Goal: Task Accomplishment & Management: Complete application form

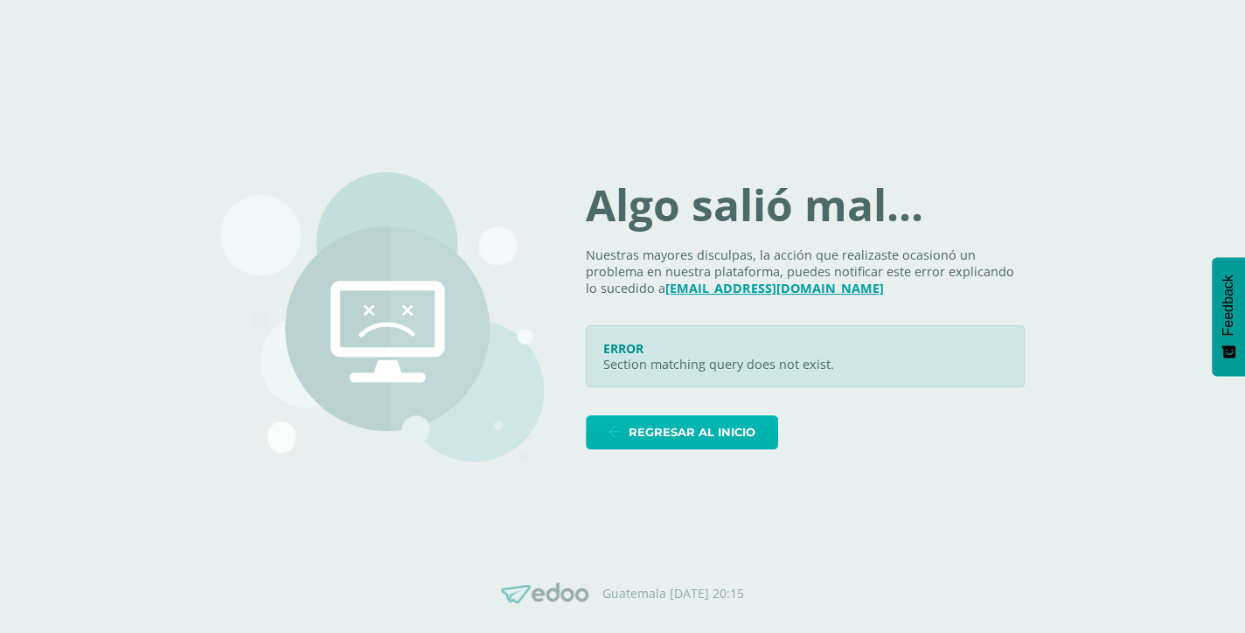
click at [721, 426] on span "Regresar al inicio" at bounding box center [692, 432] width 127 height 32
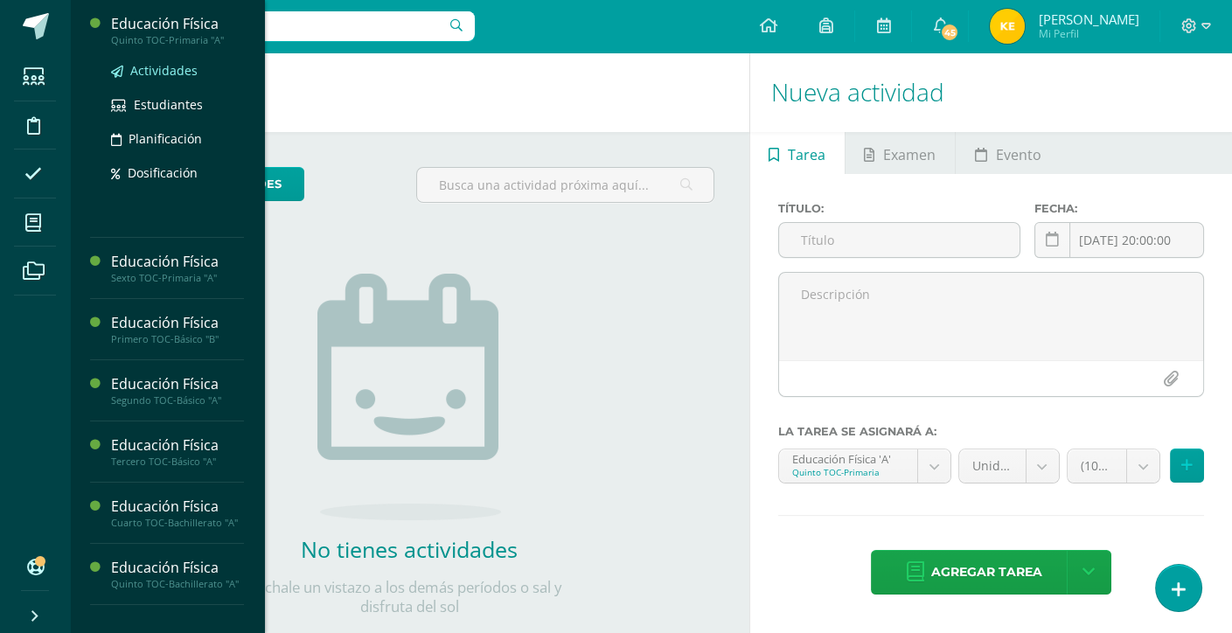
click at [182, 66] on span "Actividades" at bounding box center [163, 70] width 67 height 17
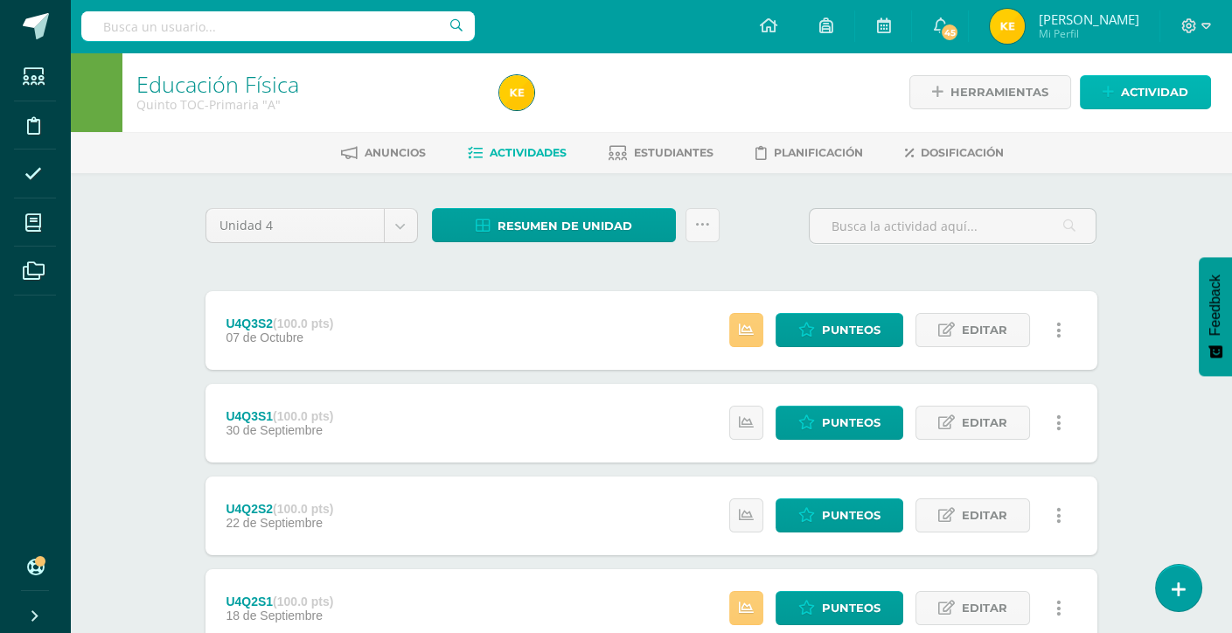
click at [1145, 106] on span "Actividad" at bounding box center [1154, 92] width 67 height 32
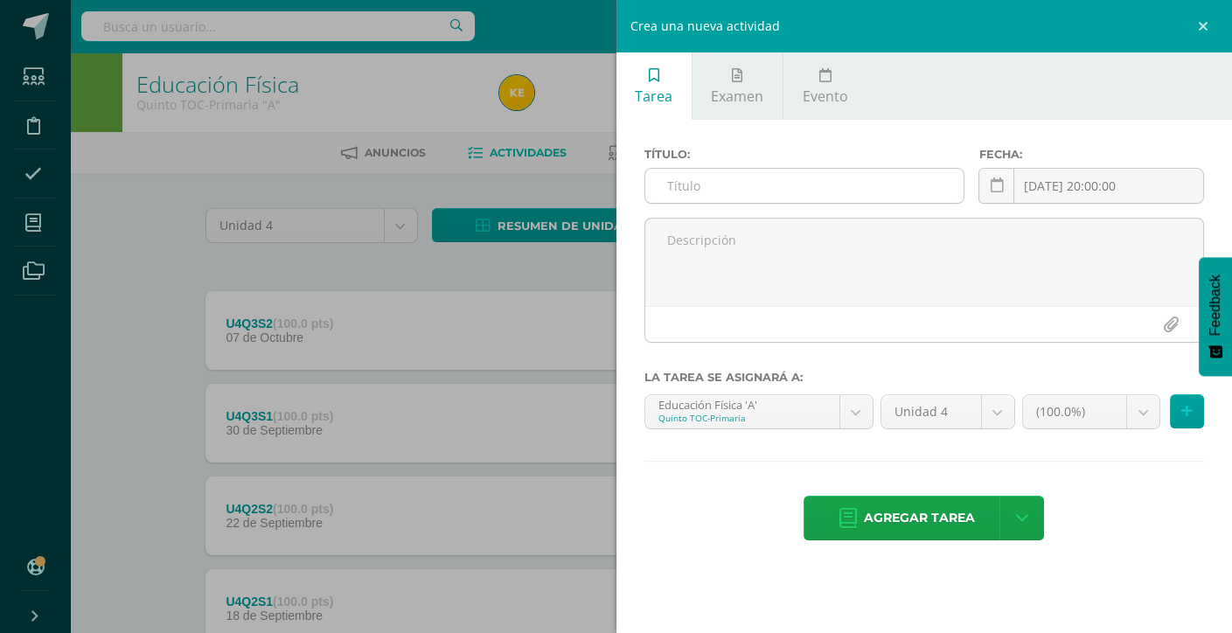
click at [749, 191] on input "text" at bounding box center [804, 186] width 319 height 34
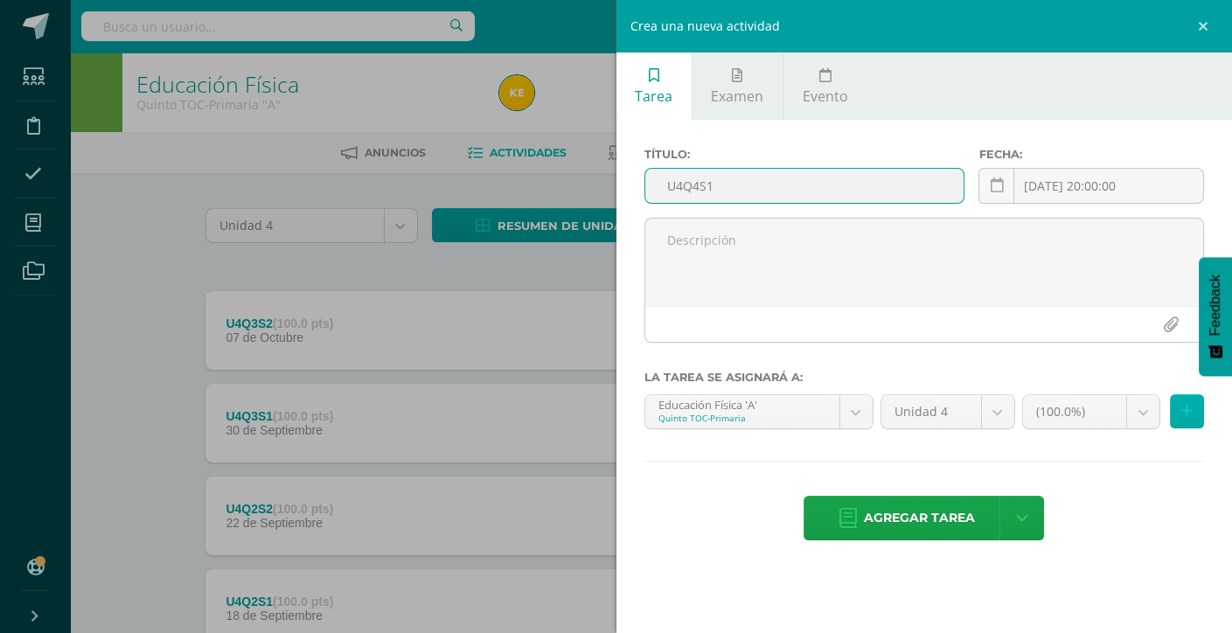
type input "U4Q4S1"
click at [1189, 408] on icon at bounding box center [1186, 411] width 11 height 15
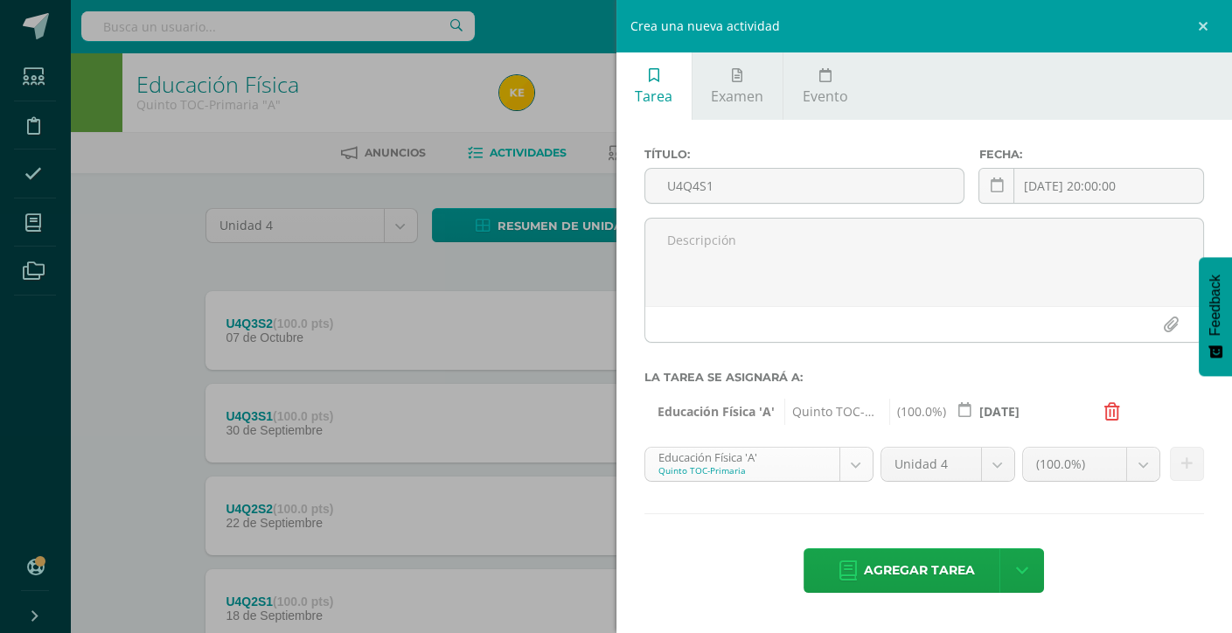
click at [848, 464] on body "Estudiantes Disciplina Asistencia Mis cursos Archivos Soporte Ayuda Reportar un…" at bounding box center [616, 475] width 1232 height 950
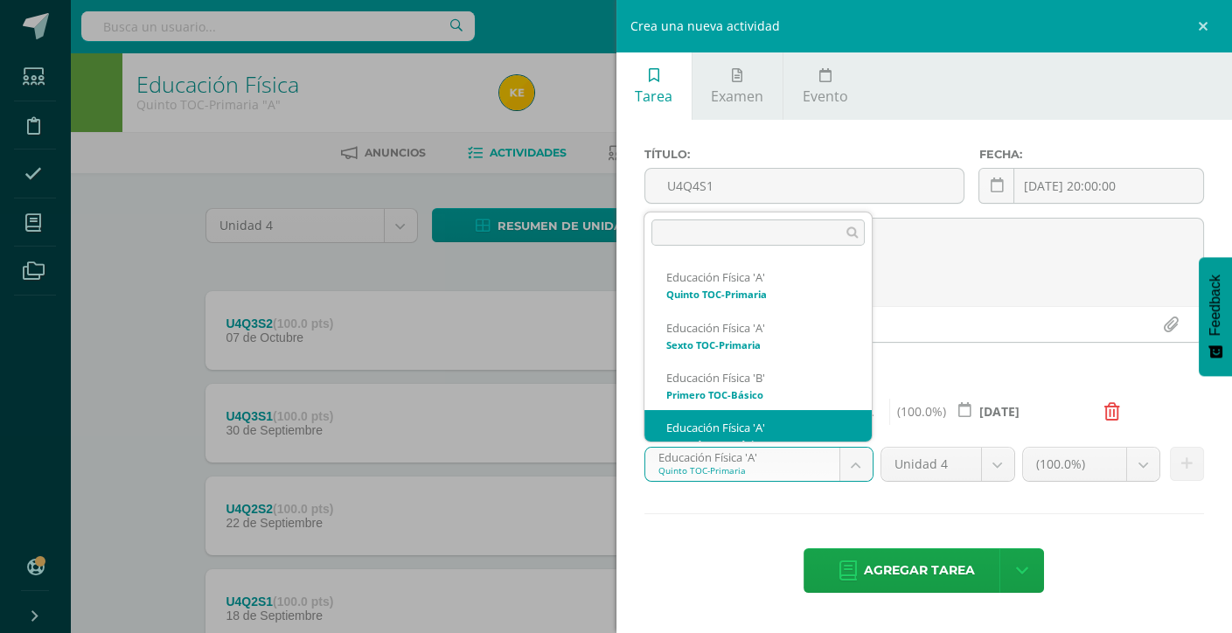
scroll to position [17, 0]
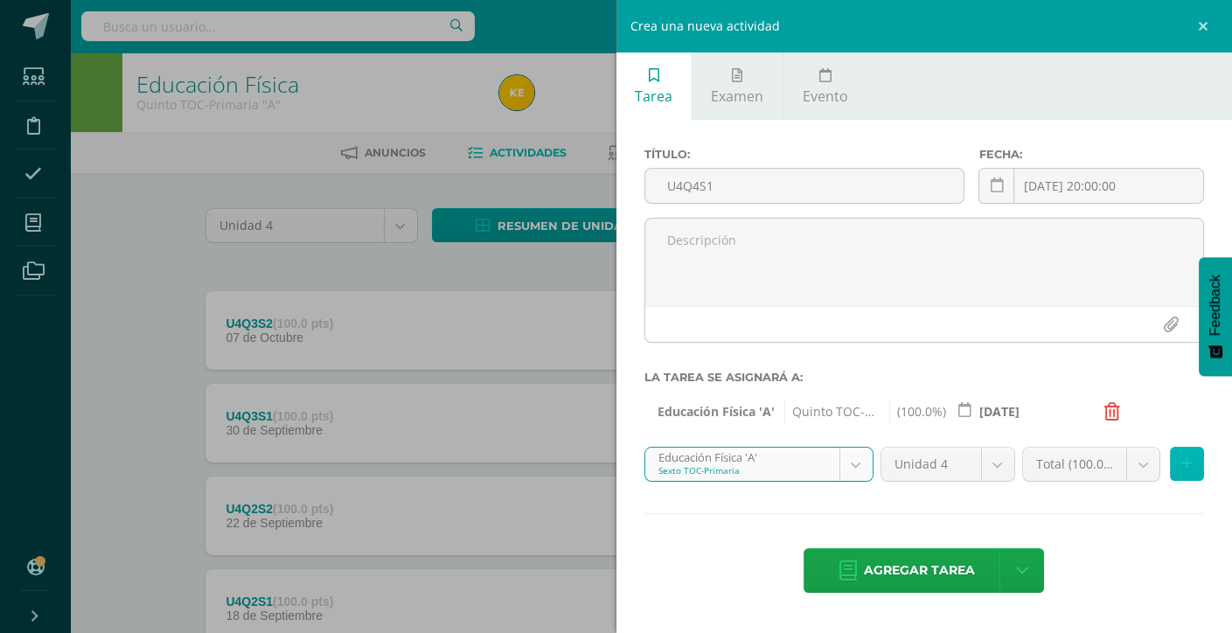
drag, startPoint x: 1191, startPoint y: 470, endPoint x: 1140, endPoint y: 471, distance: 50.7
click at [1190, 470] on icon at bounding box center [1186, 463] width 11 height 15
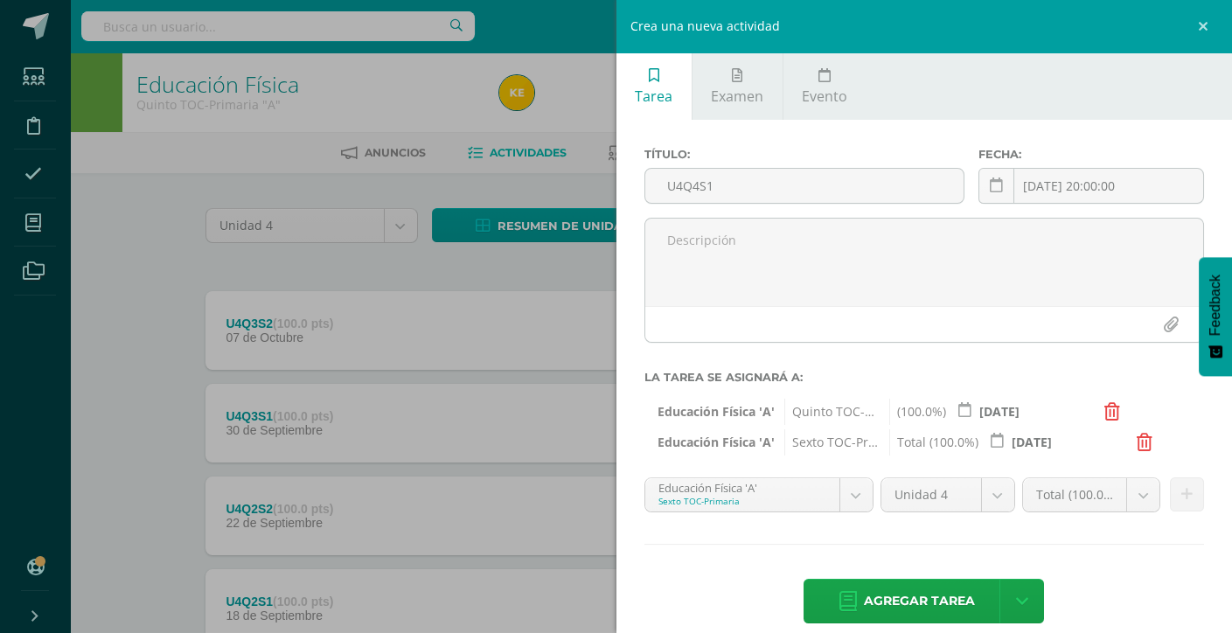
click at [848, 493] on body "Estudiantes Disciplina Asistencia Mis cursos Archivos Soporte Ayuda Reportar un…" at bounding box center [616, 475] width 1232 height 950
click at [1181, 495] on icon at bounding box center [1186, 494] width 11 height 15
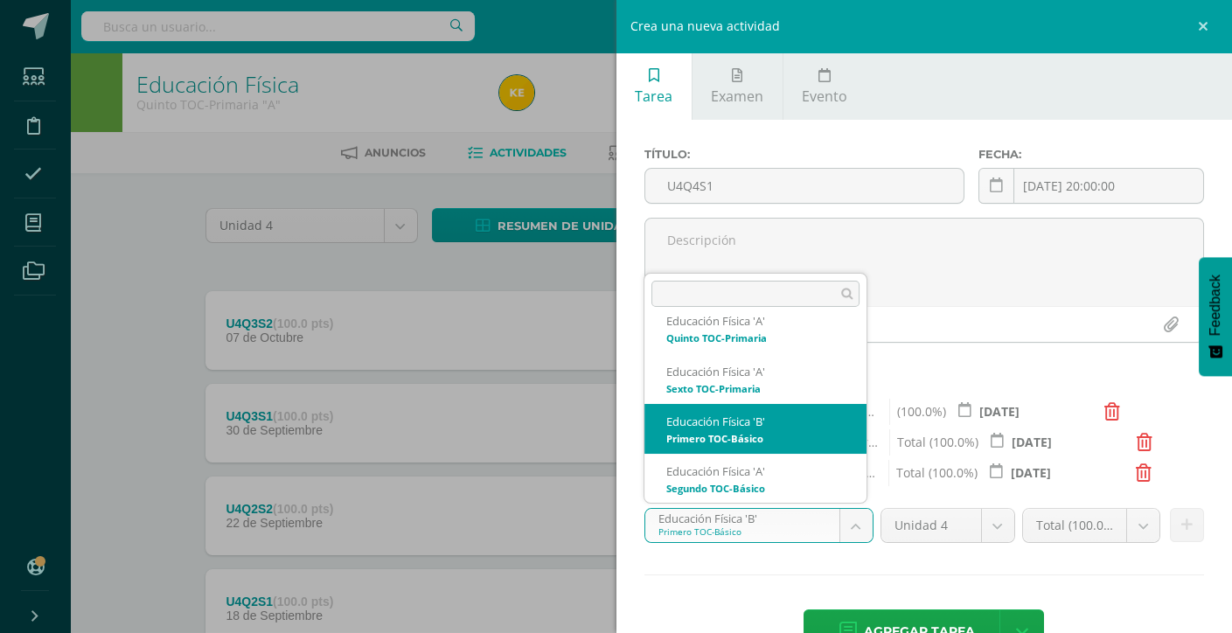
click at [840, 520] on body "Estudiantes Disciplina Asistencia Mis cursos Archivos Soporte Ayuda Reportar un…" at bounding box center [616, 475] width 1232 height 950
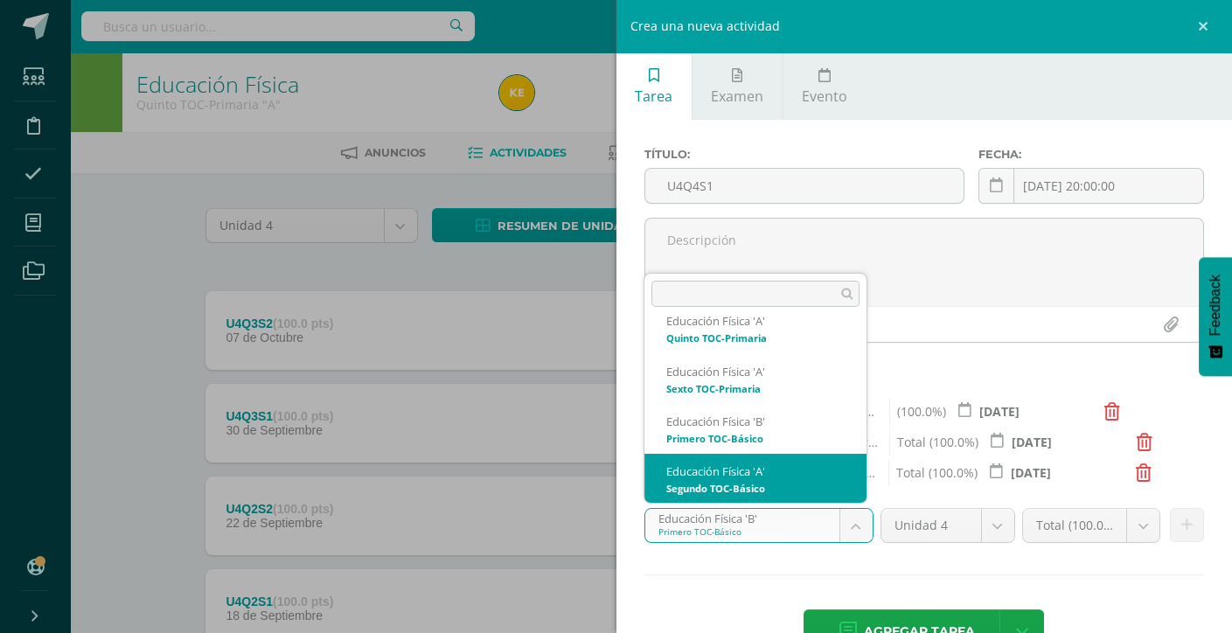
drag, startPoint x: 774, startPoint y: 471, endPoint x: 794, endPoint y: 473, distance: 20.2
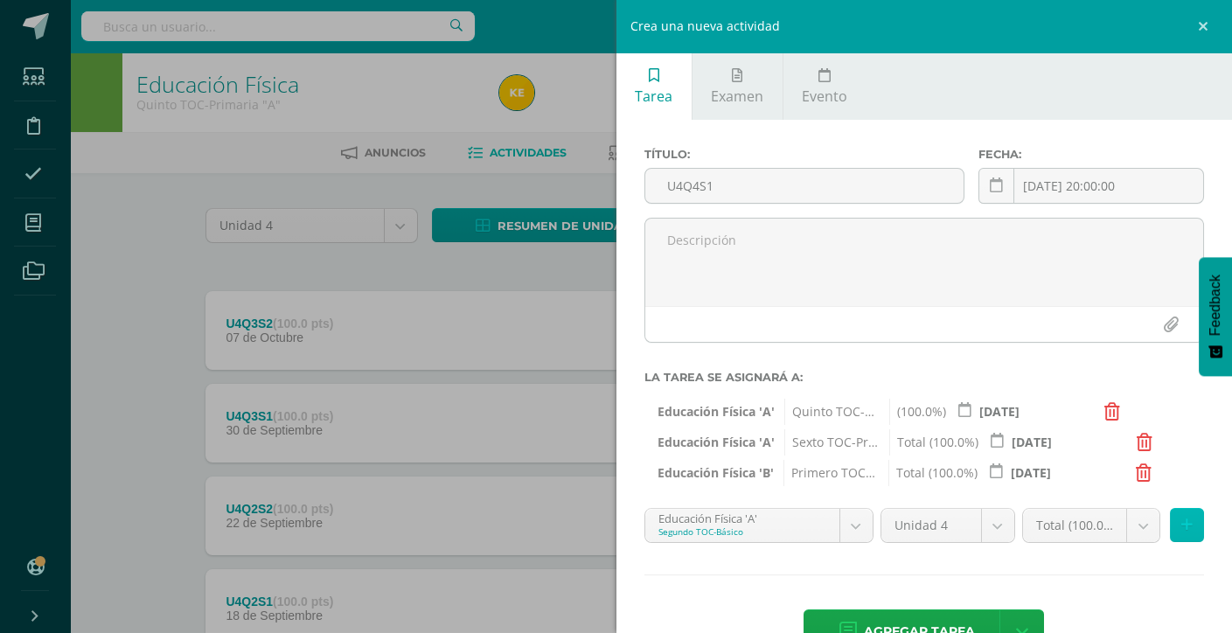
click at [1170, 524] on button at bounding box center [1187, 525] width 34 height 34
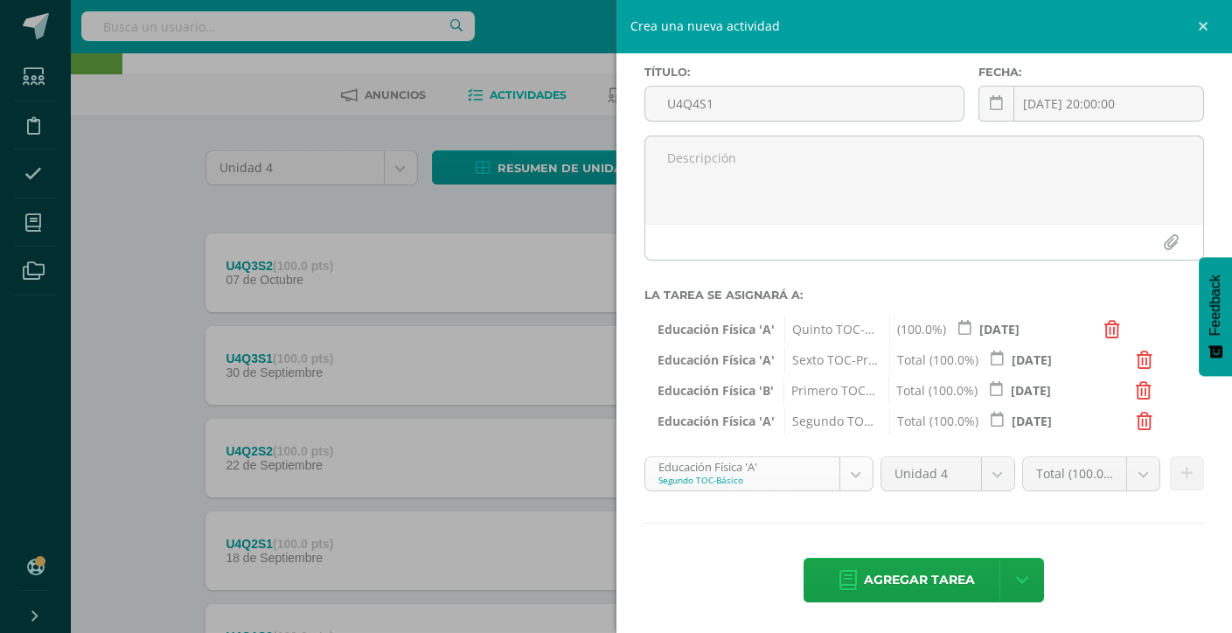
scroll to position [87, 0]
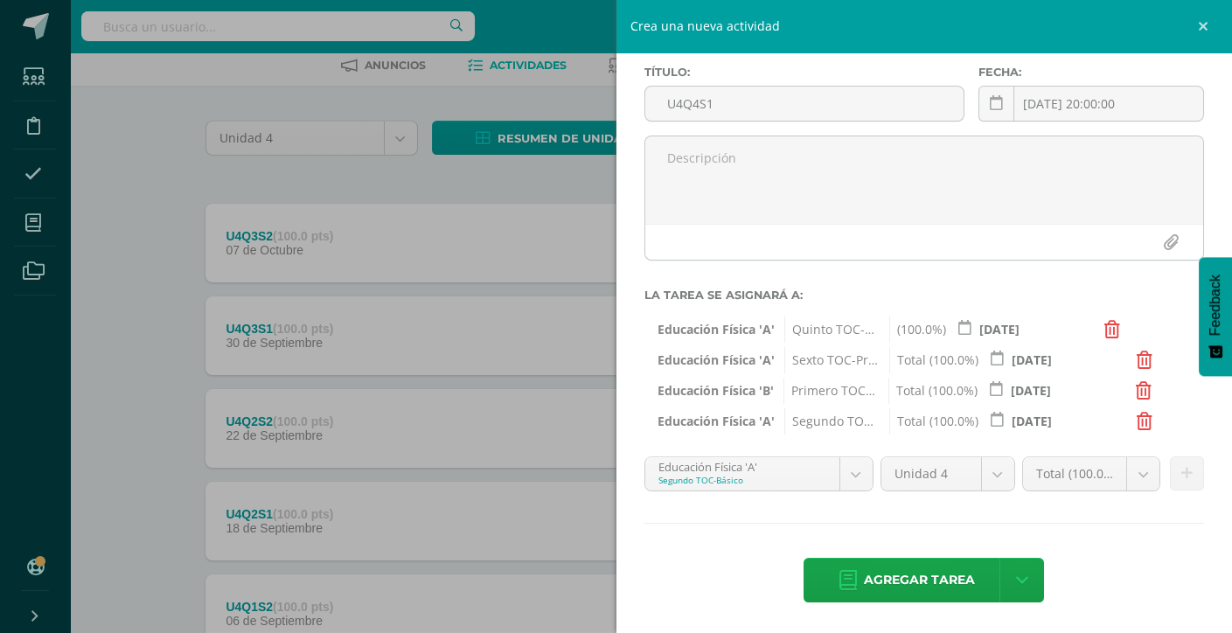
click at [845, 469] on body "Estudiantes Disciplina Asistencia Mis cursos Archivos Soporte Ayuda Reportar un…" at bounding box center [616, 388] width 1232 height 950
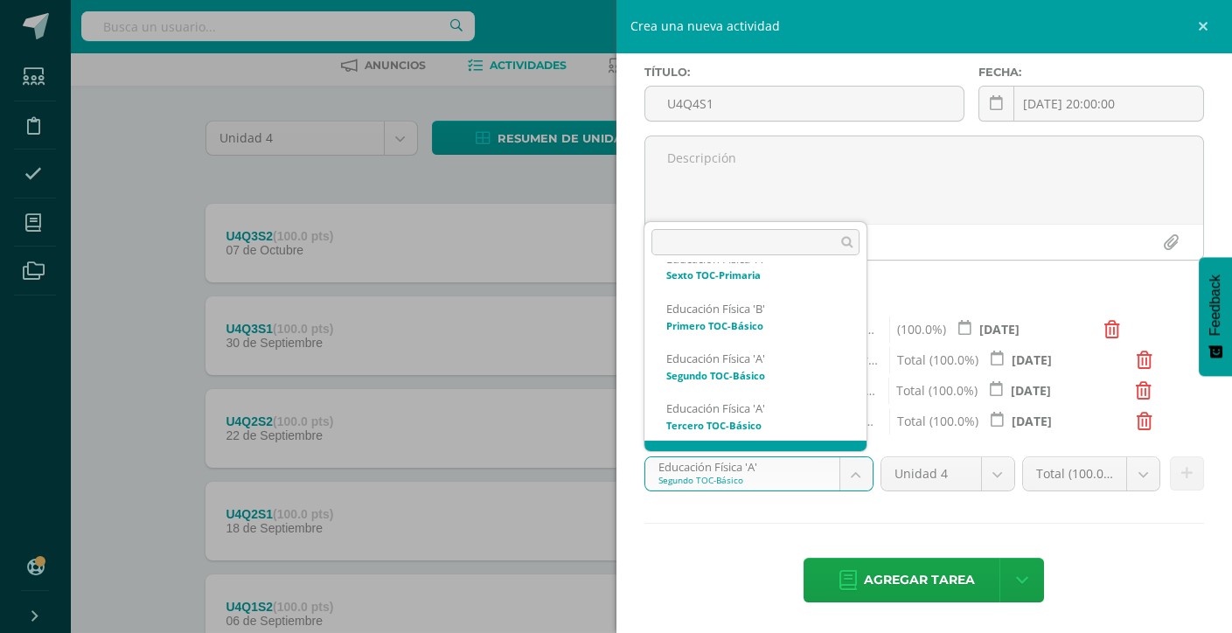
scroll to position [132, 0]
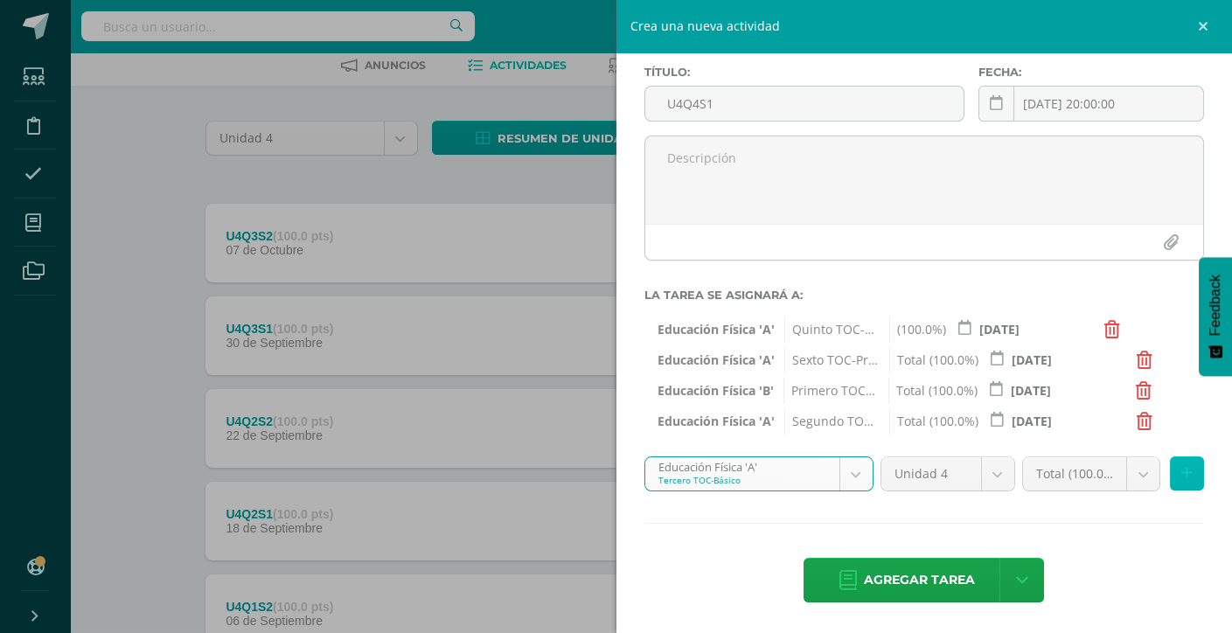
click at [1181, 470] on icon at bounding box center [1186, 473] width 11 height 15
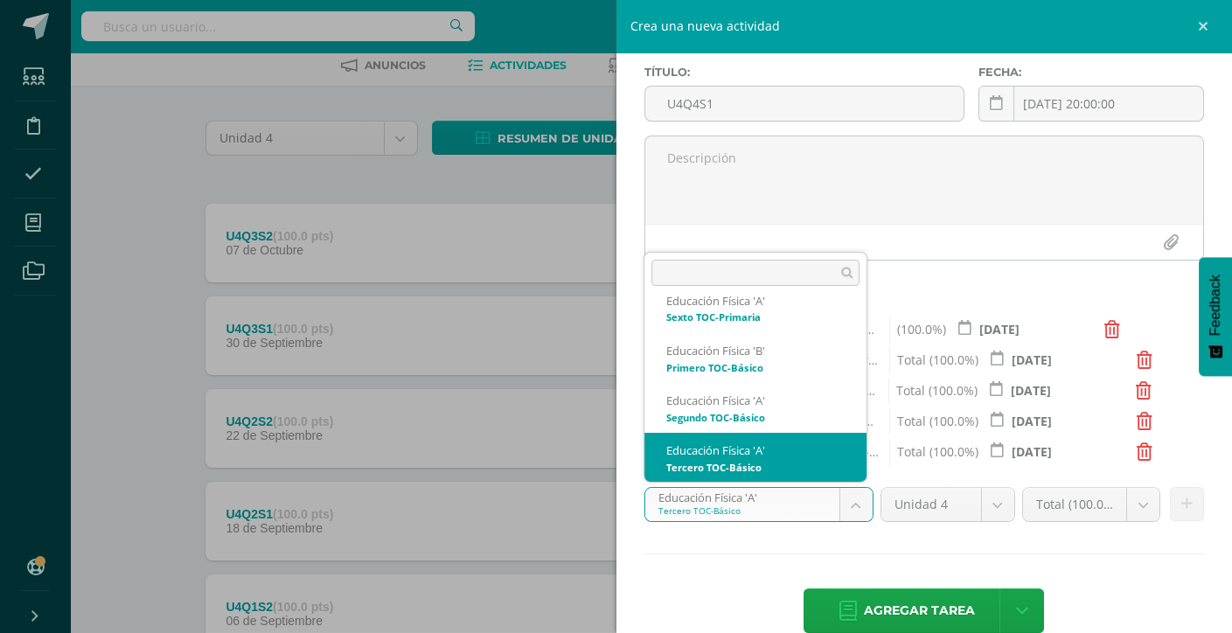
click at [854, 505] on body "Estudiantes Disciplina Asistencia Mis cursos Archivos Soporte Ayuda Reportar un…" at bounding box center [616, 388] width 1232 height 950
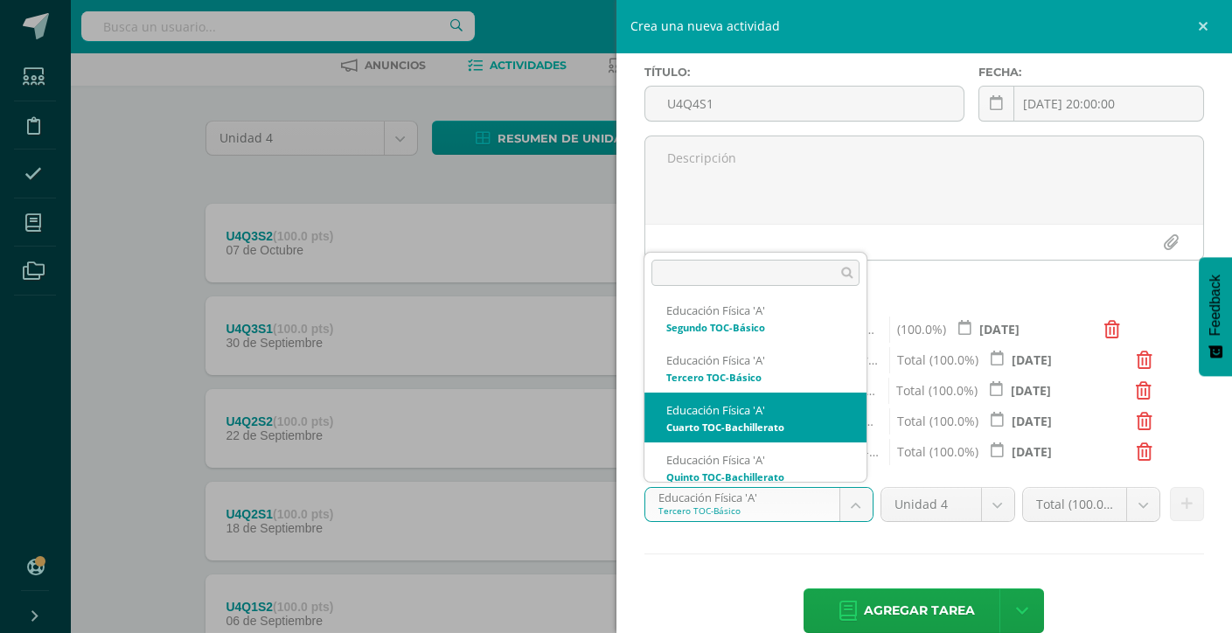
scroll to position [174, 0]
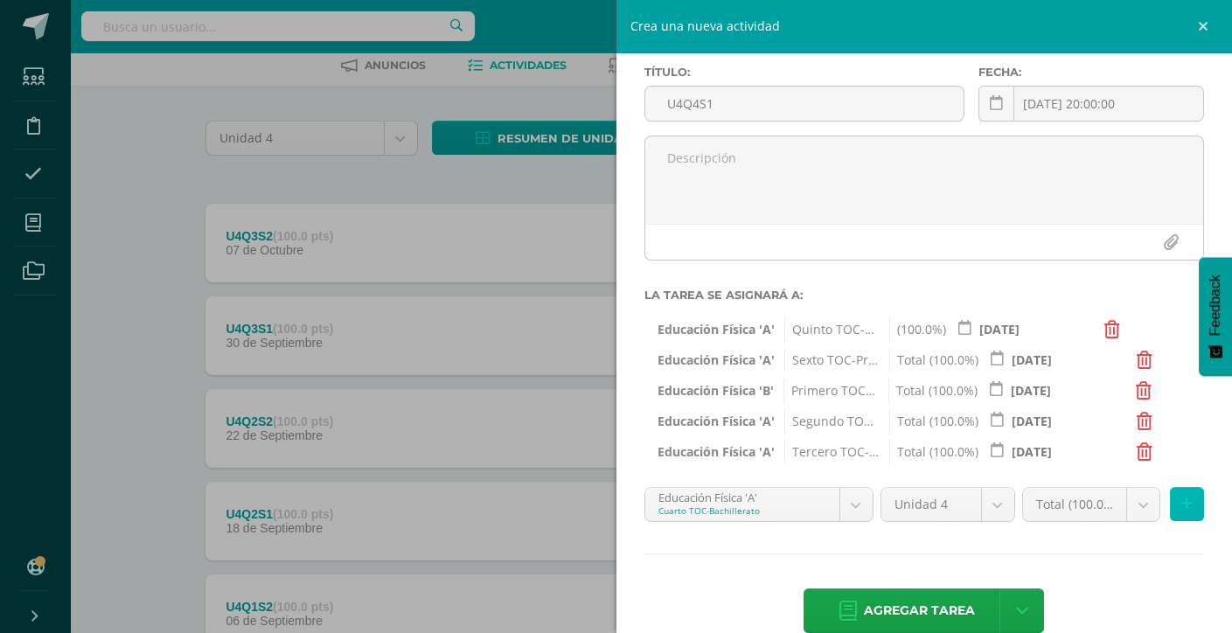
click at [1181, 508] on icon at bounding box center [1186, 504] width 11 height 15
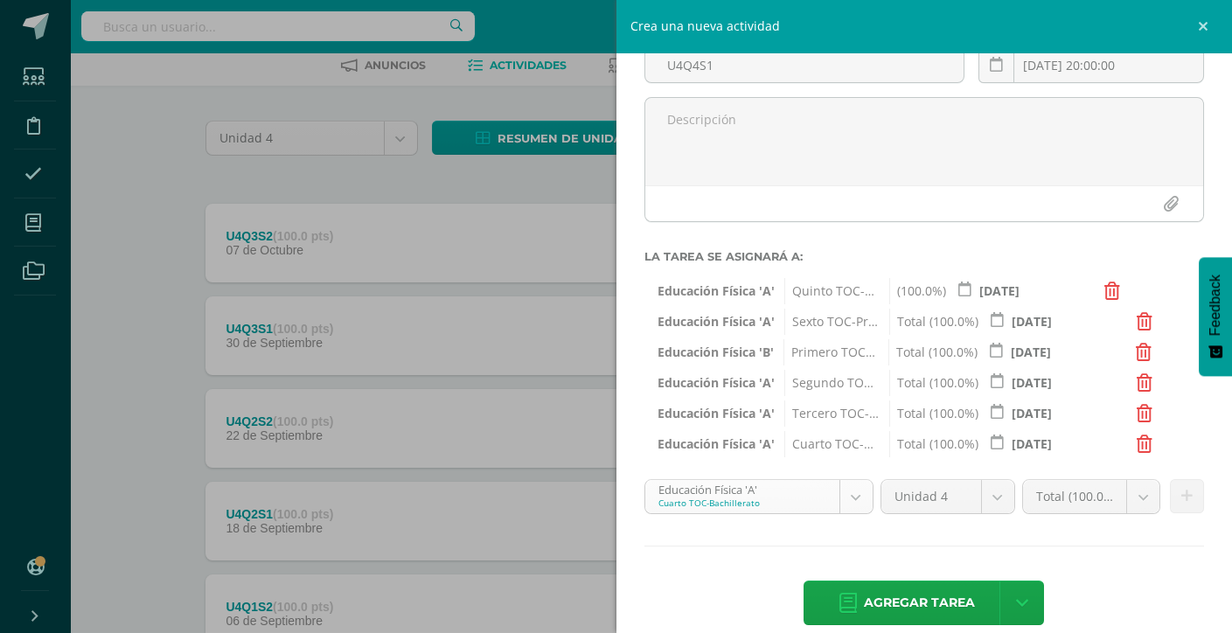
scroll to position [143, 0]
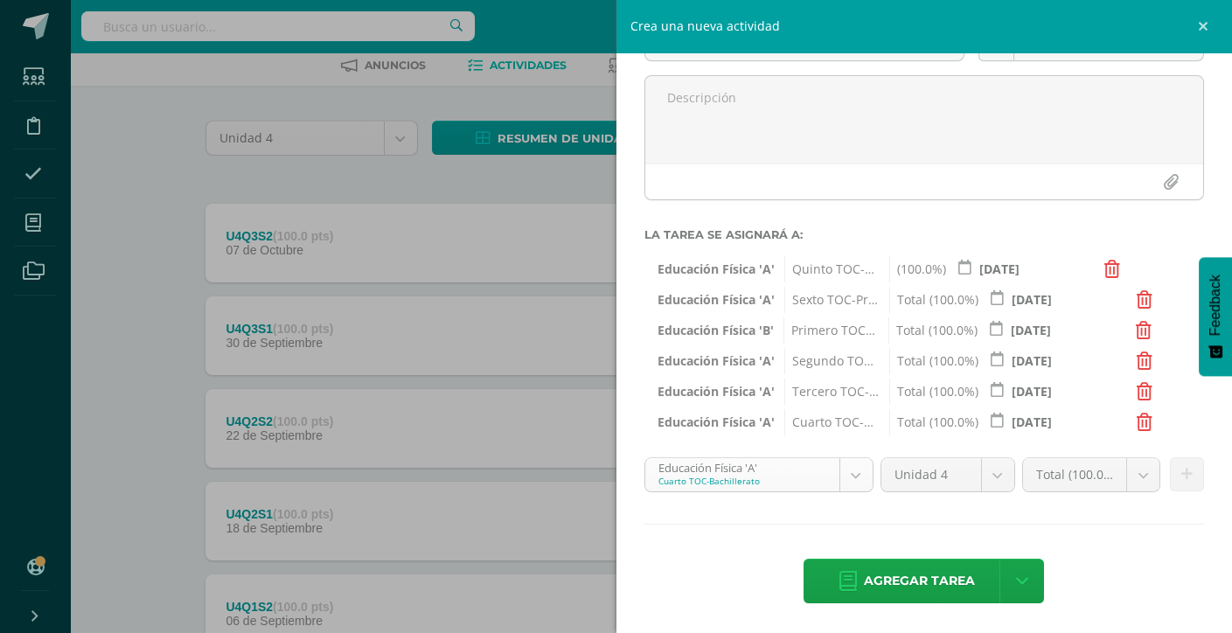
click at [859, 462] on body "Estudiantes Disciplina Asistencia Mis cursos Archivos Soporte Ayuda Reportar un…" at bounding box center [616, 388] width 1232 height 950
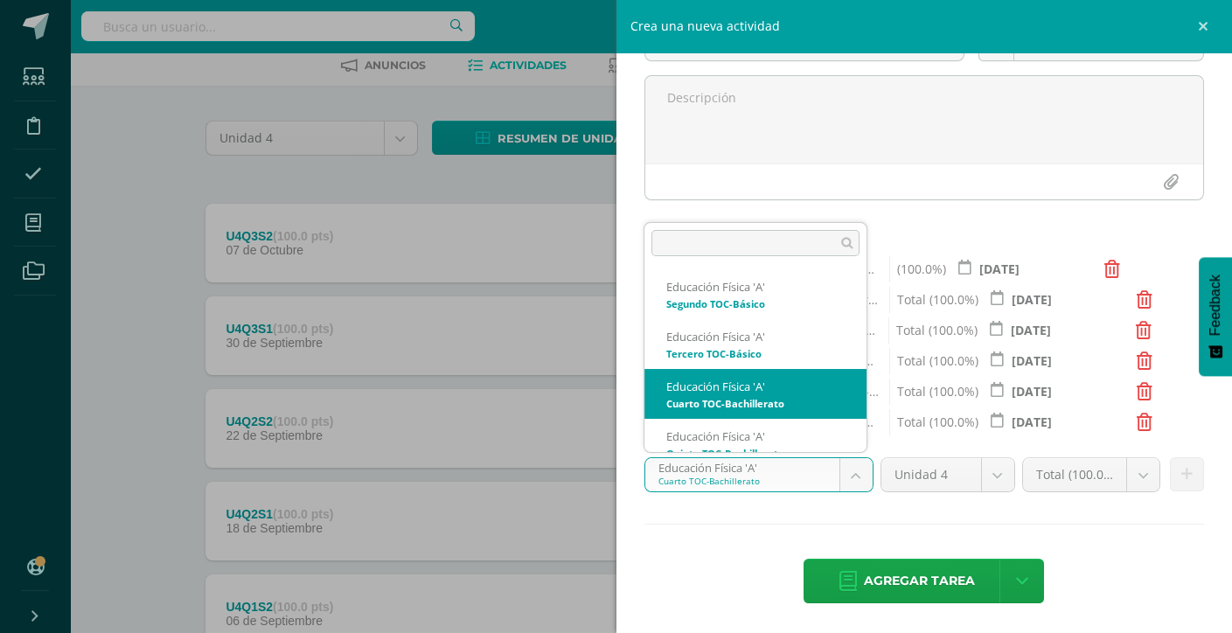
scroll to position [174, 0]
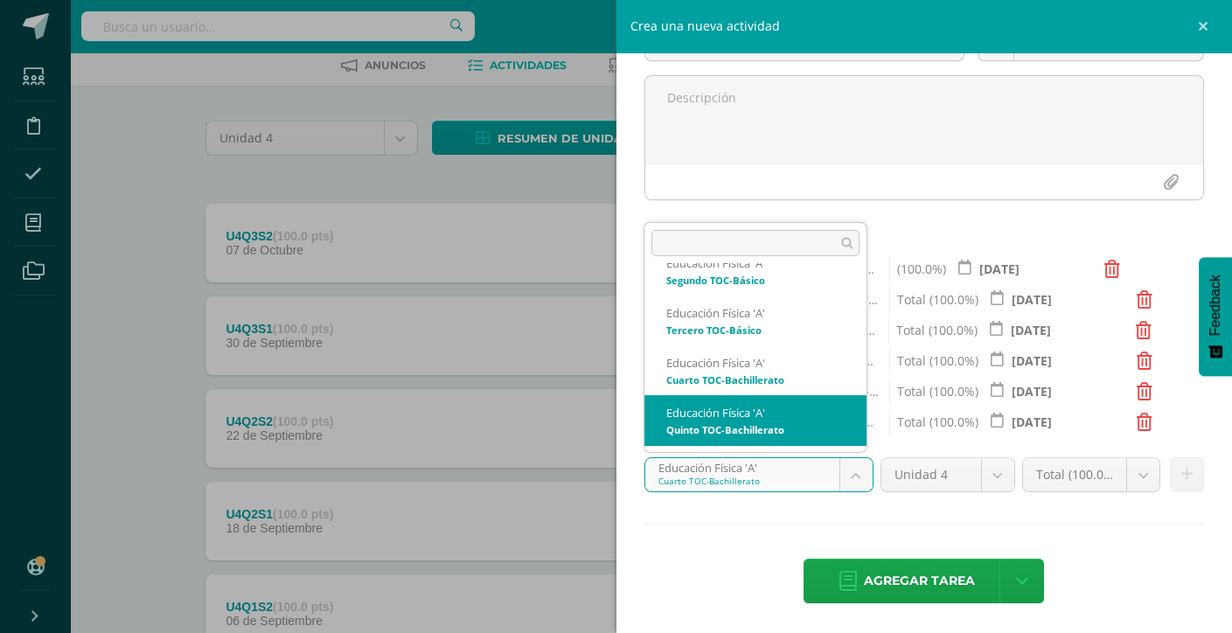
select select "89072"
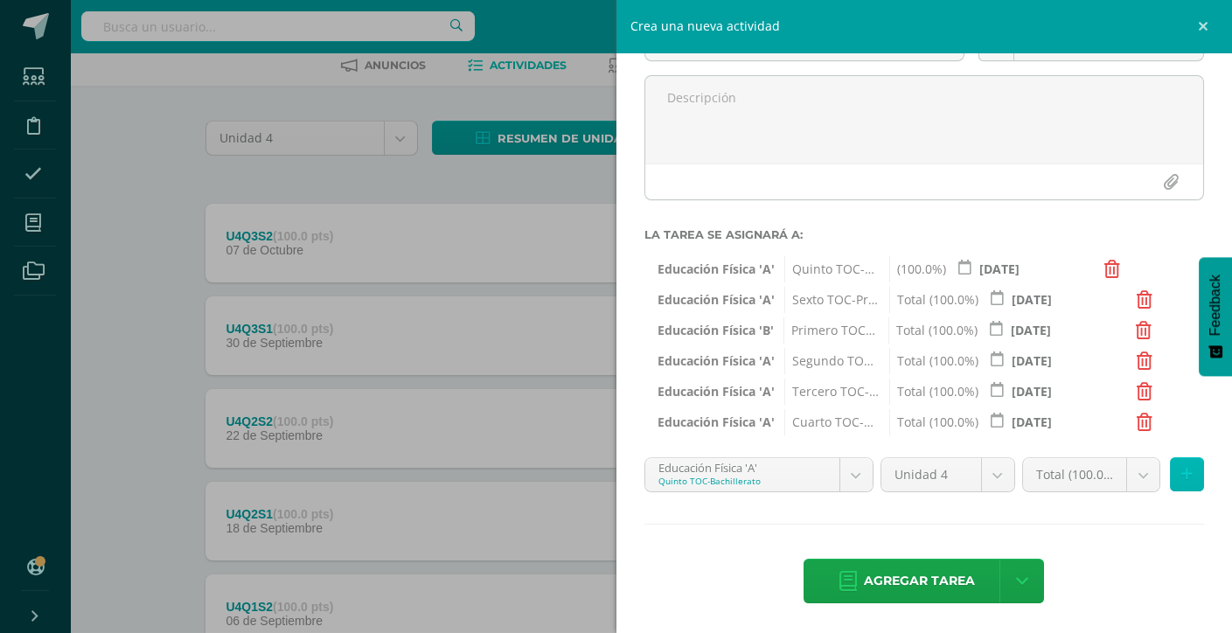
click at [1174, 484] on button at bounding box center [1187, 474] width 34 height 34
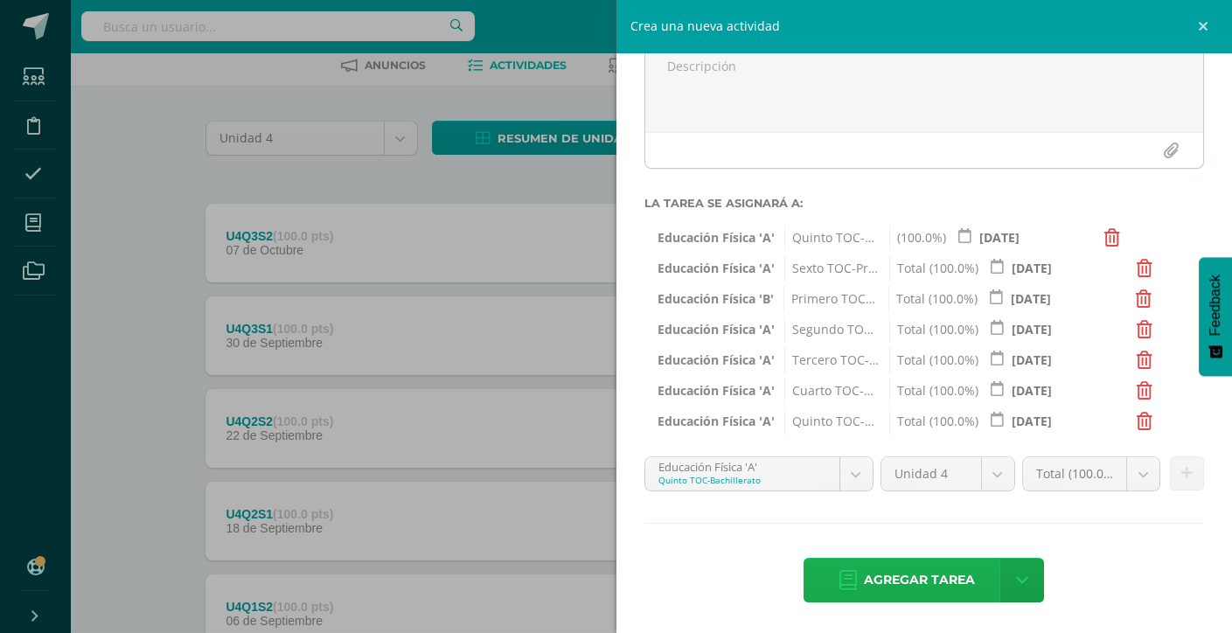
click at [880, 581] on span "Agregar tarea" at bounding box center [919, 580] width 111 height 43
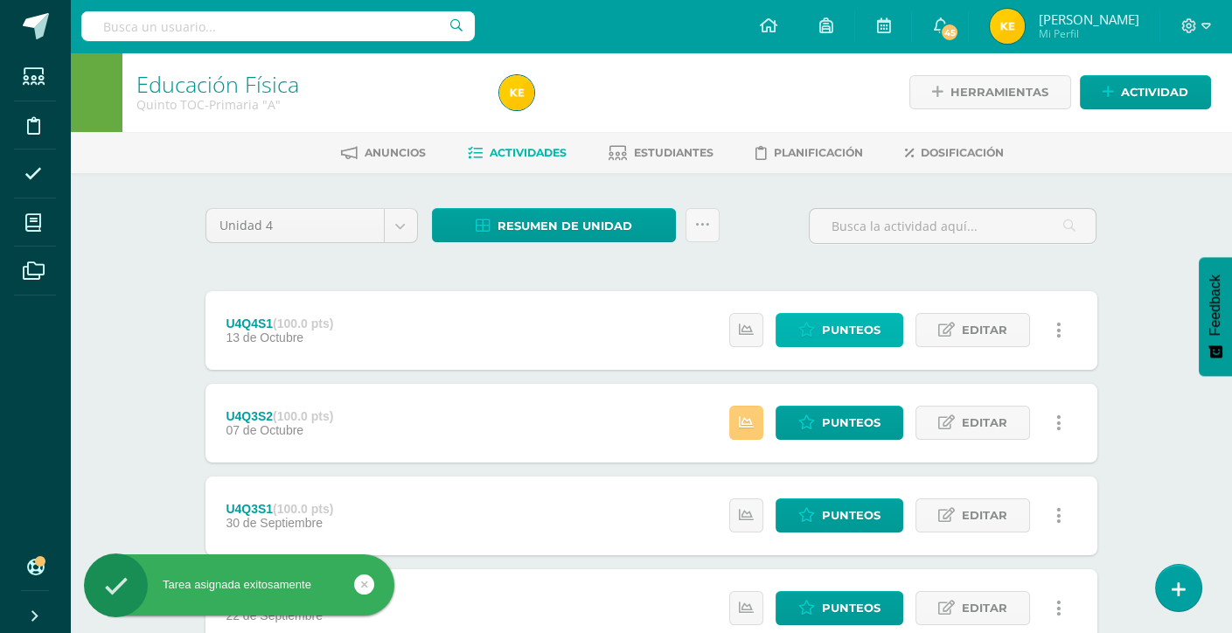
click at [833, 338] on span "Punteos" at bounding box center [851, 330] width 59 height 32
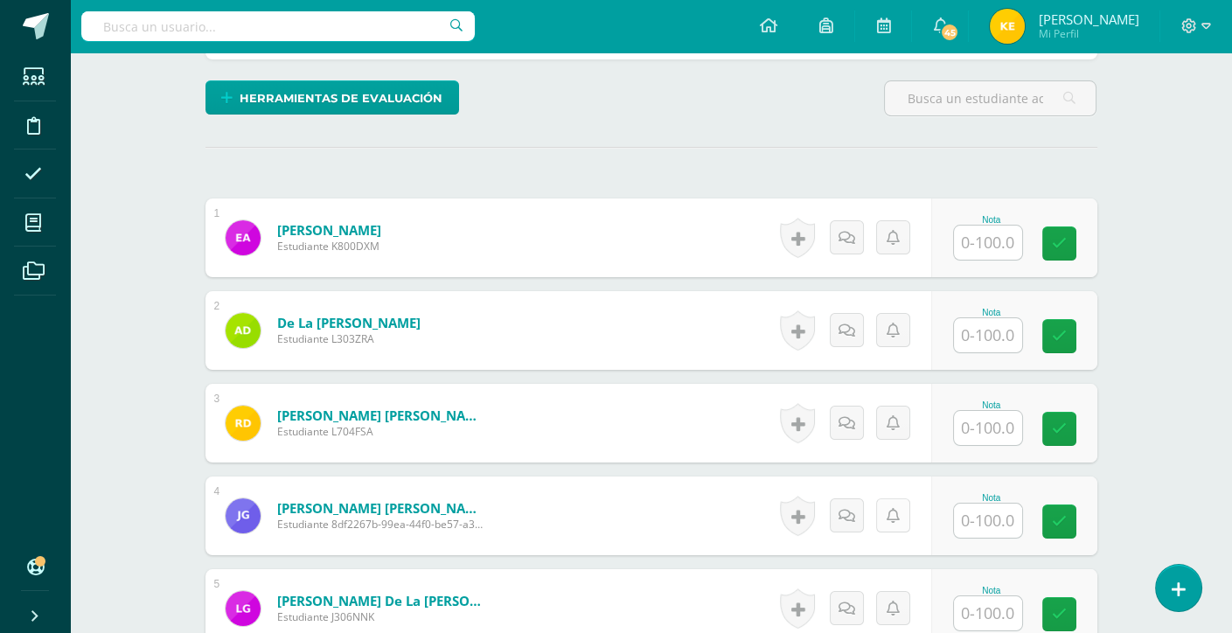
scroll to position [437, 0]
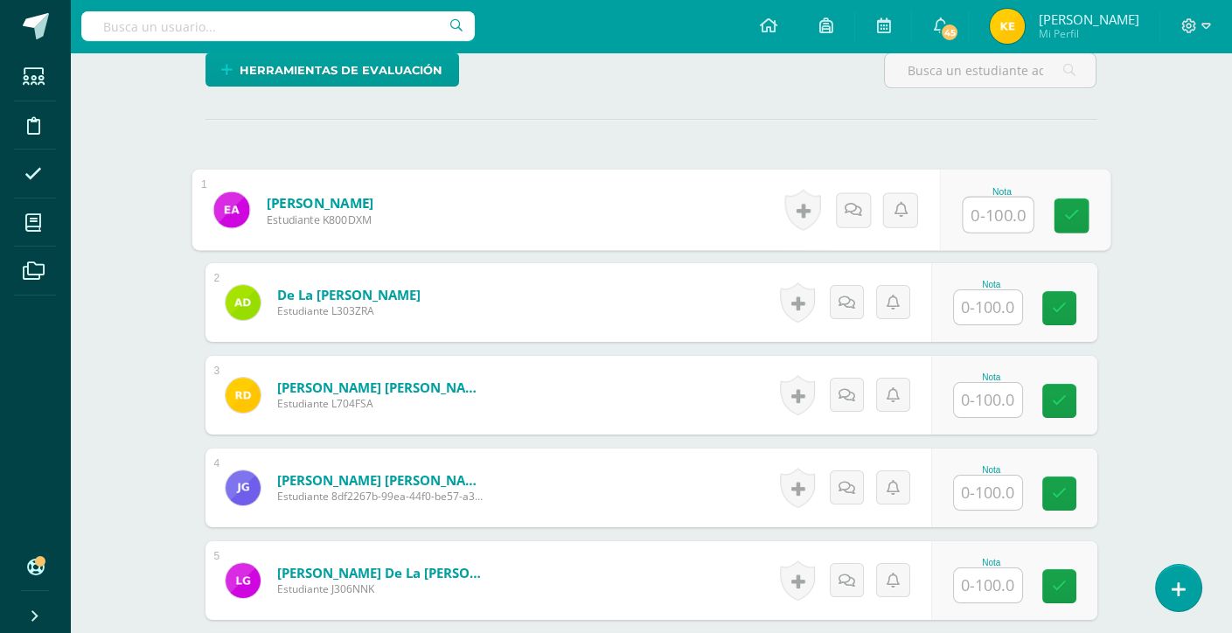
click at [977, 212] on input "text" at bounding box center [998, 215] width 70 height 35
type input "7"
type input "70"
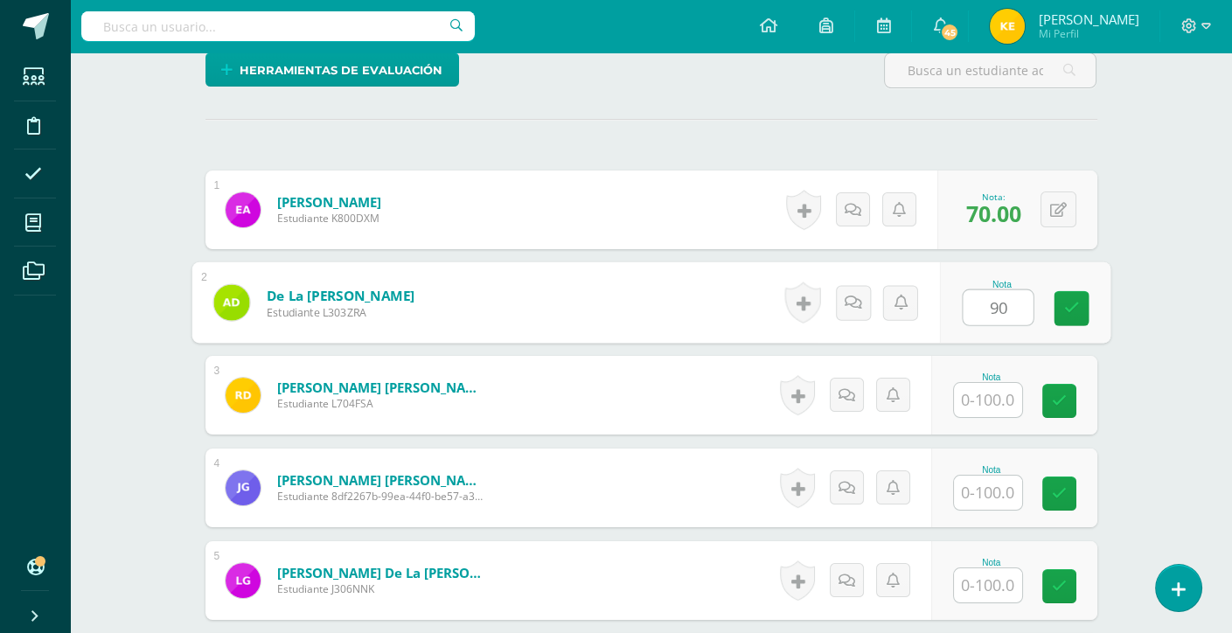
type input "90"
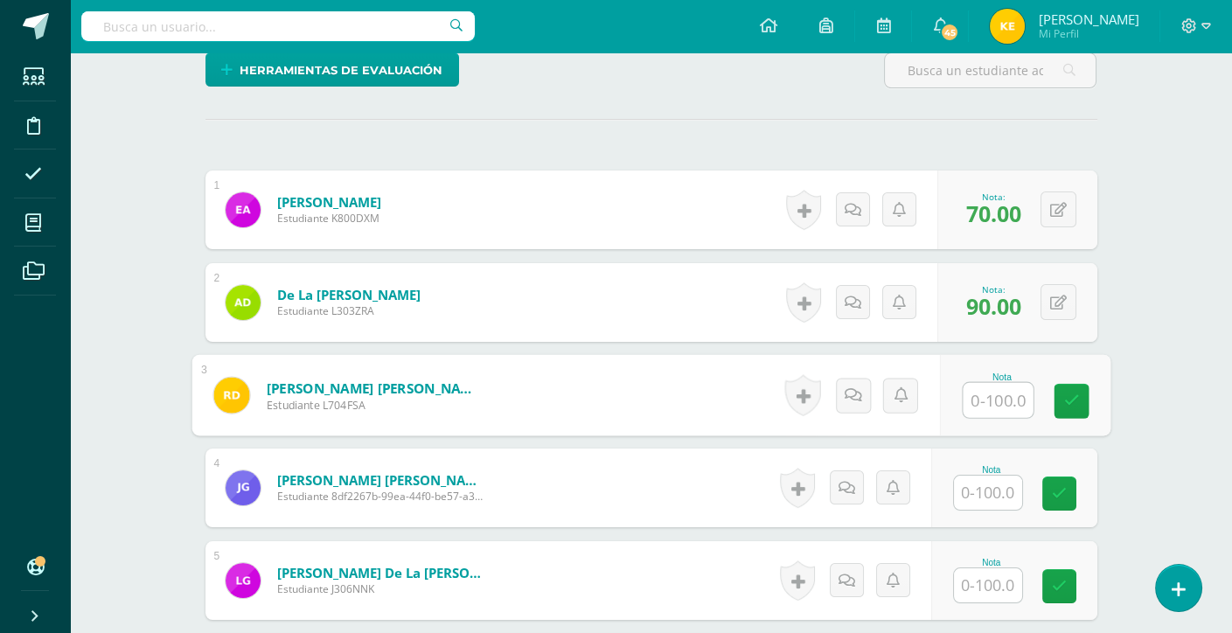
type input "0"
type input "90"
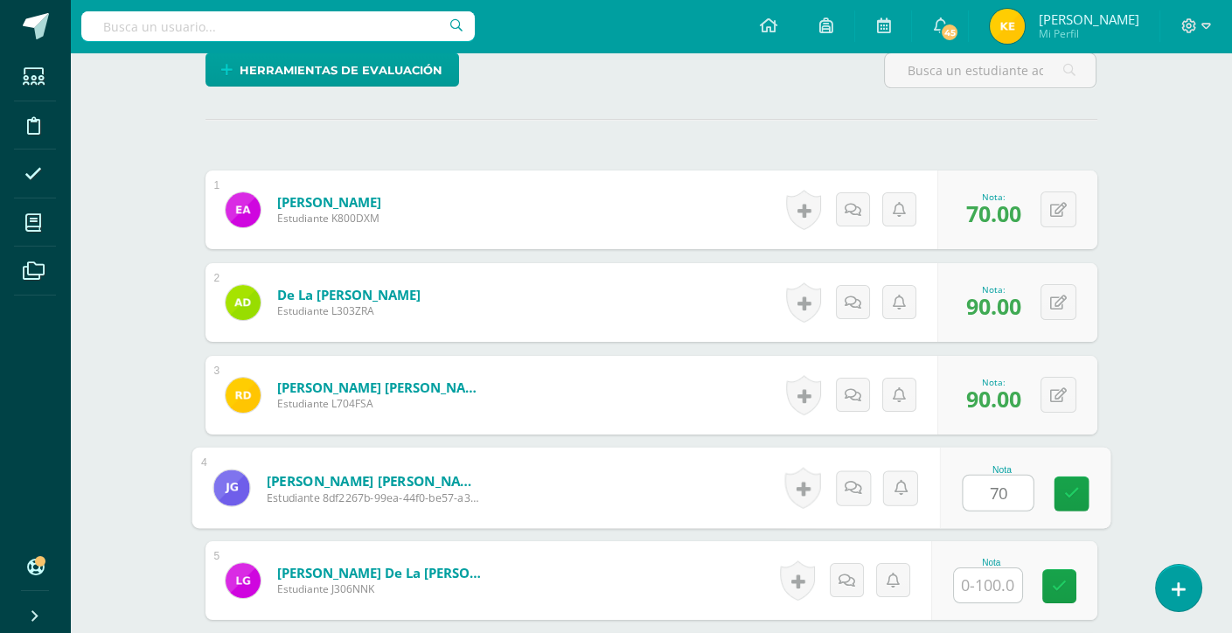
type input "70"
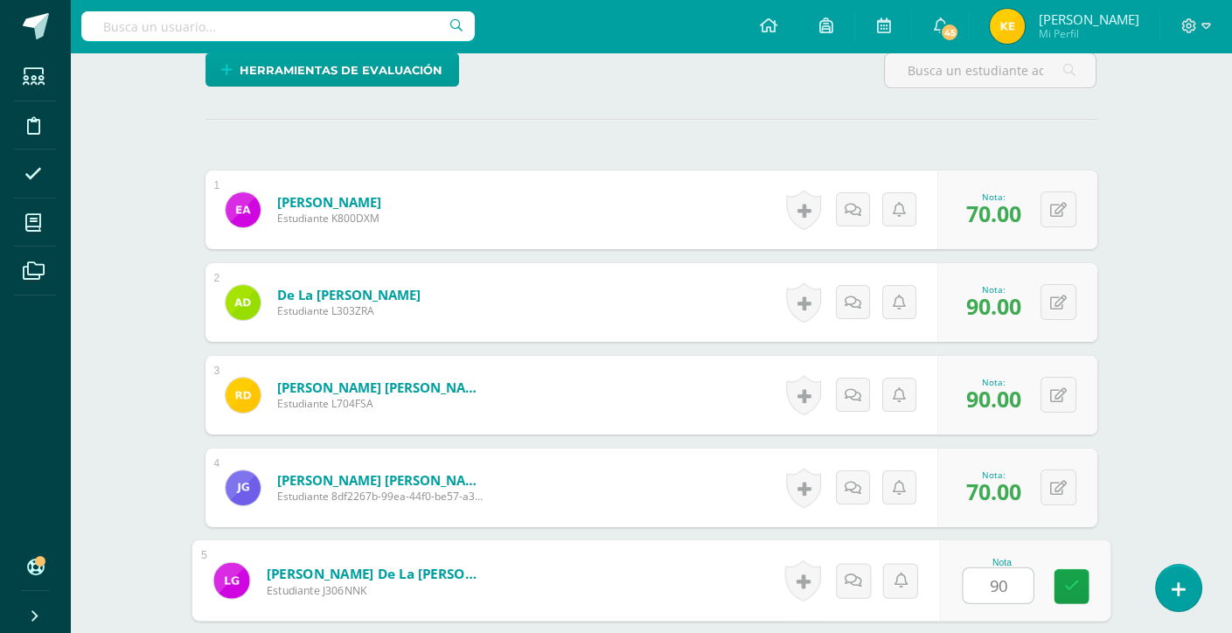
type input "90"
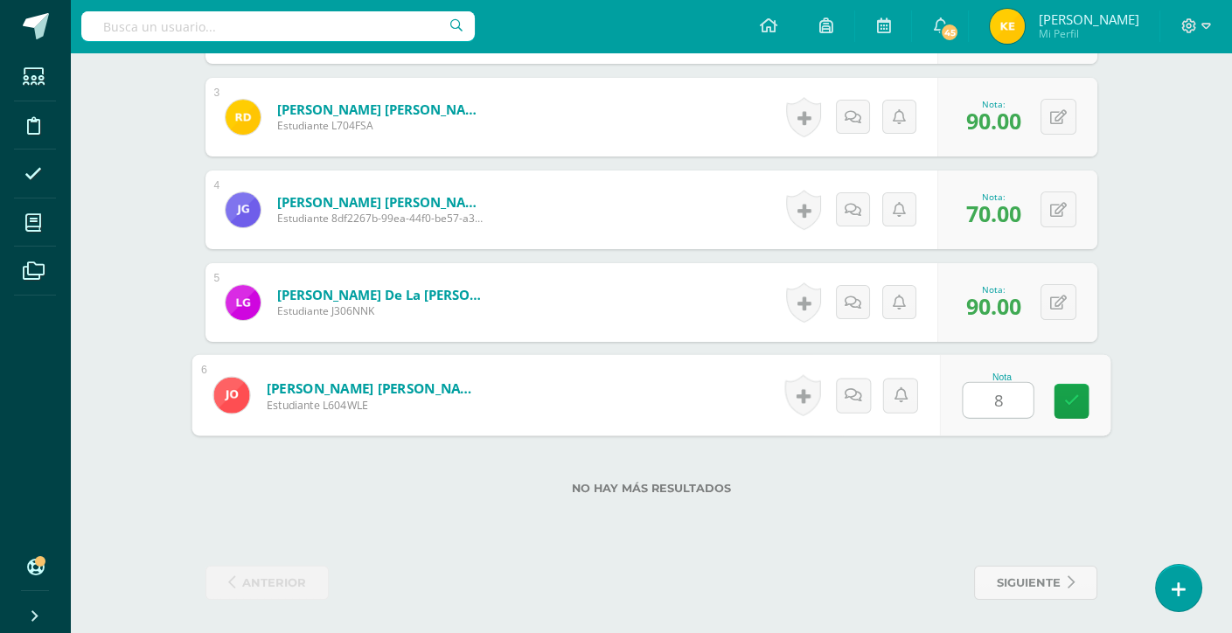
type input "80"
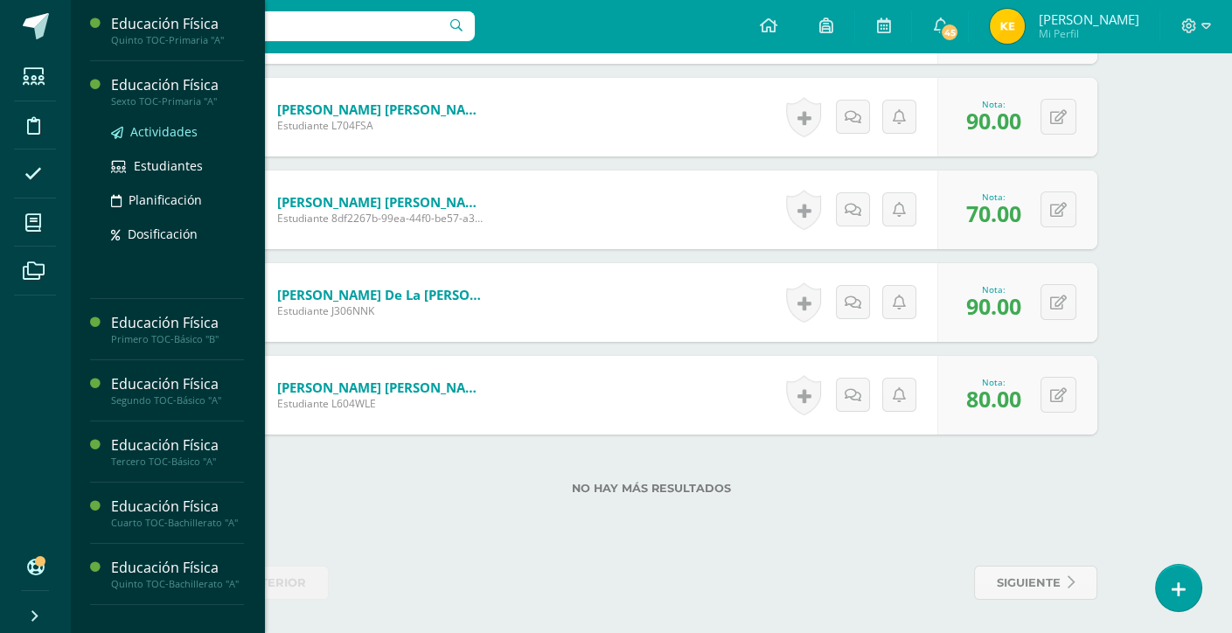
click at [155, 130] on span "Actividades" at bounding box center [163, 131] width 67 height 17
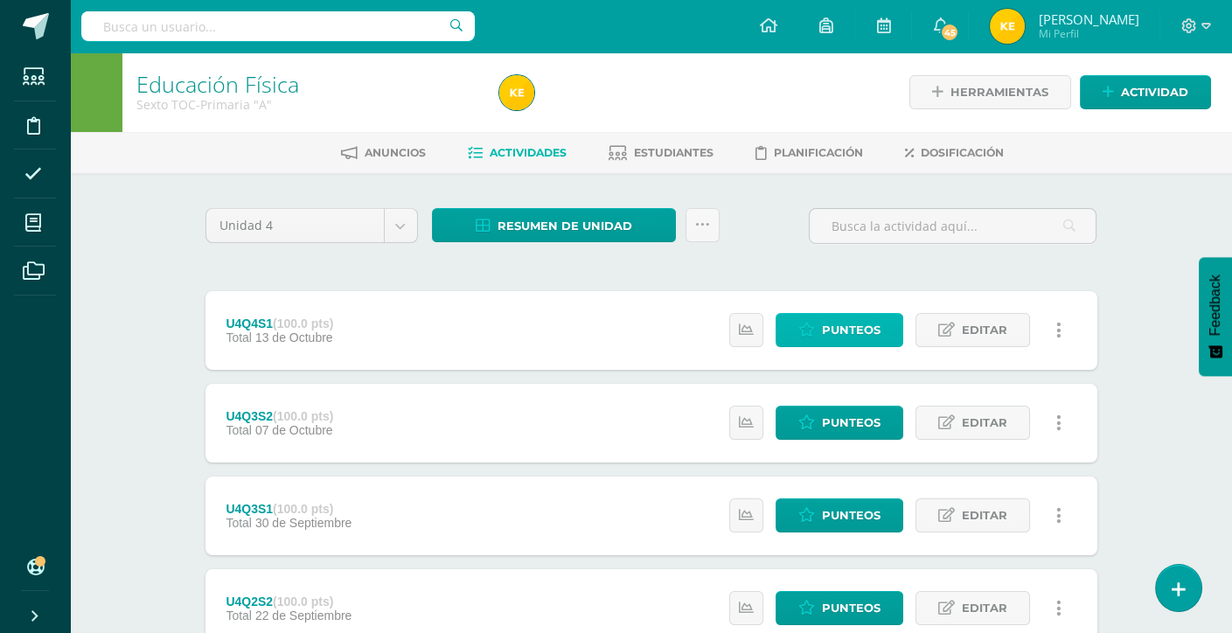
click at [826, 330] on span "Punteos" at bounding box center [851, 330] width 59 height 32
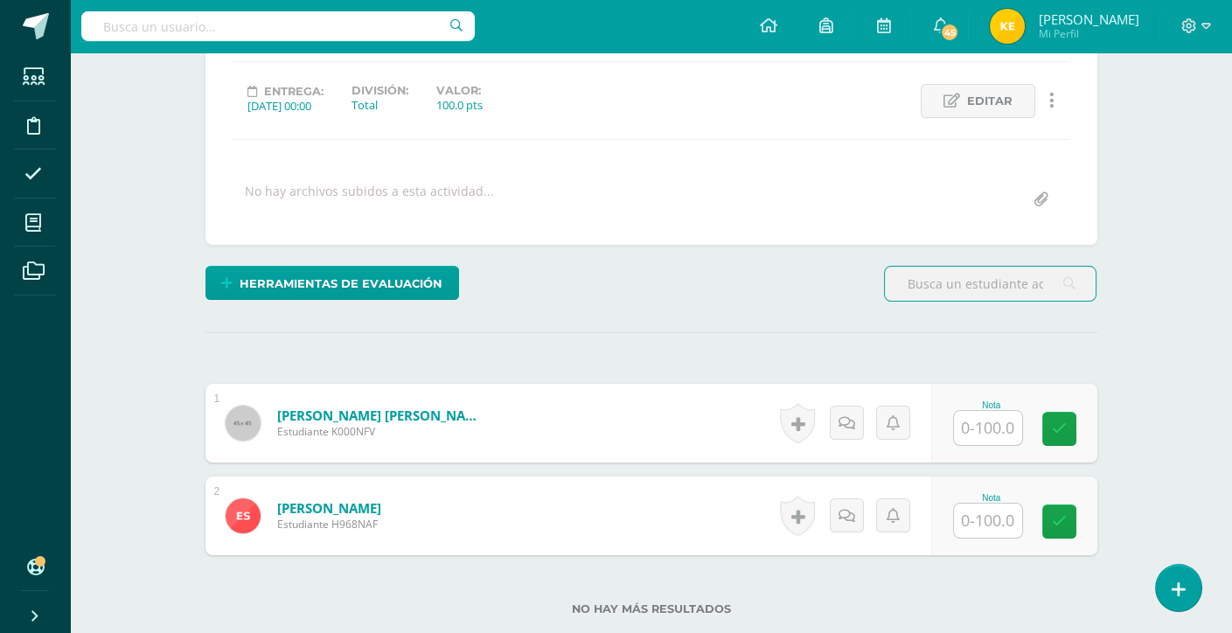
scroll to position [344, 0]
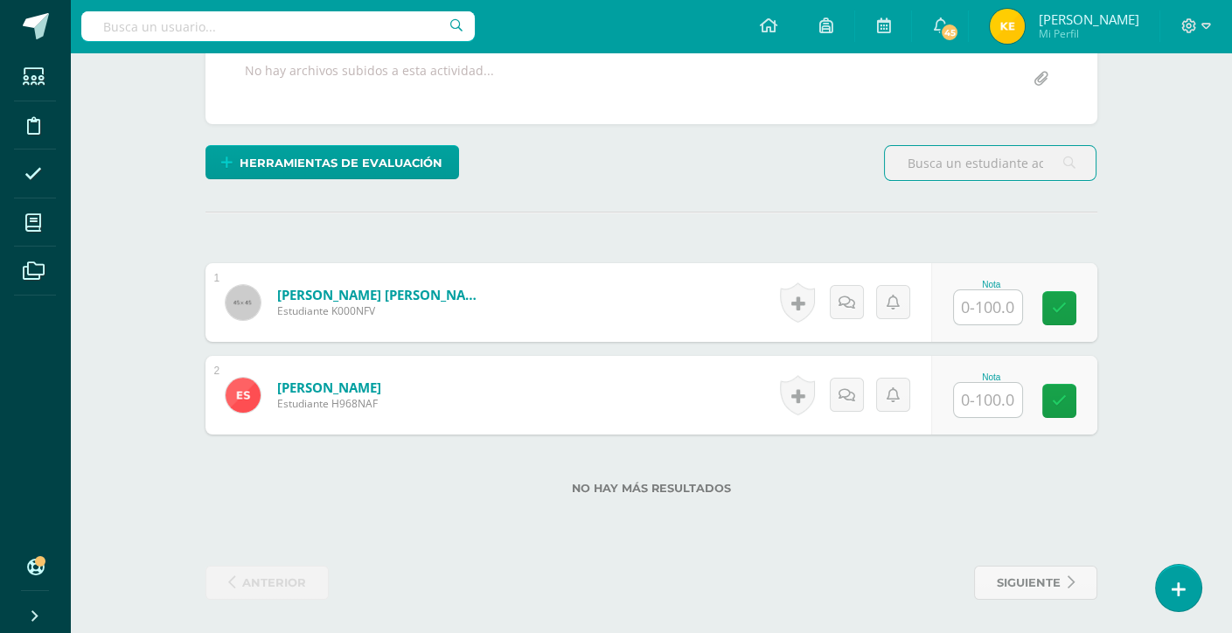
click at [994, 312] on input "text" at bounding box center [988, 307] width 68 height 34
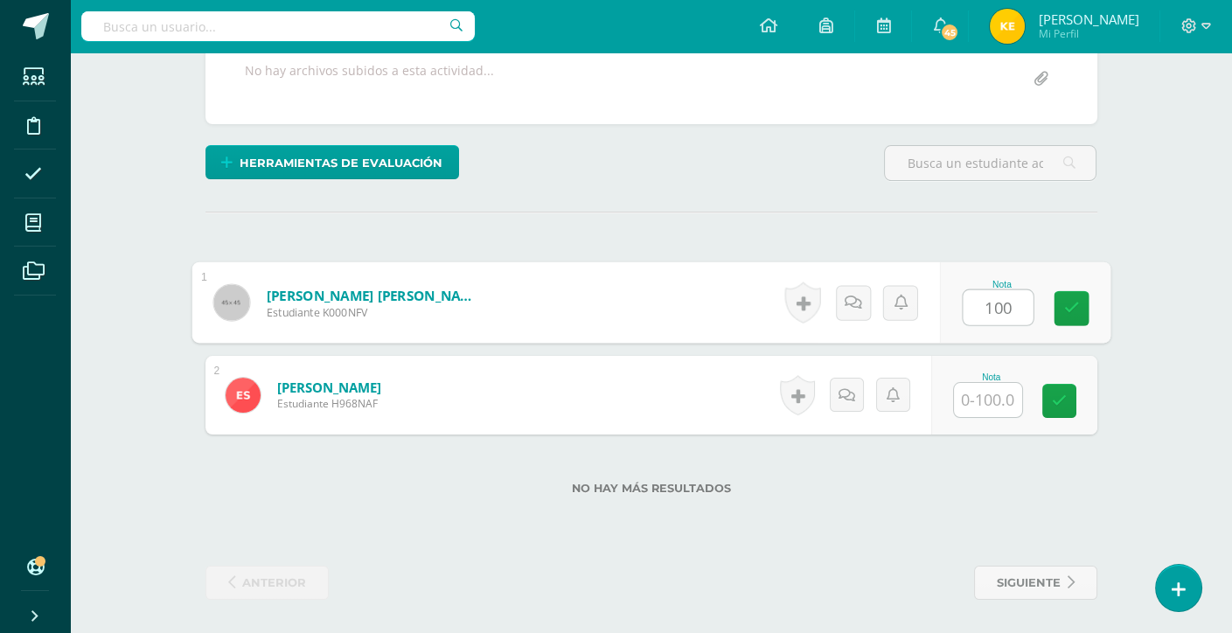
type input "100"
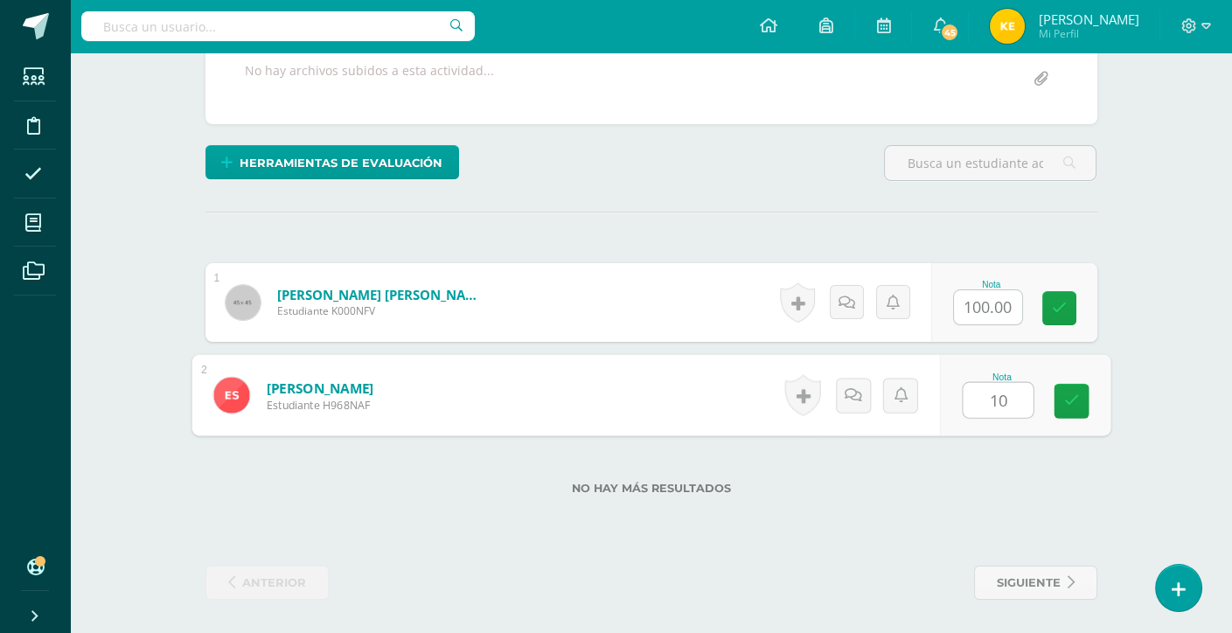
type input "100"
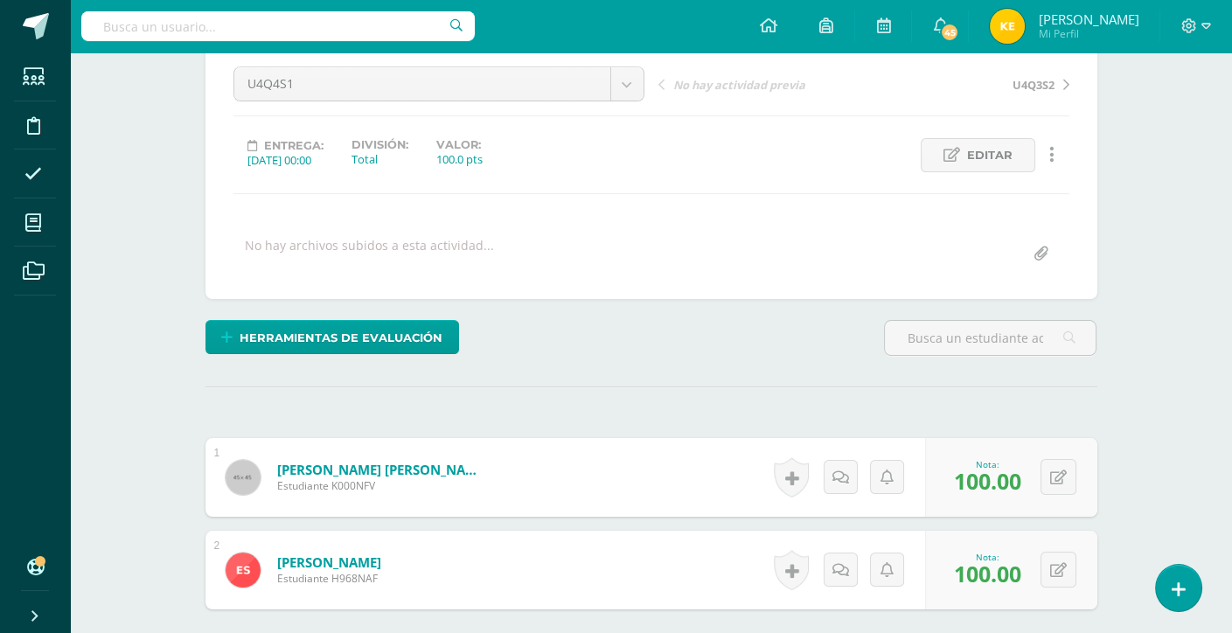
scroll to position [170, 0]
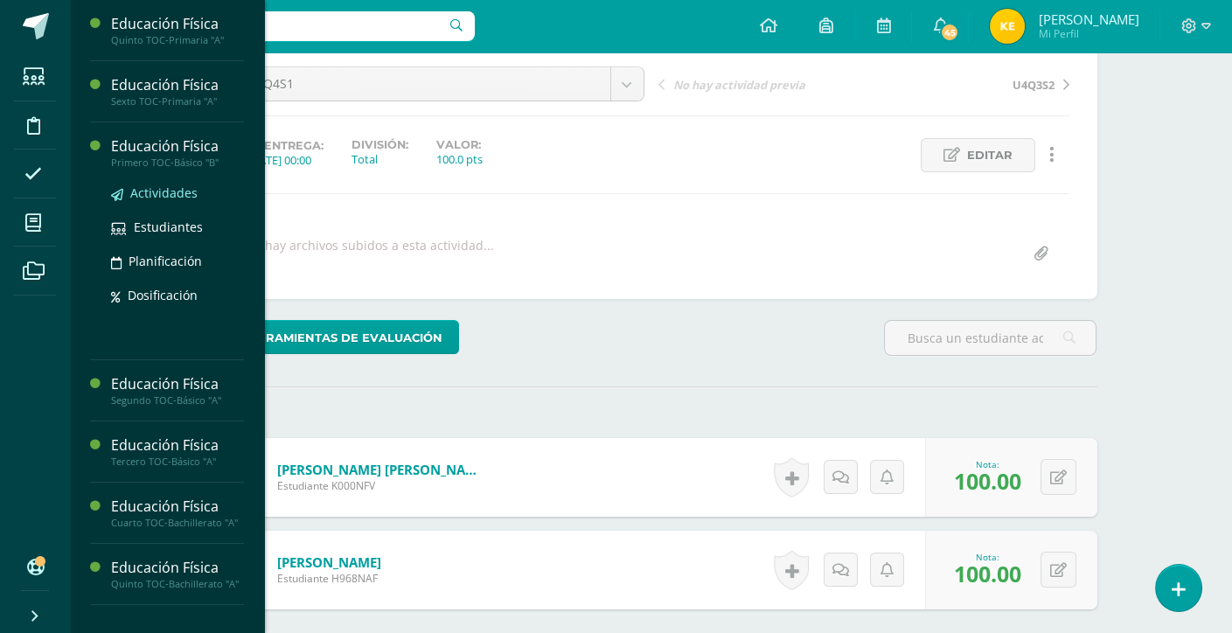
click at [157, 193] on span "Actividades" at bounding box center [163, 192] width 67 height 17
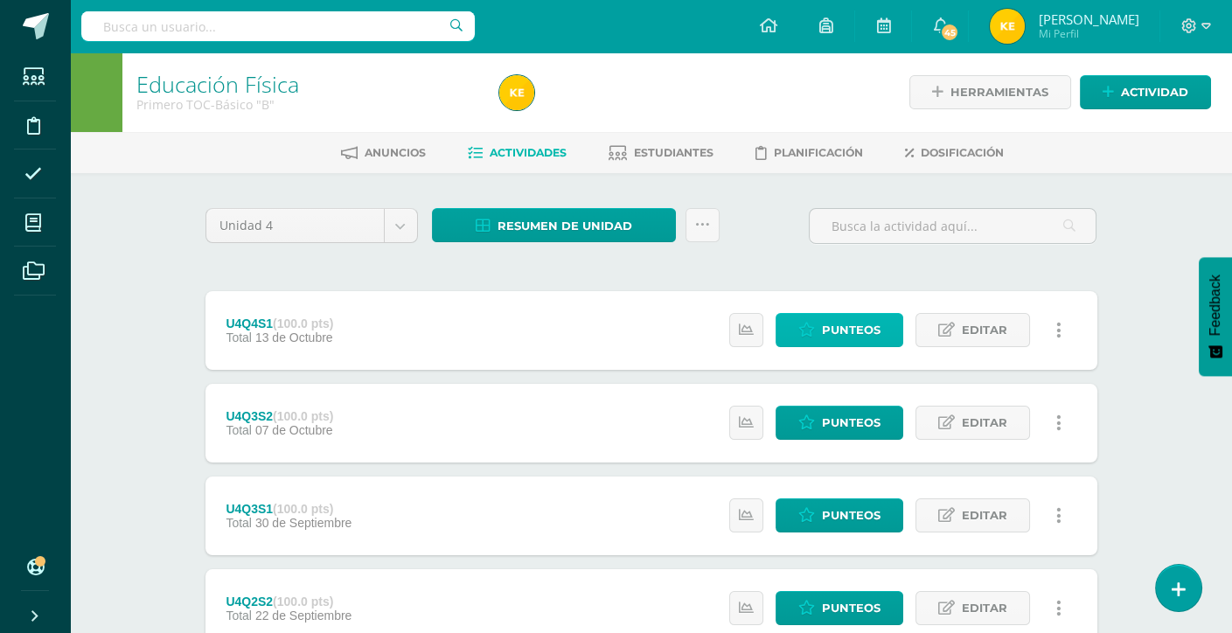
click at [860, 330] on span "Punteos" at bounding box center [851, 330] width 59 height 32
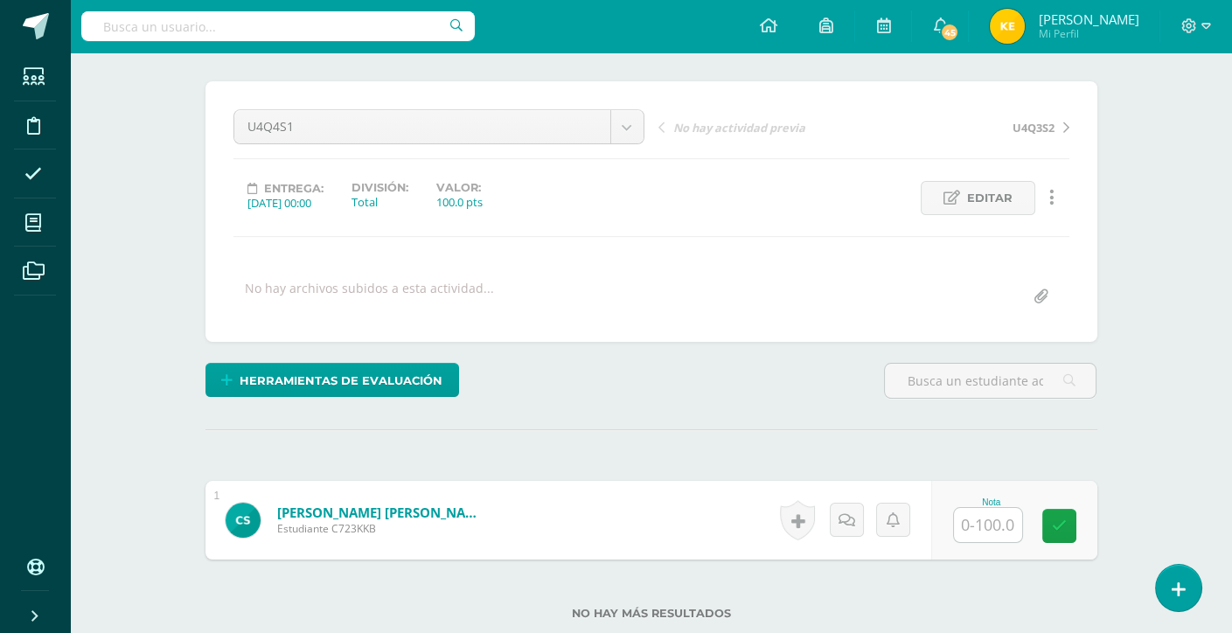
scroll to position [252, 0]
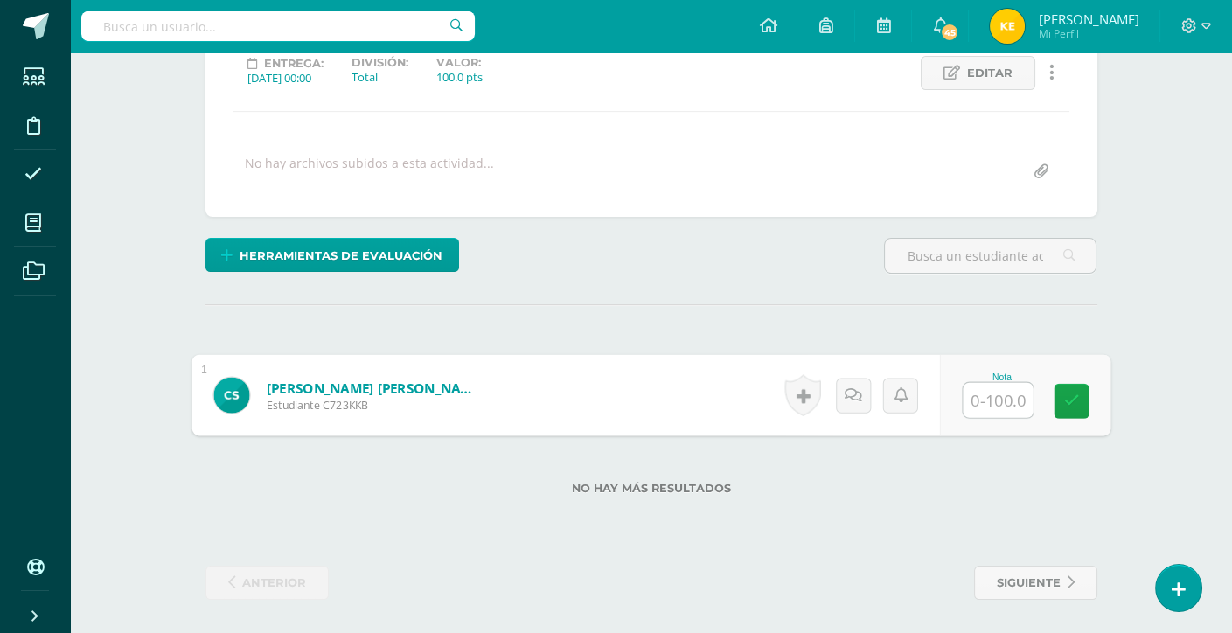
click at [974, 400] on input "text" at bounding box center [998, 400] width 70 height 35
type input "2"
type input "100"
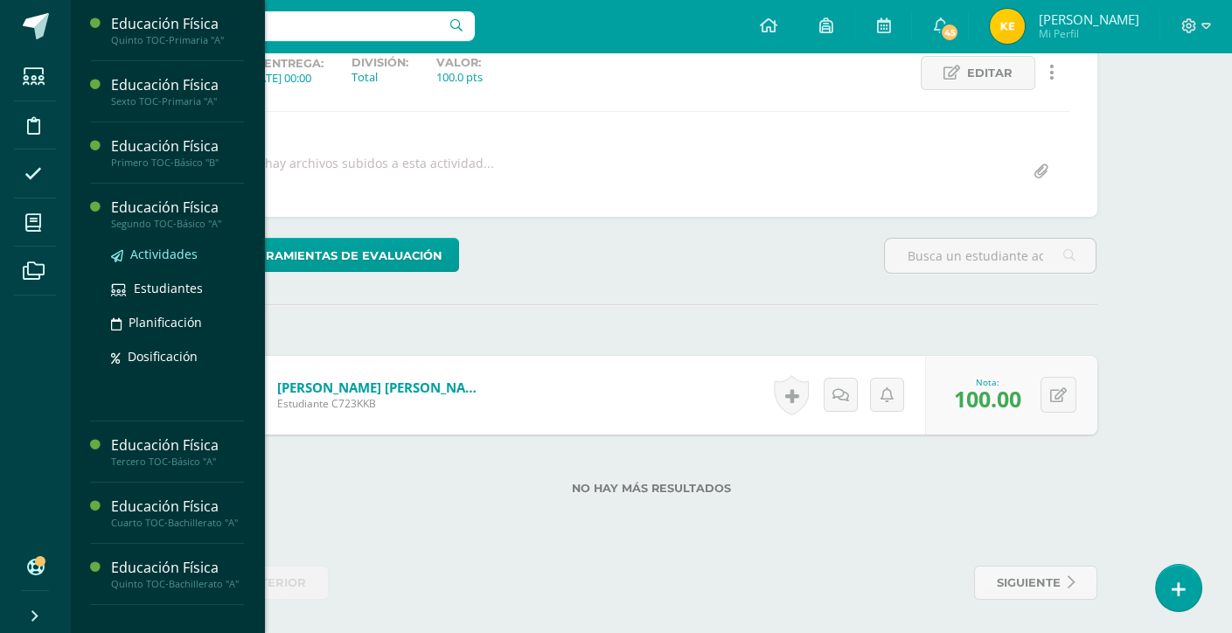
click at [172, 255] on span "Actividades" at bounding box center [163, 254] width 67 height 17
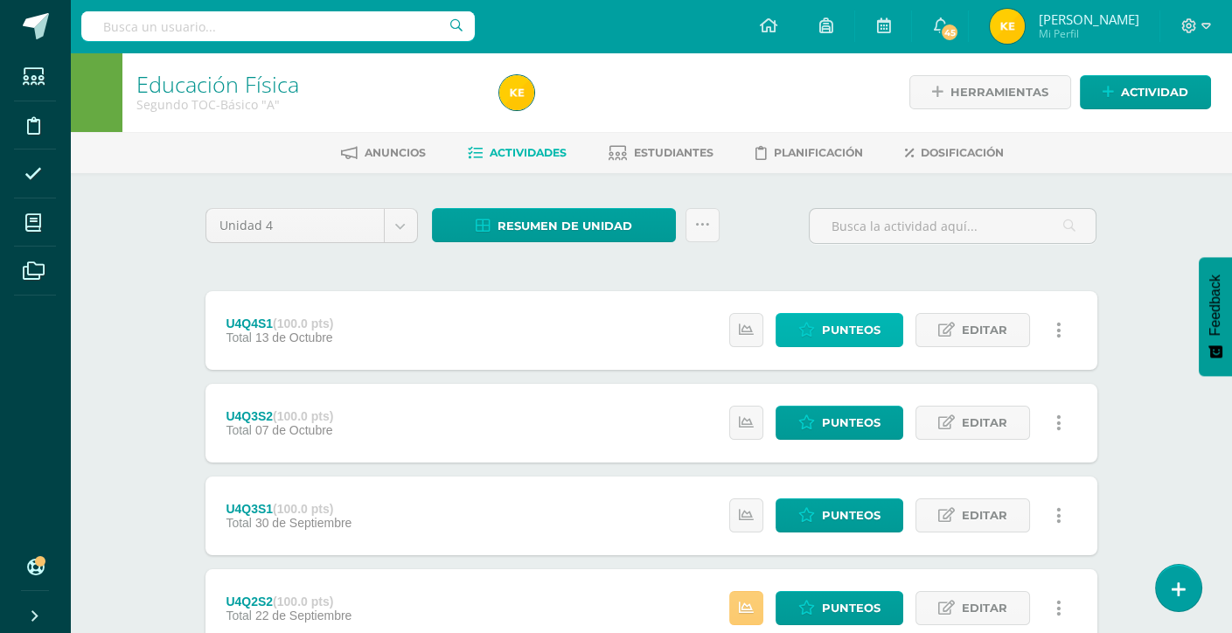
click at [817, 329] on link "Punteos" at bounding box center [840, 330] width 128 height 34
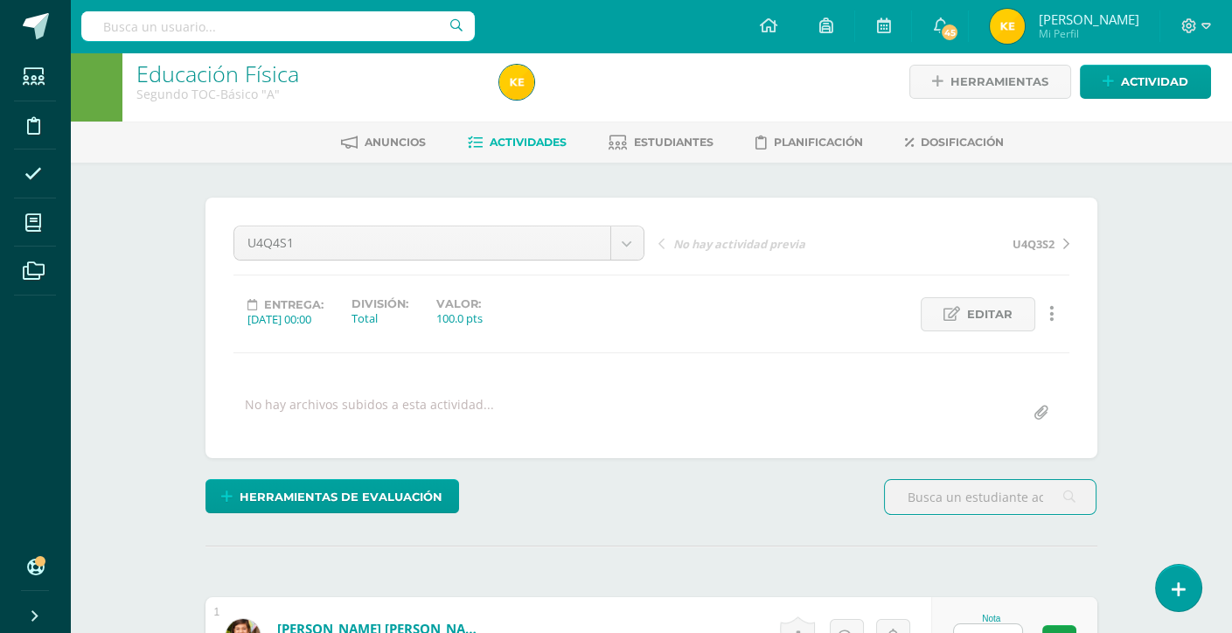
scroll to position [8, 0]
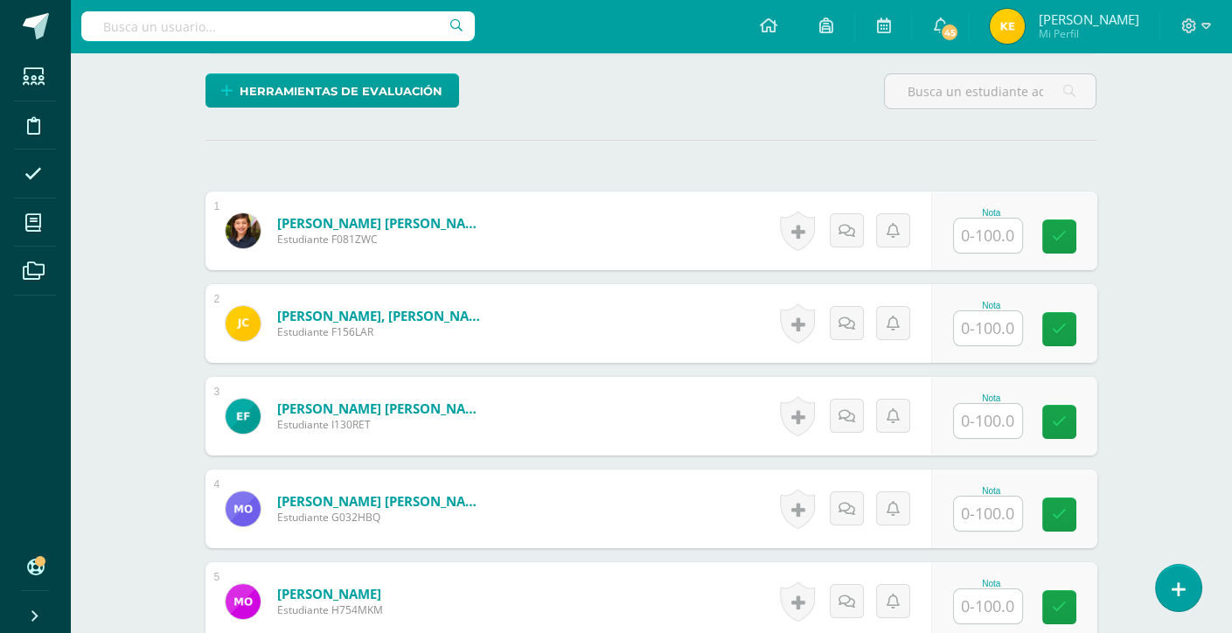
scroll to position [445, 0]
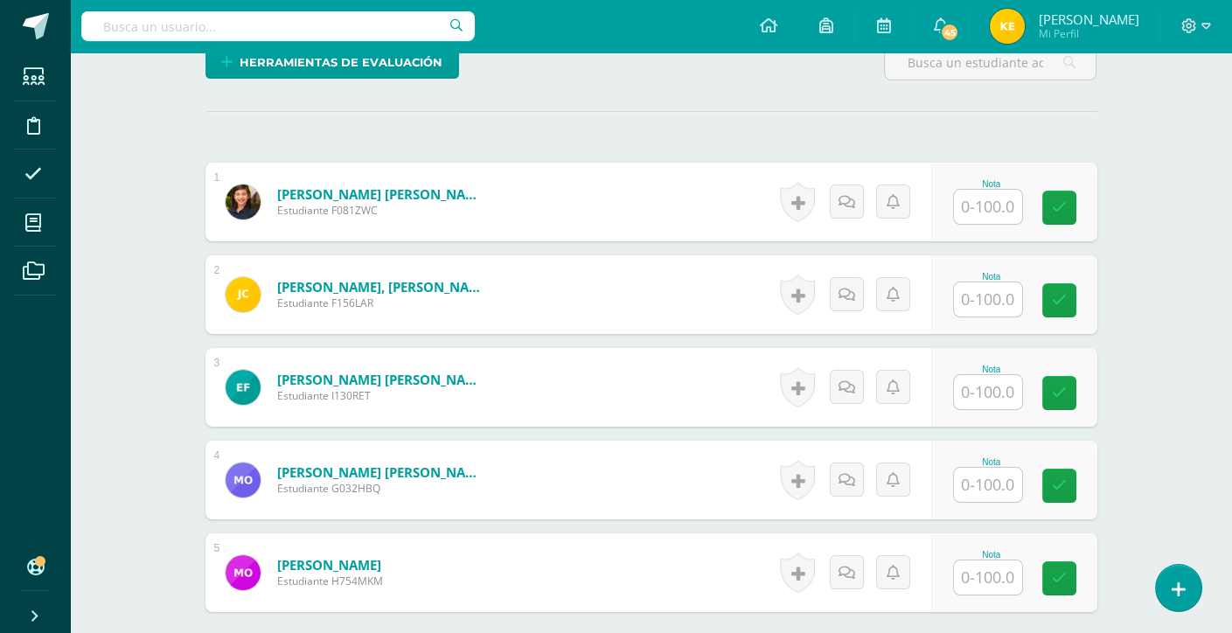
click at [997, 198] on input "text" at bounding box center [988, 207] width 68 height 34
type input "9"
type input "80"
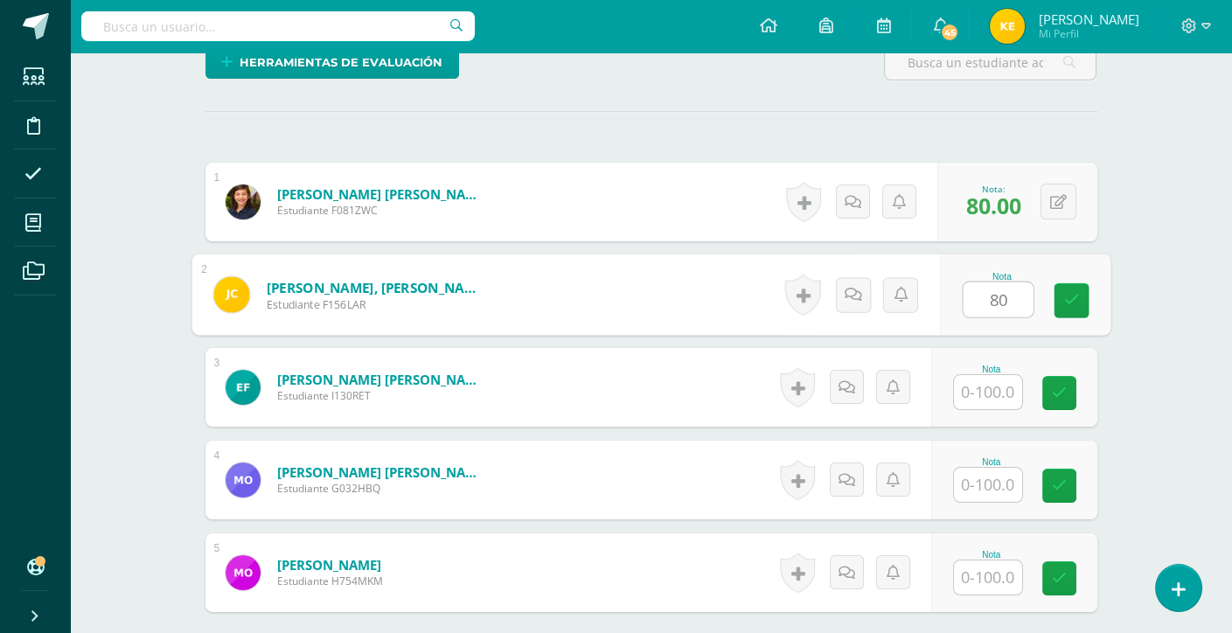
type input "80"
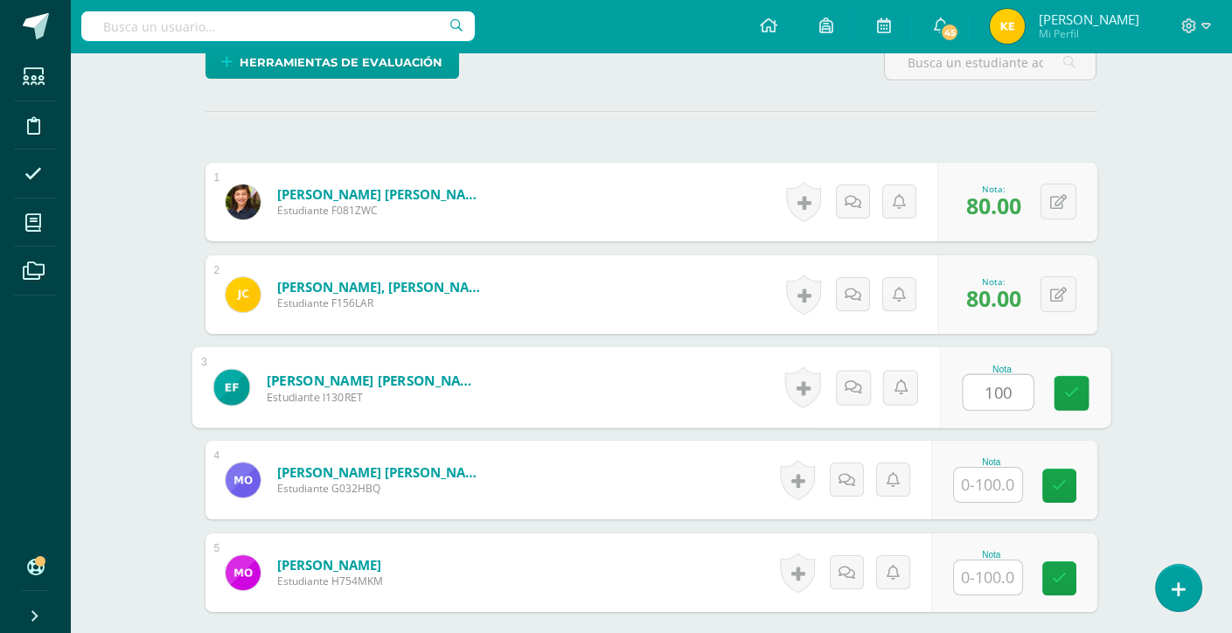
type input "100"
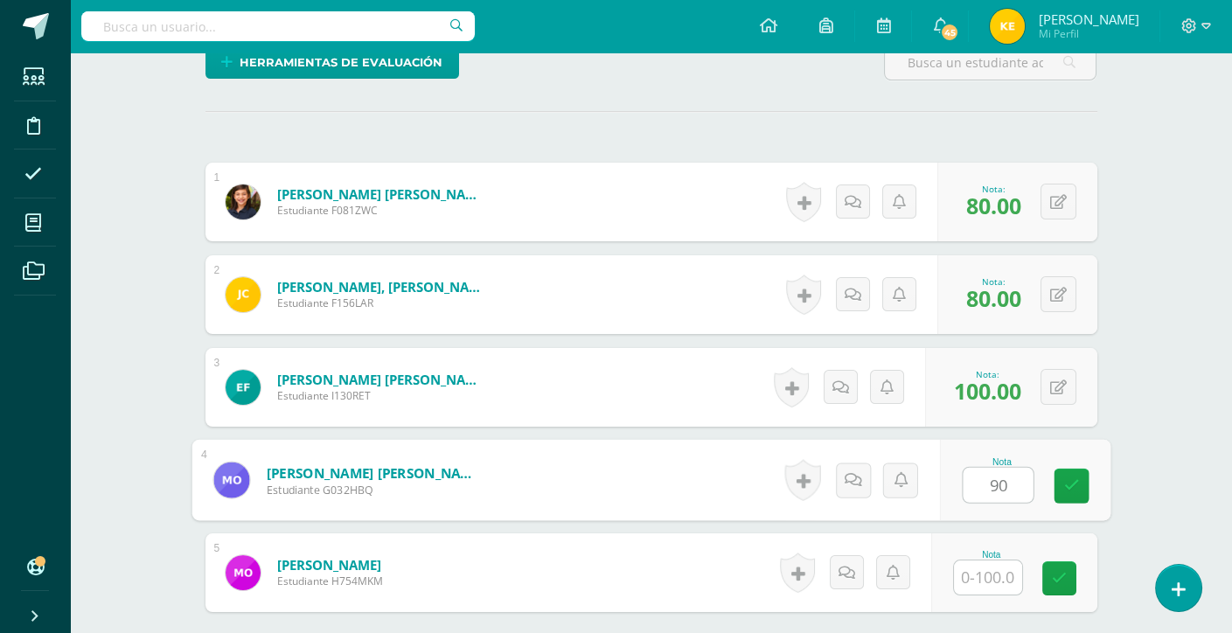
type input "90"
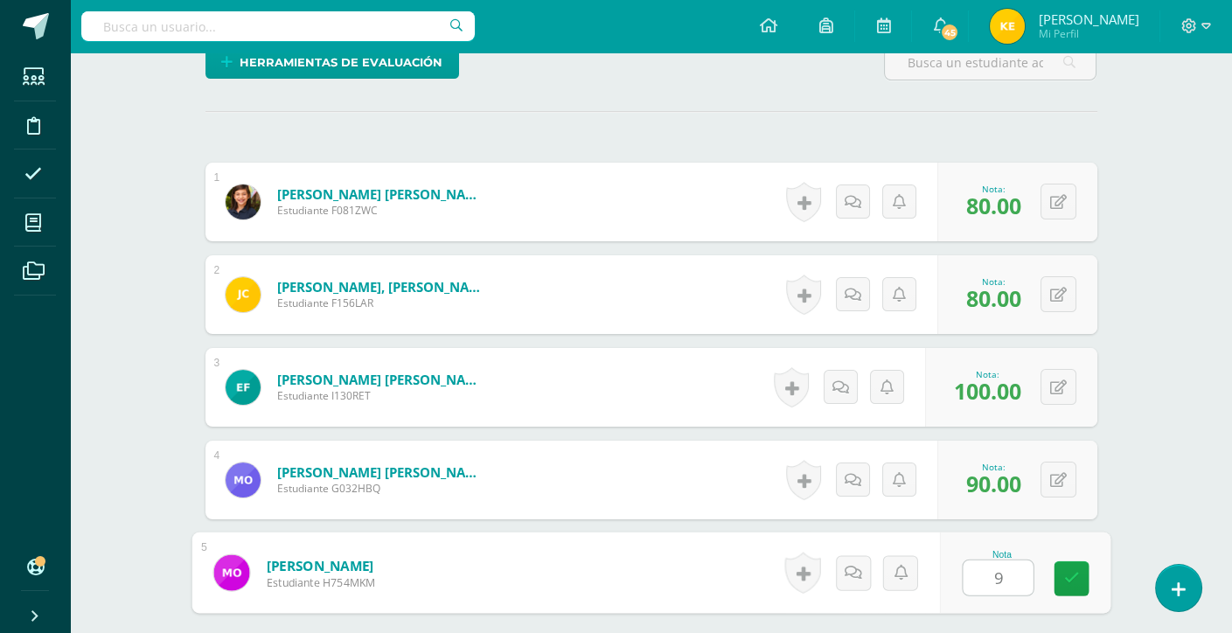
type input "90"
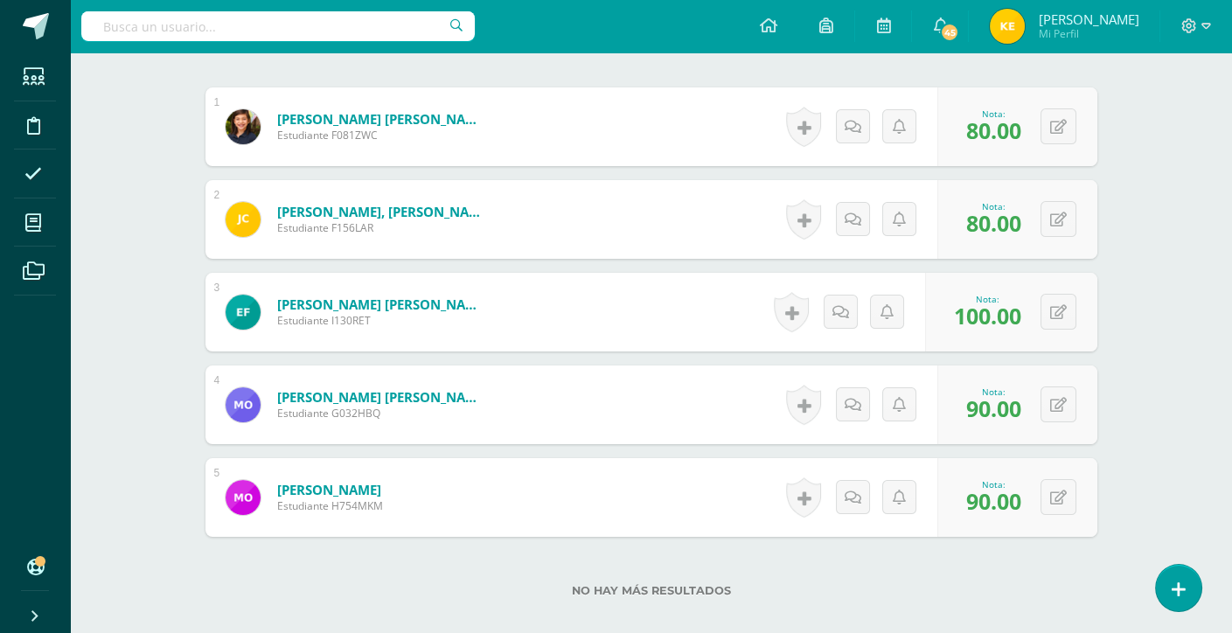
scroll to position [622, 0]
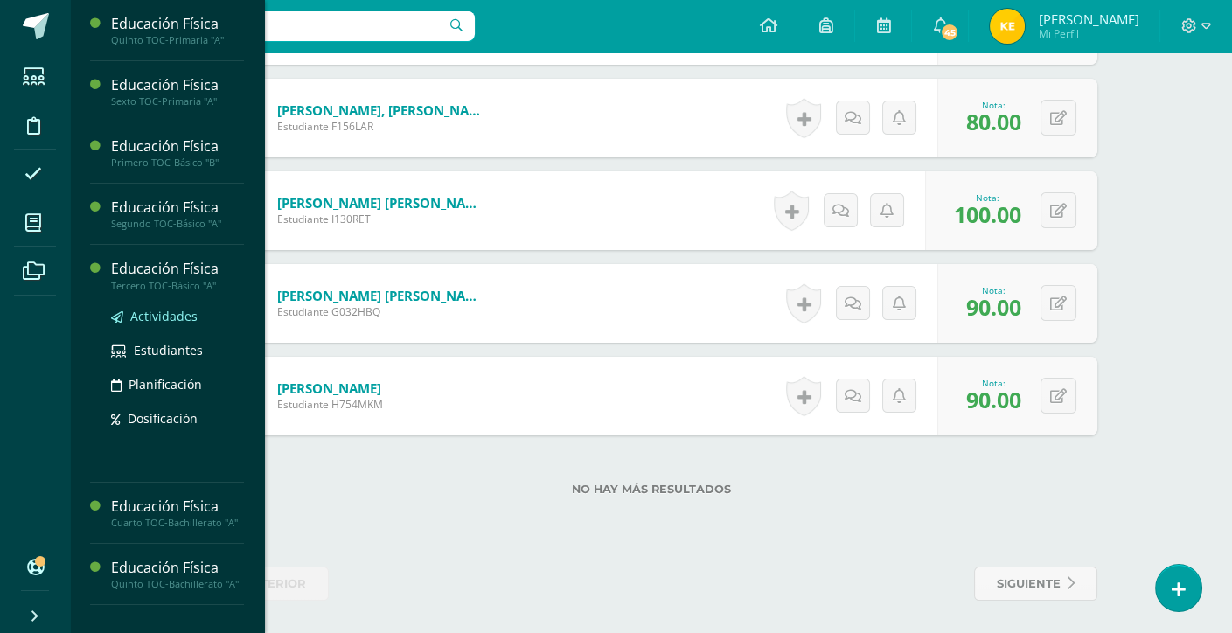
click at [174, 314] on span "Actividades" at bounding box center [163, 316] width 67 height 17
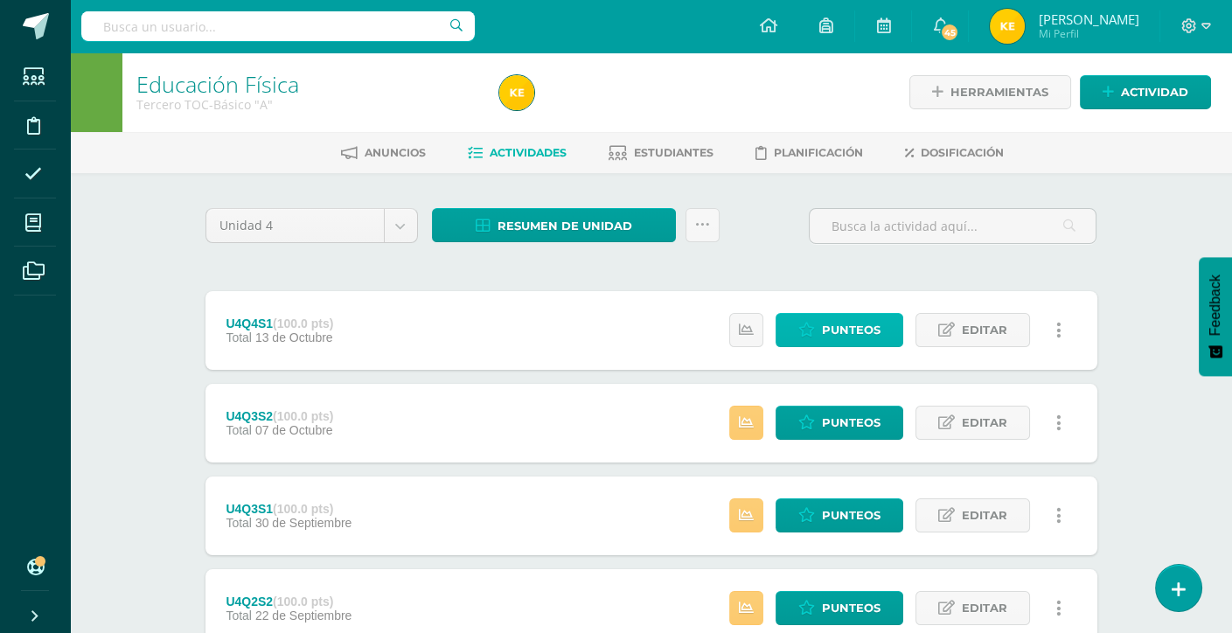
click at [845, 318] on span "Punteos" at bounding box center [851, 330] width 59 height 32
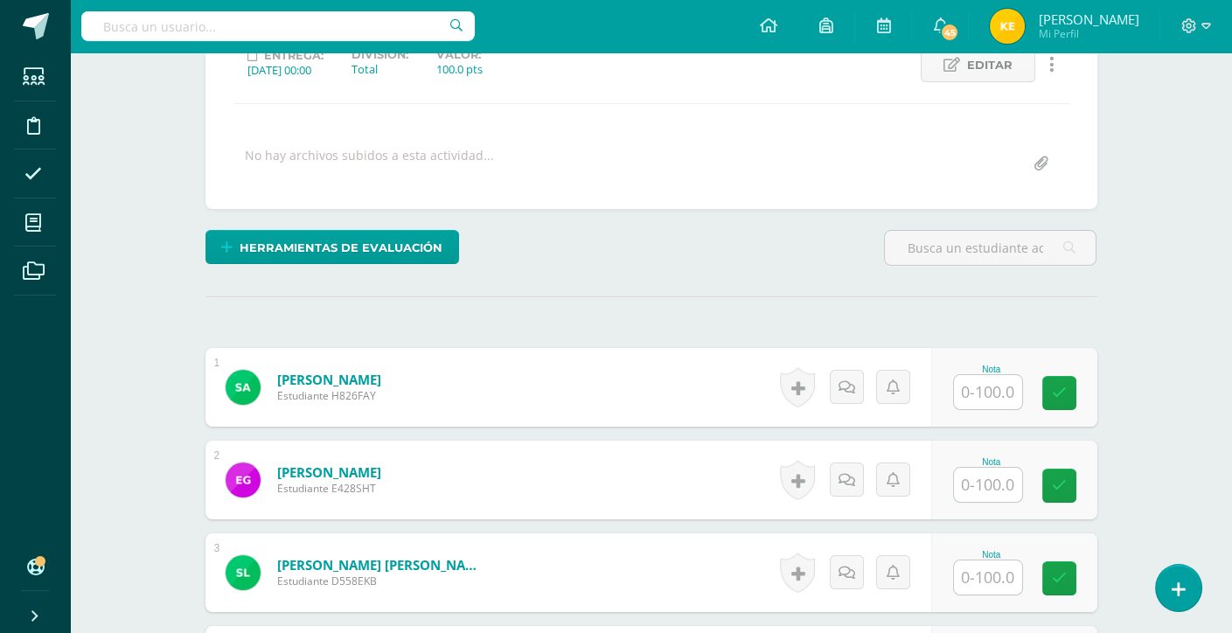
scroll to position [262, 0]
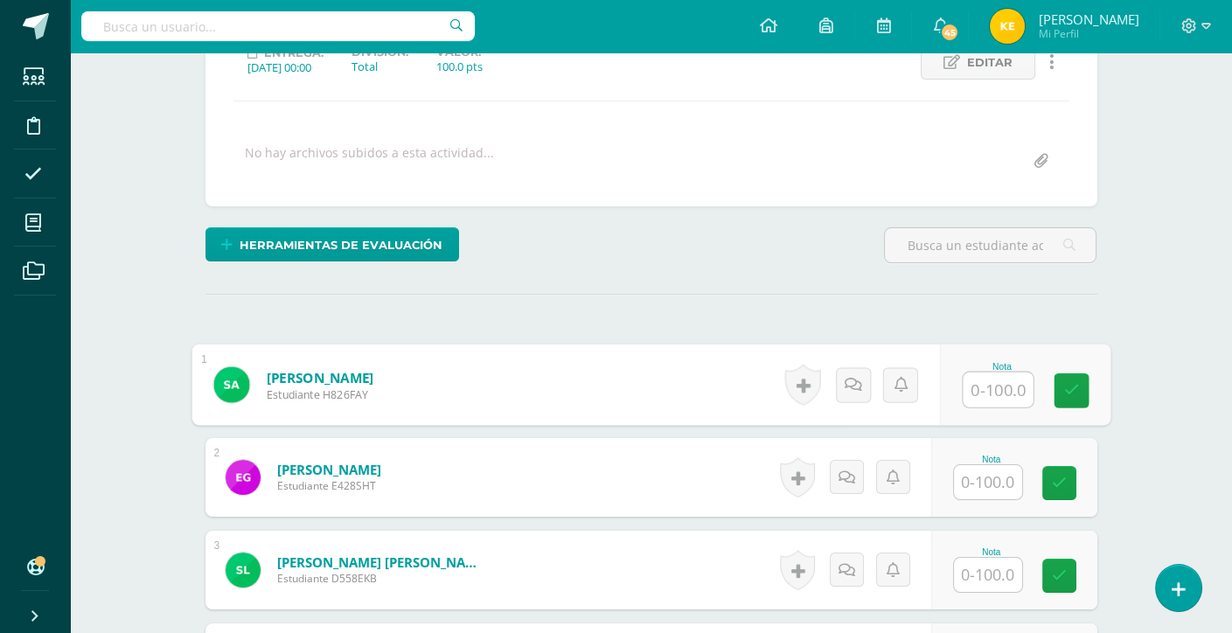
click at [980, 399] on input "text" at bounding box center [998, 389] width 70 height 35
type input "80"
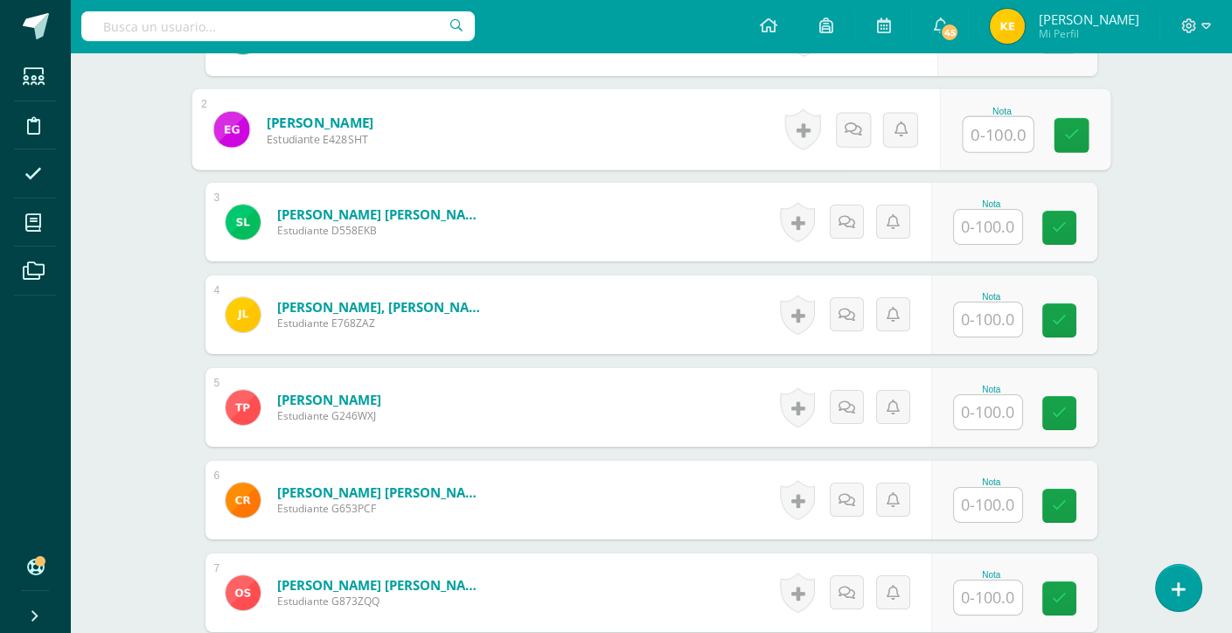
scroll to position [612, 0]
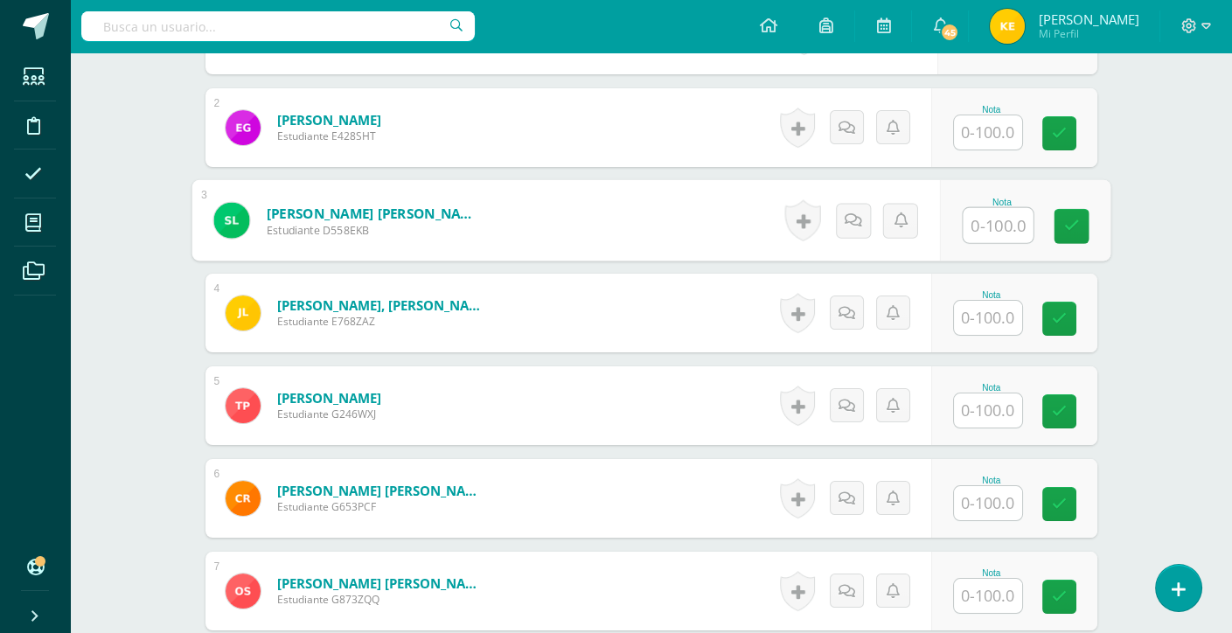
click at [989, 231] on input "text" at bounding box center [998, 225] width 70 height 35
type input "0"
click at [871, 221] on icon at bounding box center [871, 219] width 17 height 15
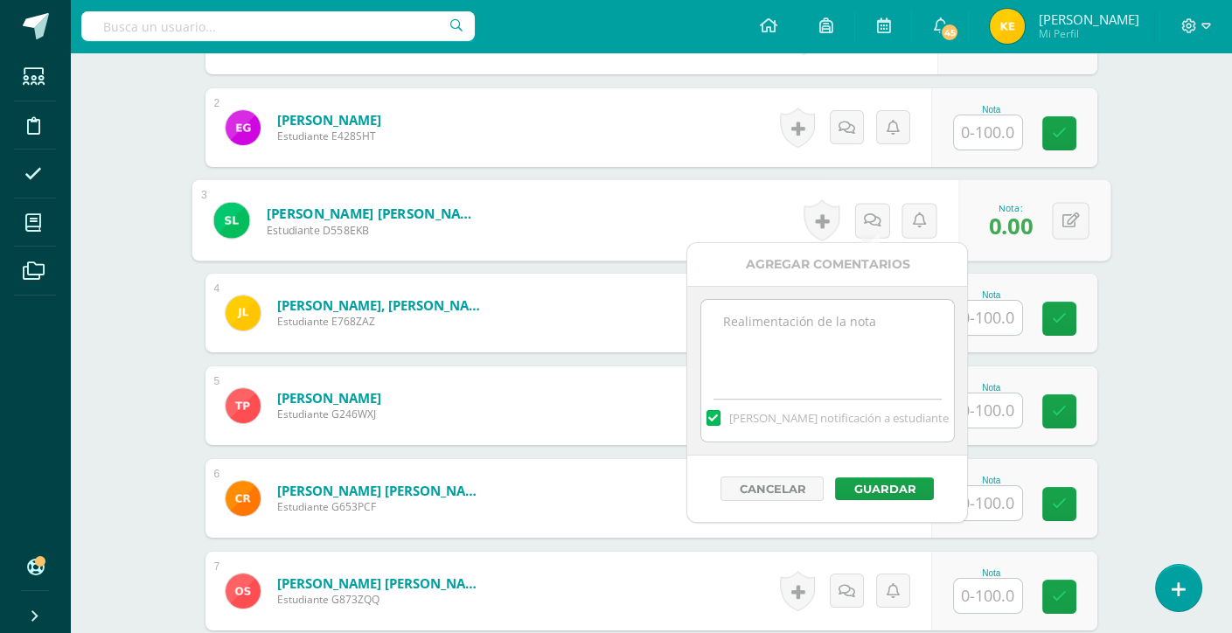
click at [720, 421] on label at bounding box center [713, 418] width 14 height 16
click at [0, 0] on input "Mandar notificación a estudiante" at bounding box center [0, 0] width 0 height 0
click at [756, 371] on textarea at bounding box center [827, 343] width 253 height 87
type textarea "No ha enviado trabajo escrito"
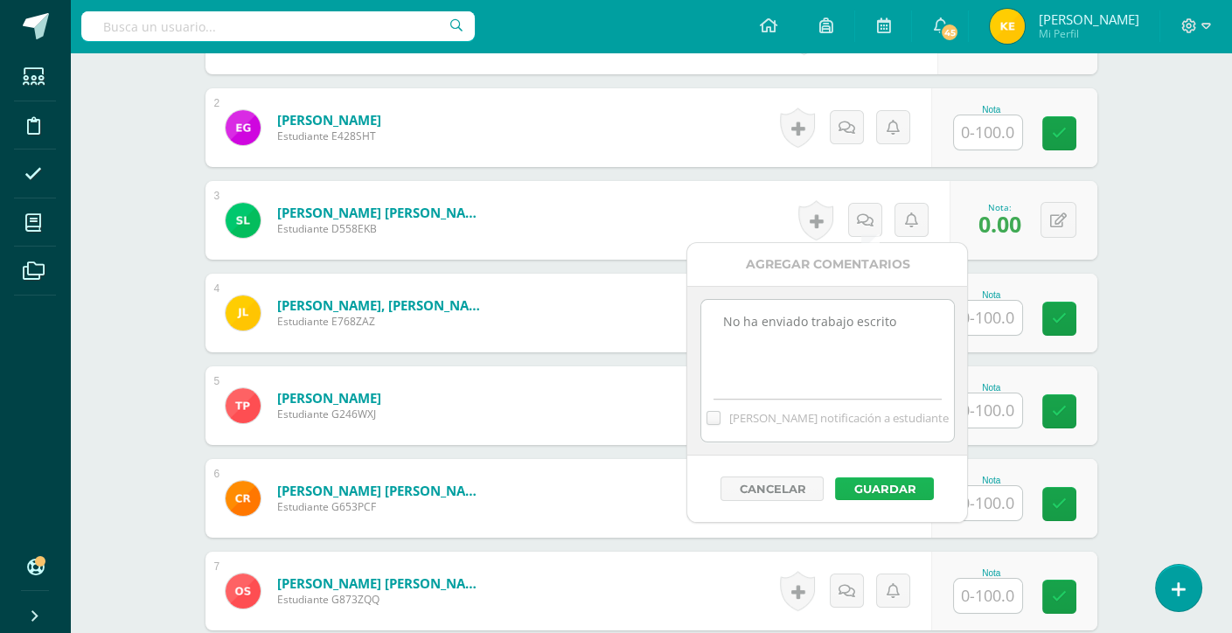
click at [859, 489] on button "Guardar" at bounding box center [884, 488] width 99 height 23
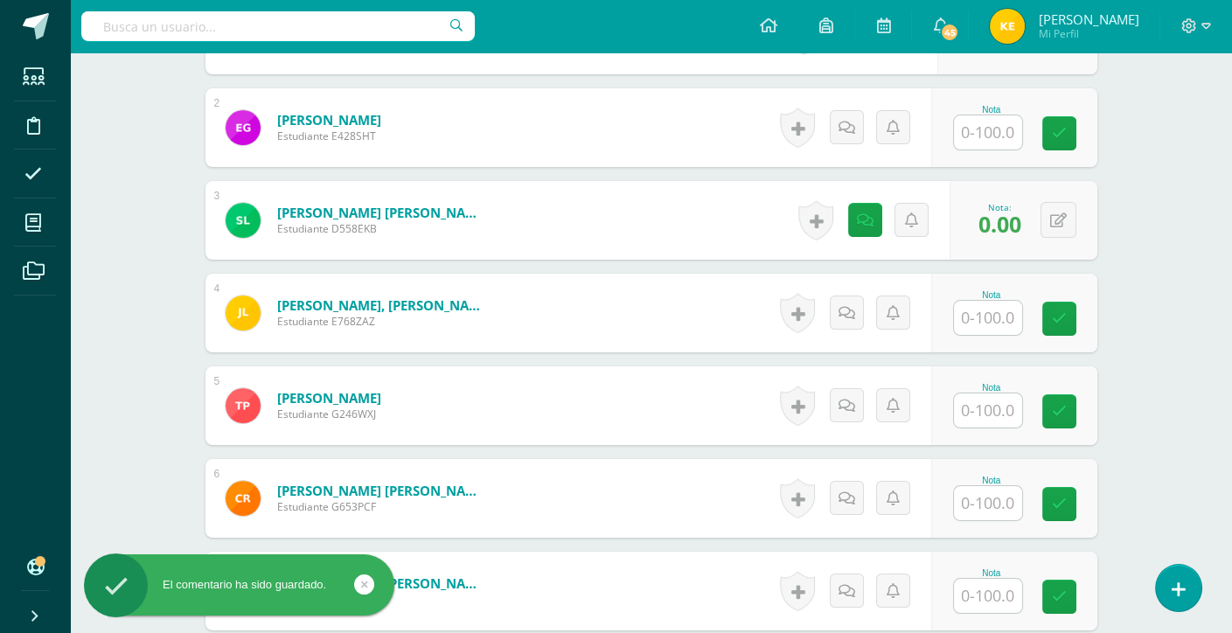
click at [995, 325] on input "text" at bounding box center [988, 318] width 68 height 34
type input "90"
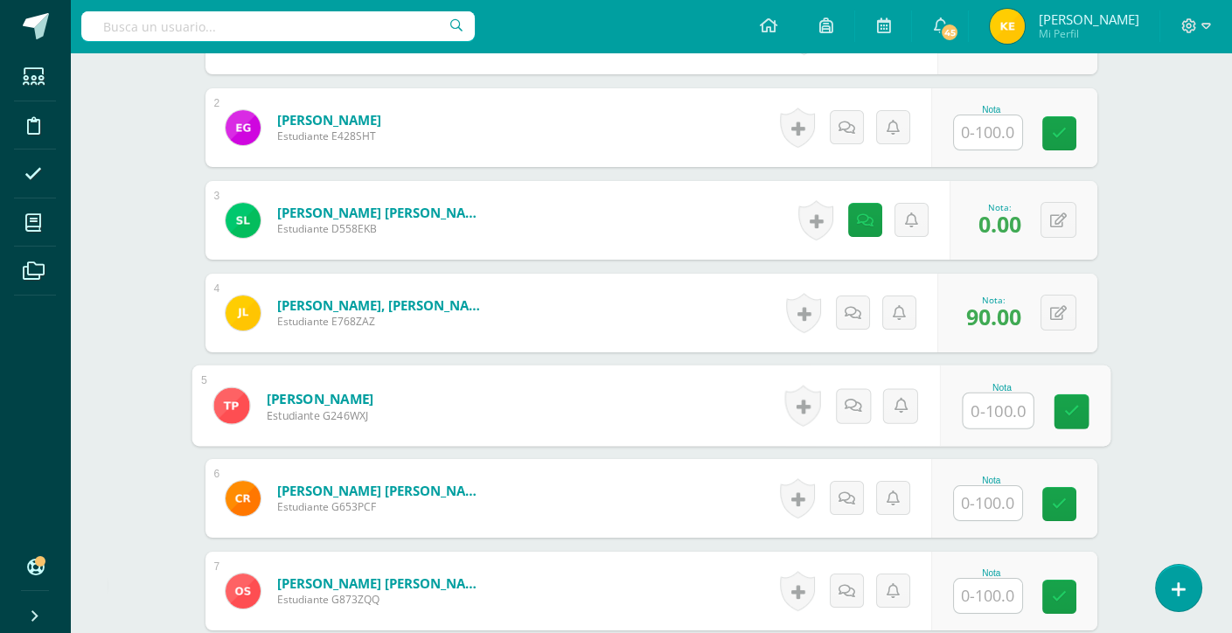
type input "9"
type input "100"
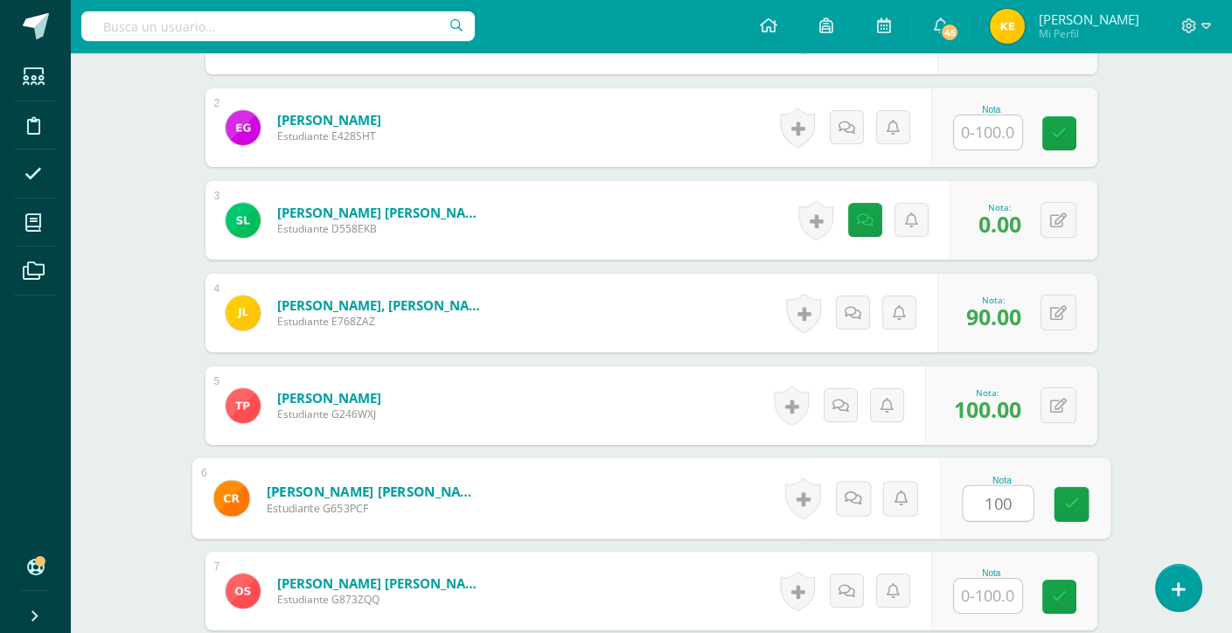
type input "100"
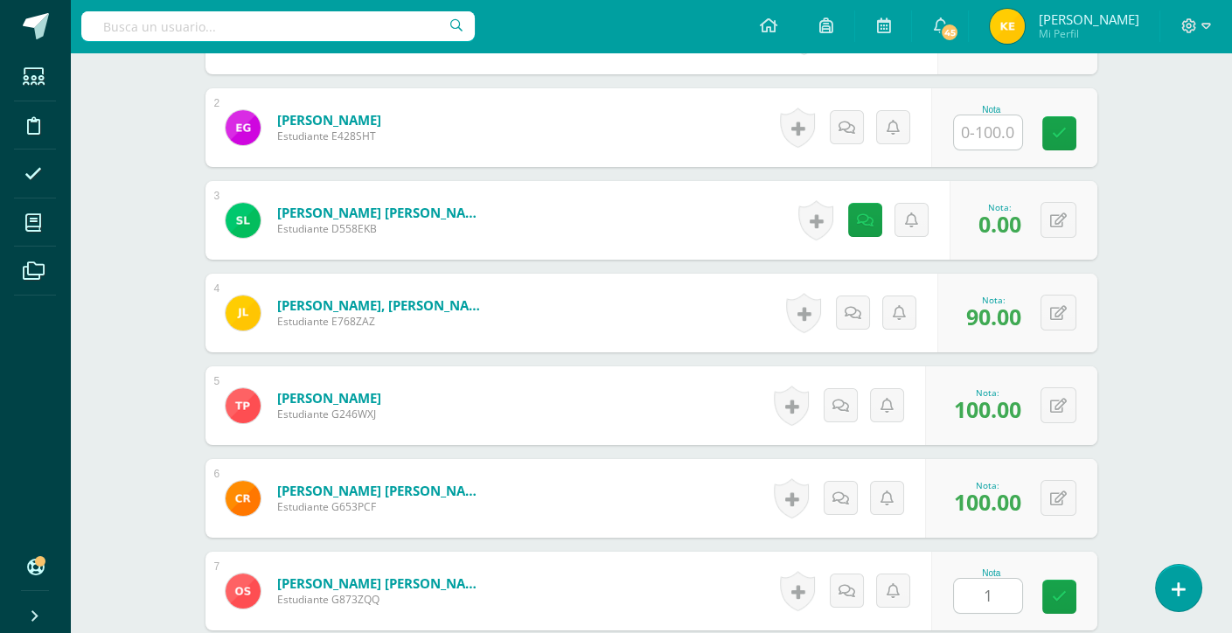
click at [999, 594] on input "1" at bounding box center [988, 596] width 68 height 34
type input "100"
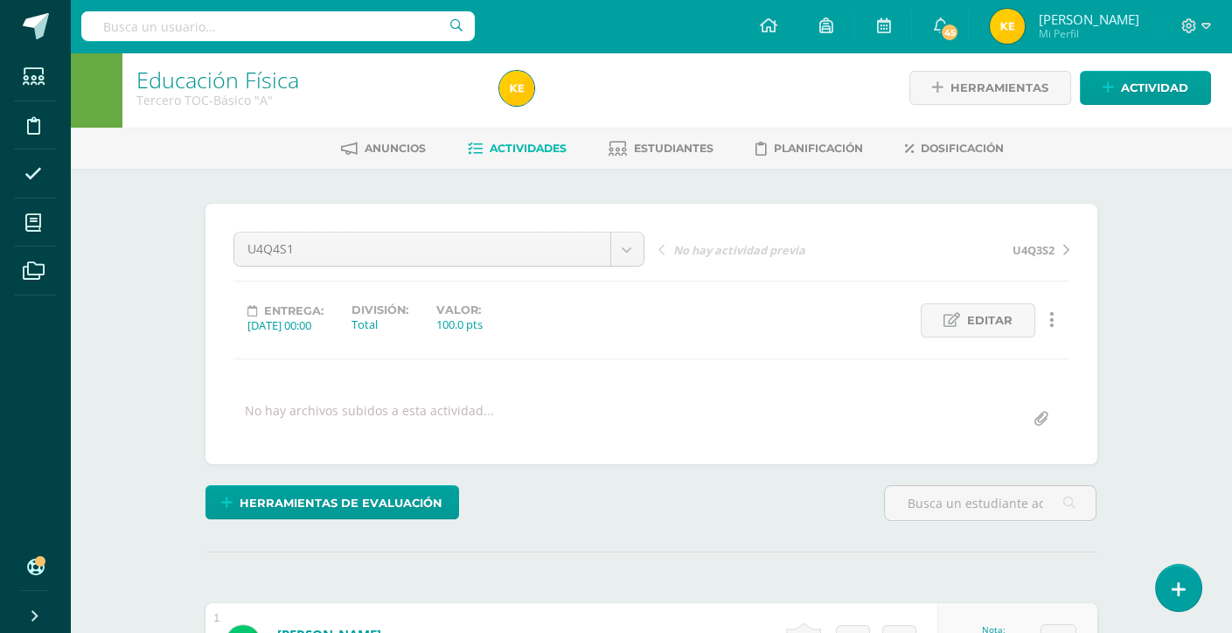
scroll to position [0, 0]
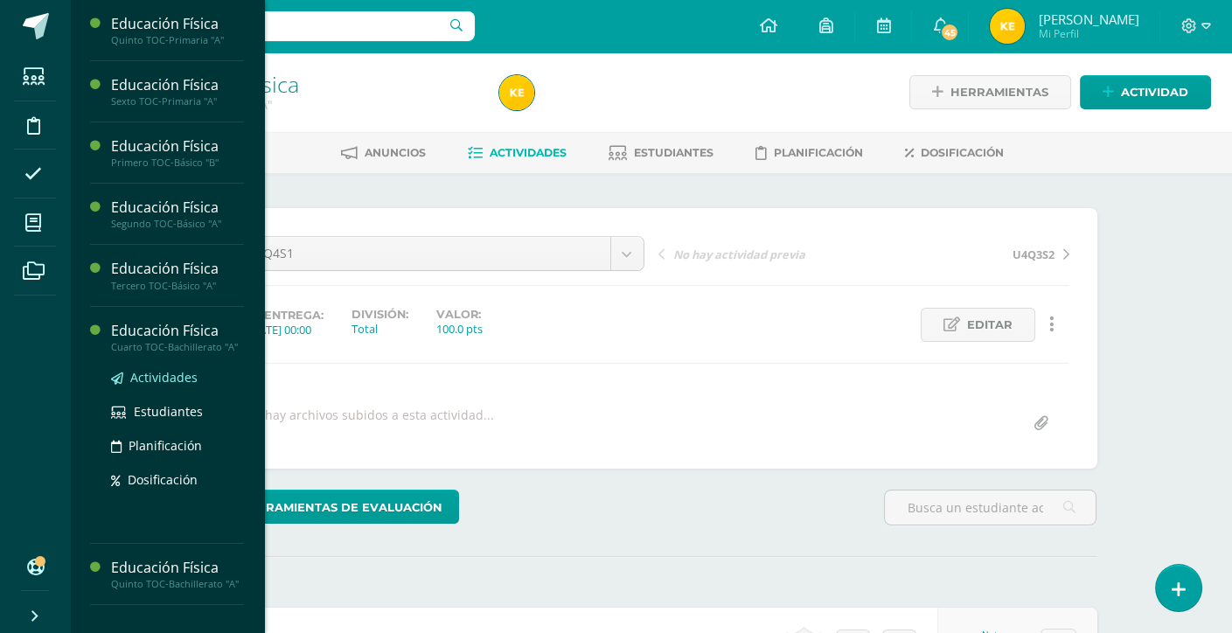
click at [157, 382] on span "Actividades" at bounding box center [163, 377] width 67 height 17
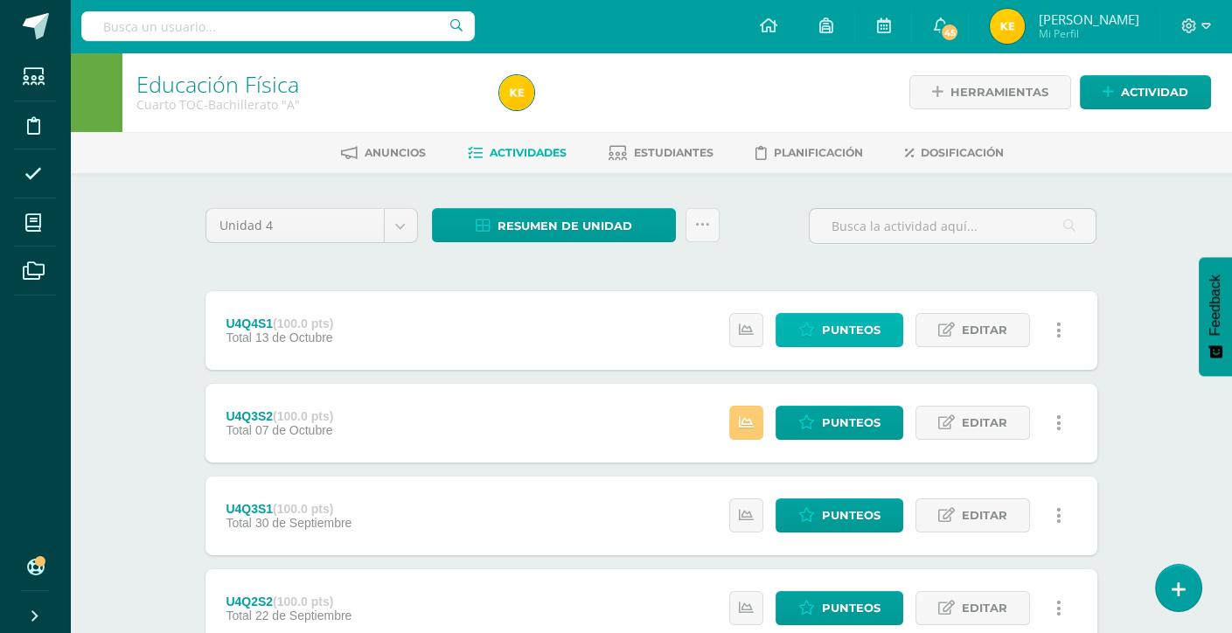
click at [864, 335] on span "Punteos" at bounding box center [851, 330] width 59 height 32
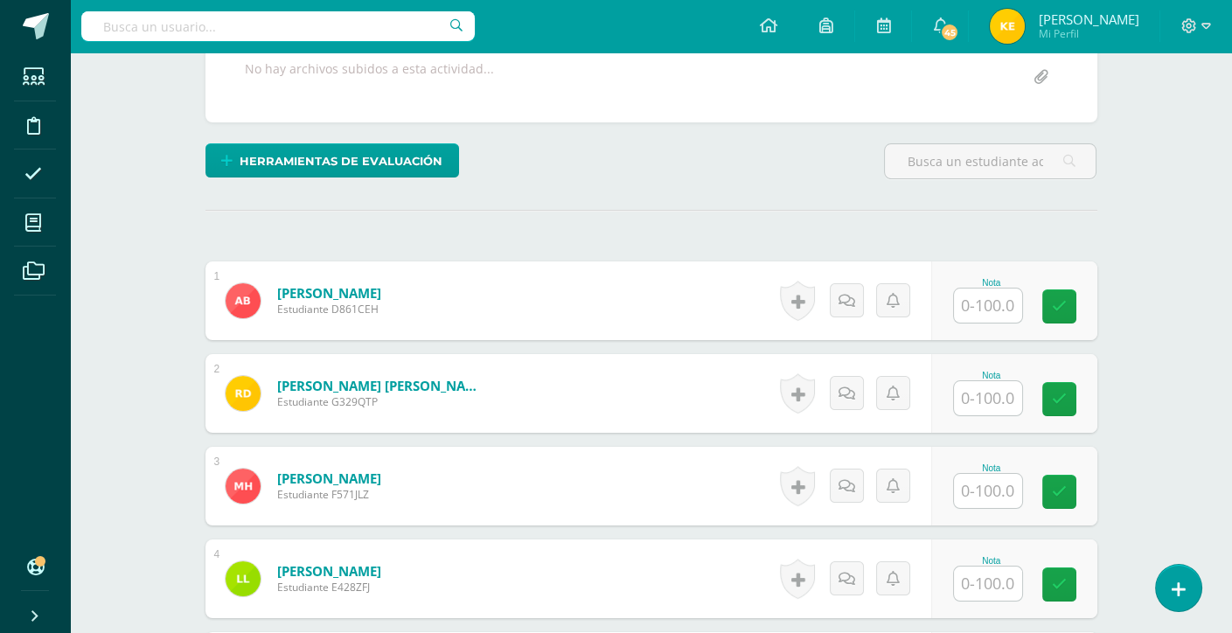
scroll to position [437, 0]
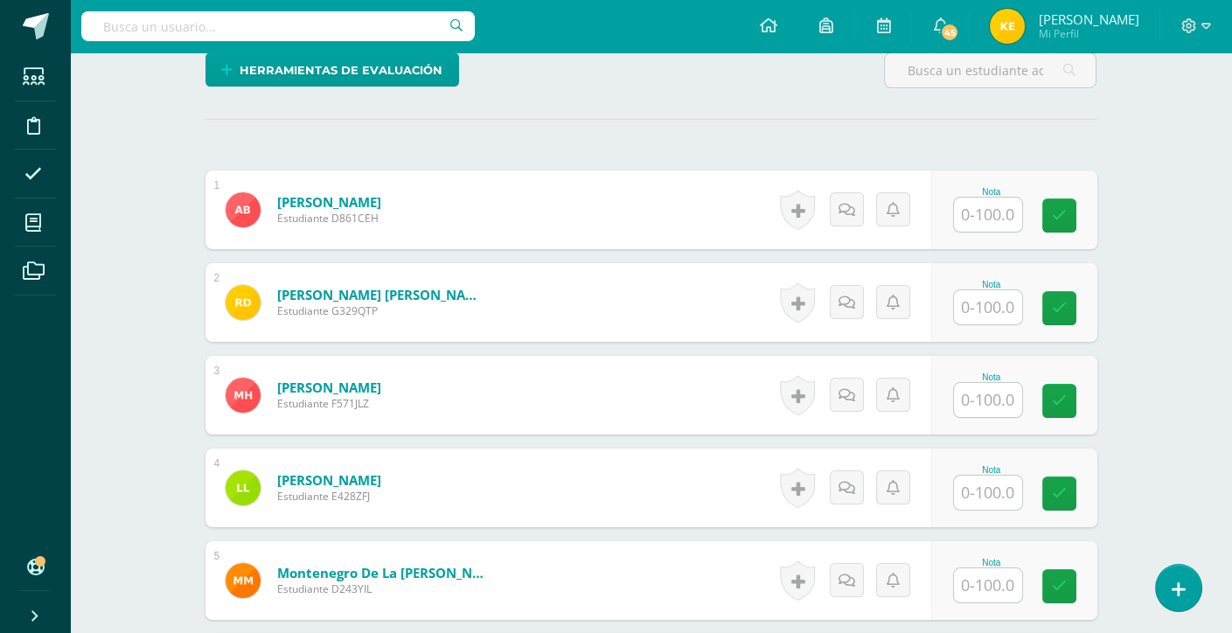
click at [994, 211] on input "text" at bounding box center [988, 215] width 68 height 34
type input "8"
type input "90"
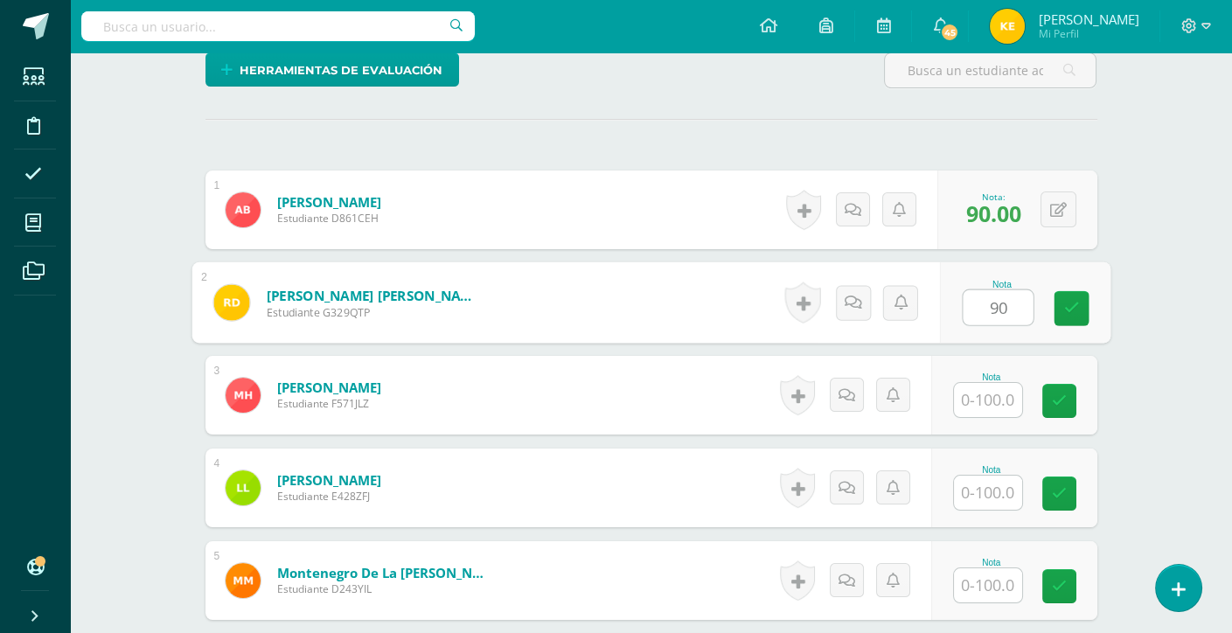
type input "90"
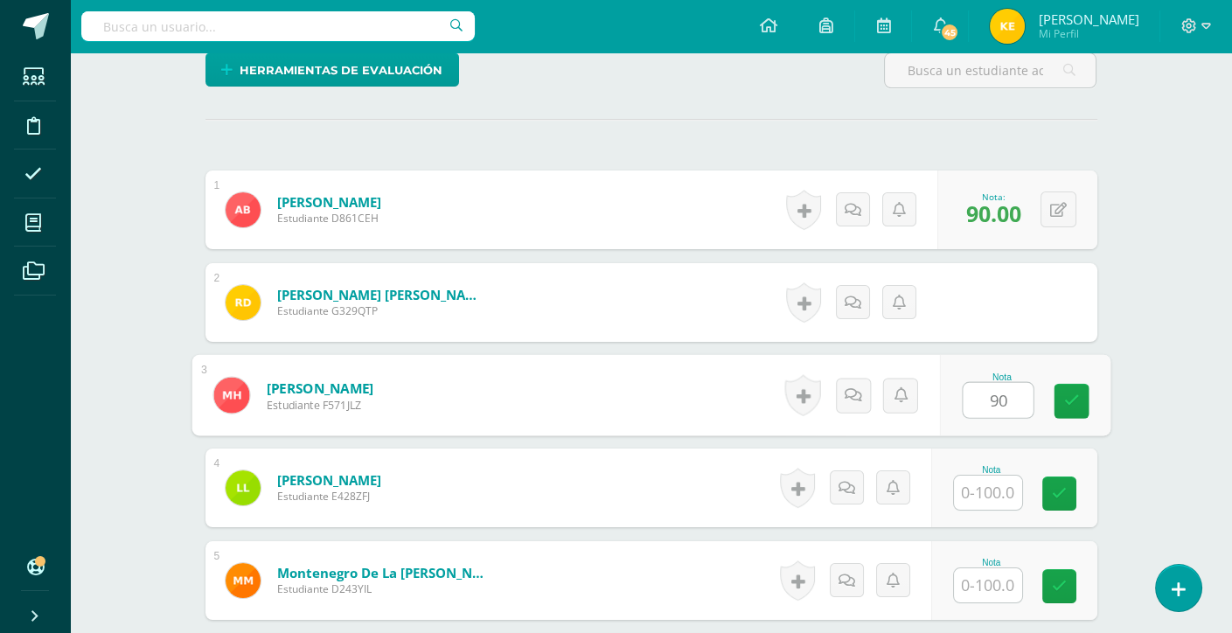
type input "90"
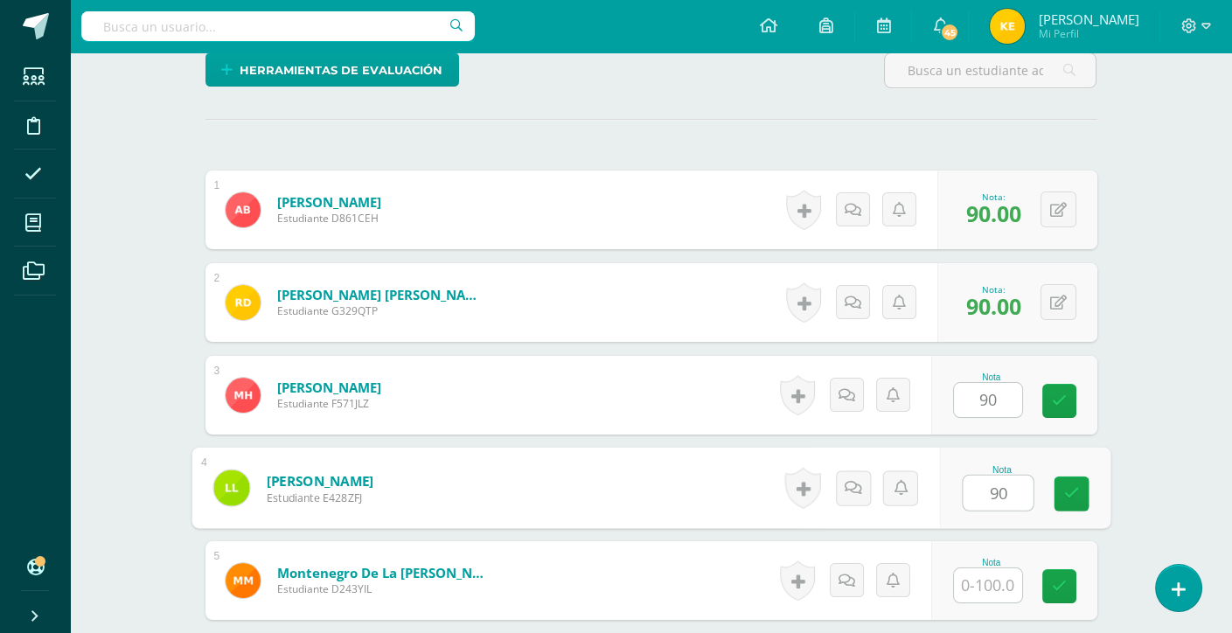
type input "90"
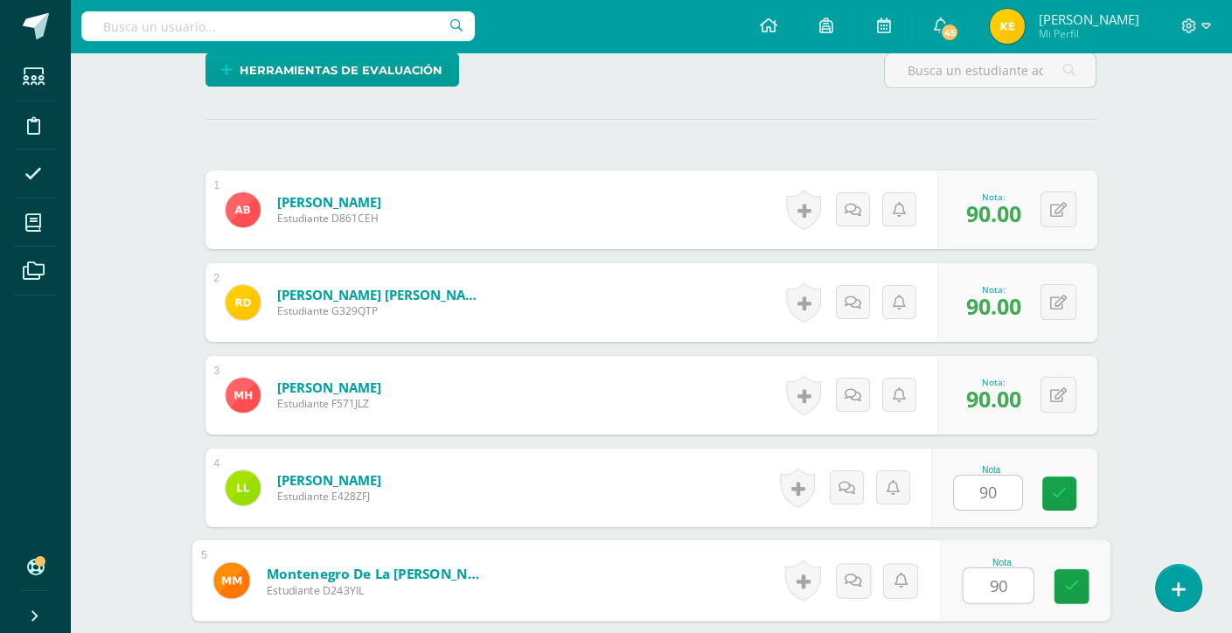
type input "90"
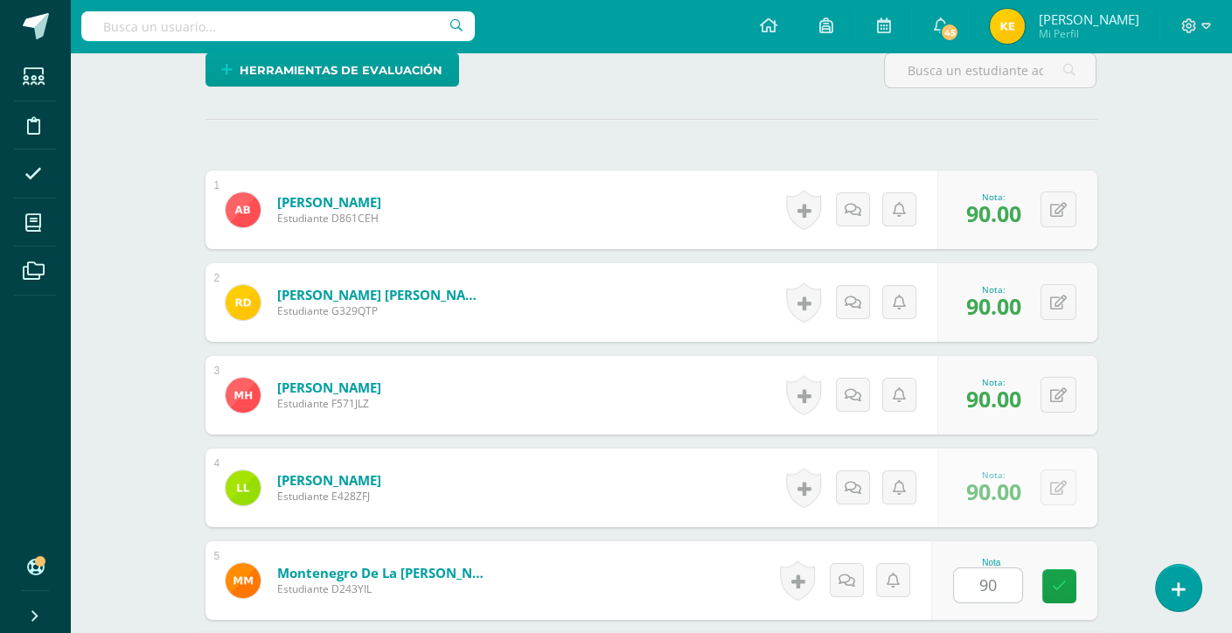
scroll to position [796, 0]
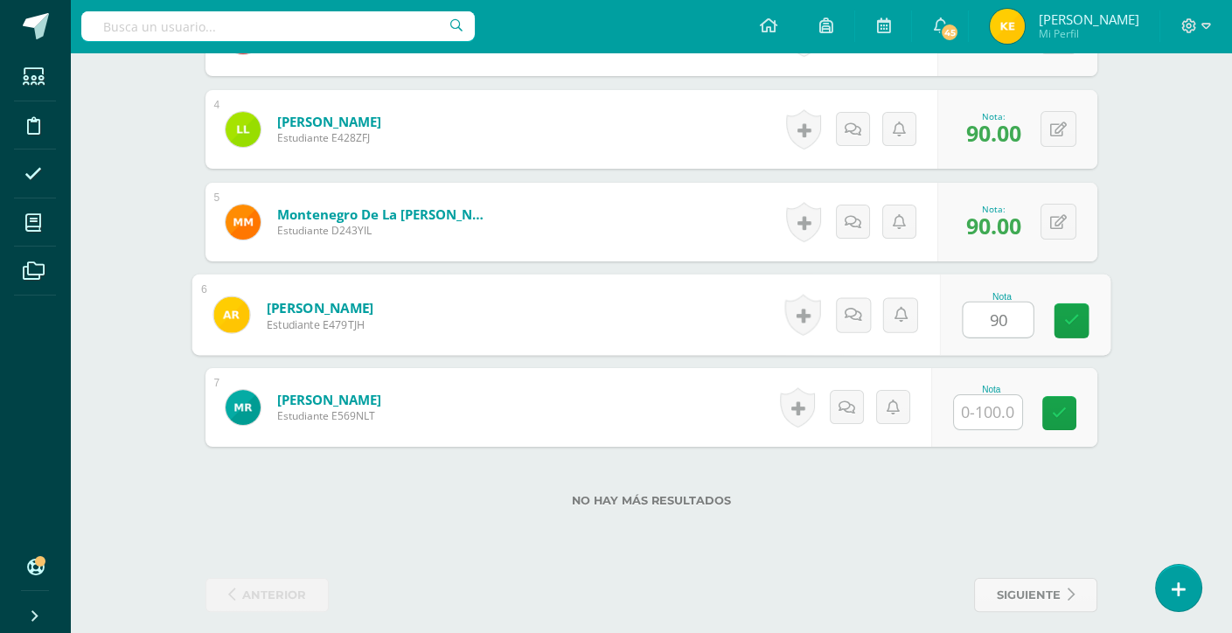
type input "9"
click at [1002, 326] on input "9" at bounding box center [988, 320] width 68 height 34
type input "60"
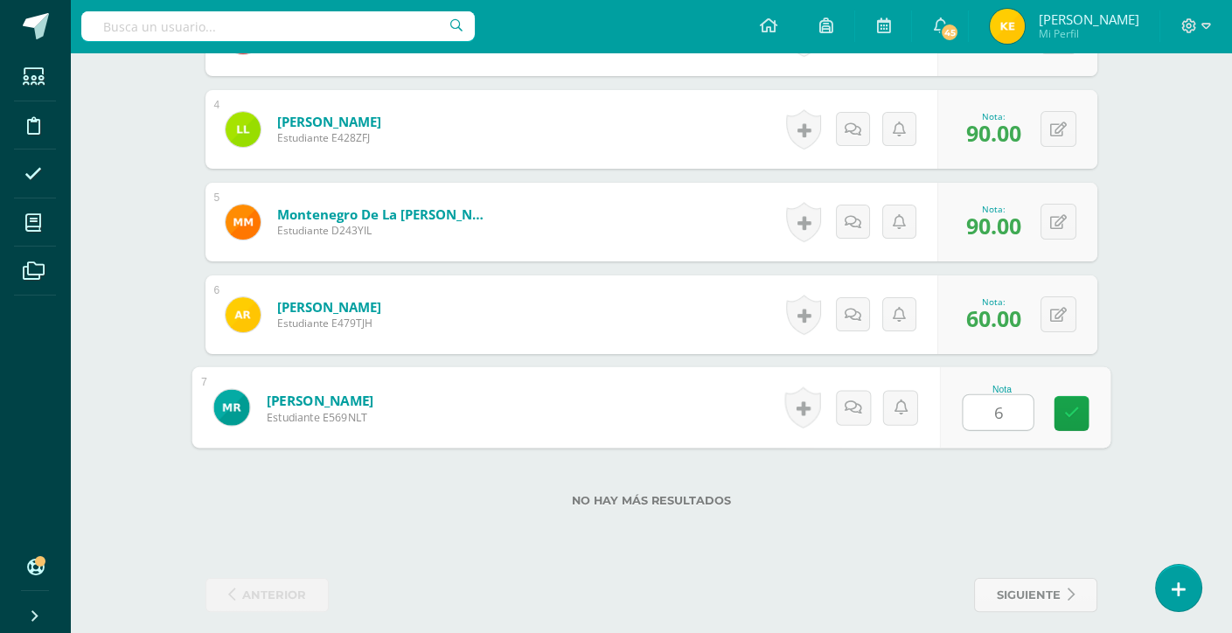
type input "60"
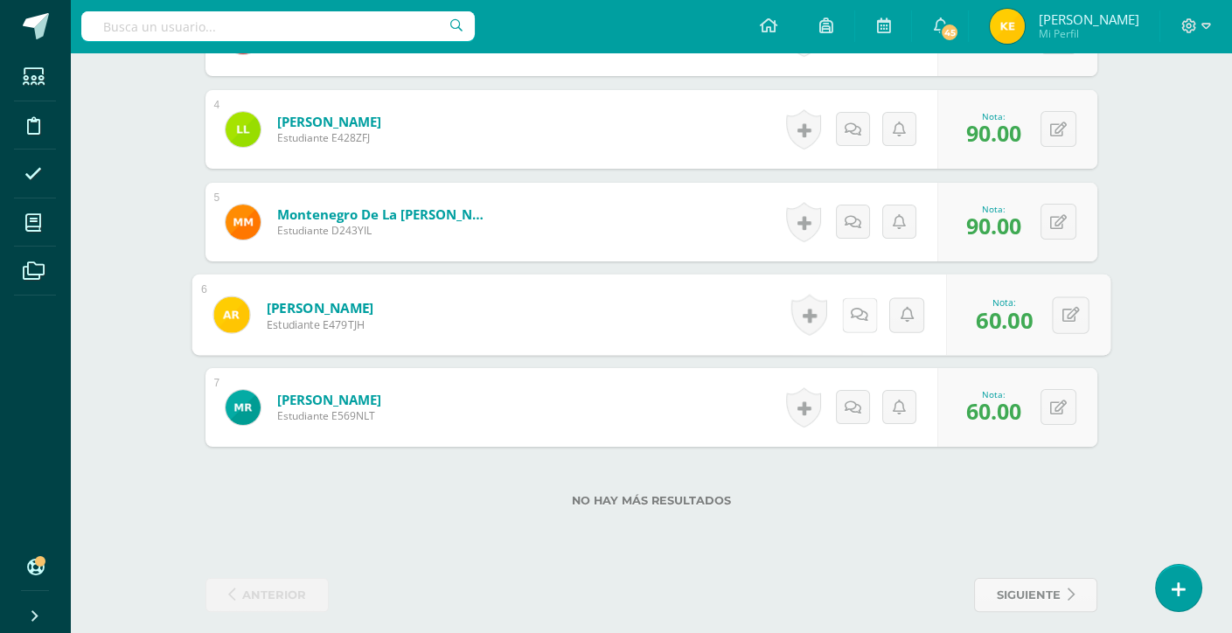
click at [844, 298] on link at bounding box center [858, 314] width 35 height 35
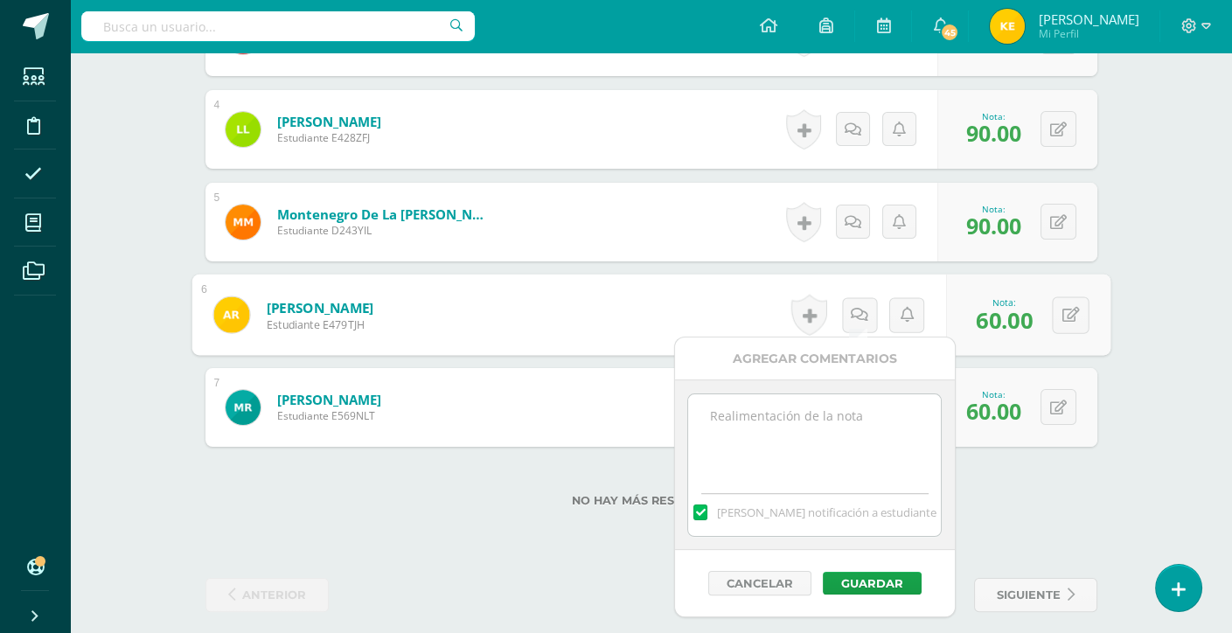
drag, startPoint x: 720, startPoint y: 516, endPoint x: 721, endPoint y: 505, distance: 11.4
click at [707, 512] on label at bounding box center [700, 513] width 14 height 16
click at [0, 0] on input "[PERSON_NAME] notificación a estudiante" at bounding box center [0, 0] width 0 height 0
click at [724, 415] on textarea at bounding box center [814, 437] width 253 height 87
drag, startPoint x: 767, startPoint y: 414, endPoint x: 709, endPoint y: 411, distance: 57.8
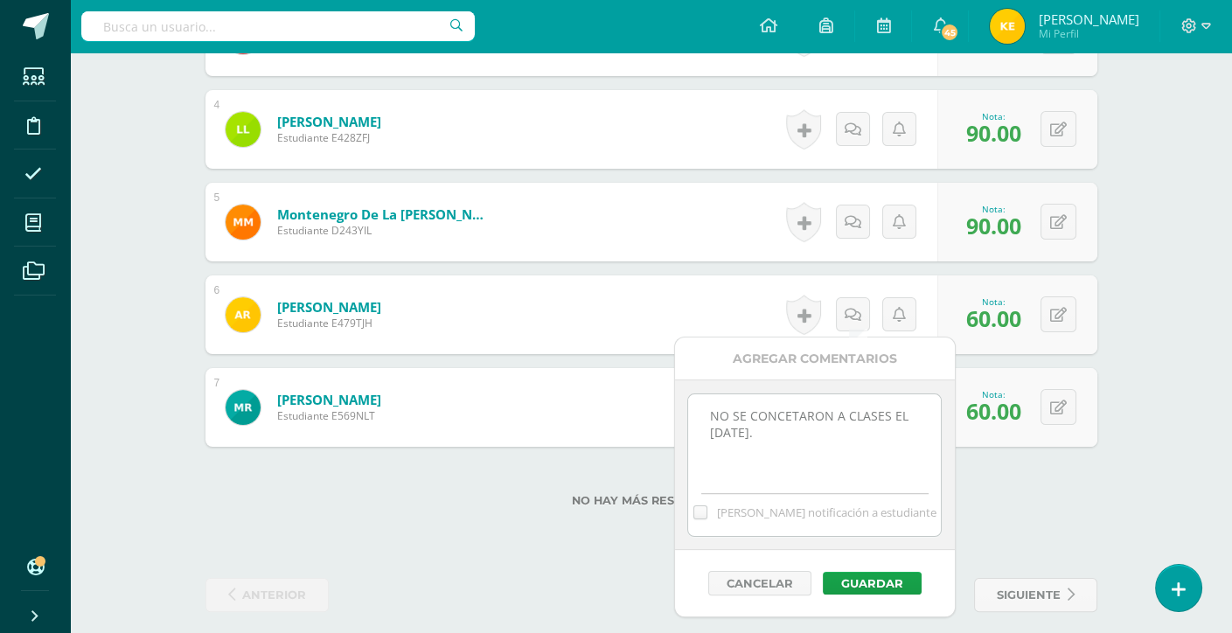
click at [709, 411] on textarea "NO SE CONCETARON A CLASES EL JUEVES." at bounding box center [814, 437] width 253 height 87
drag, startPoint x: 752, startPoint y: 460, endPoint x: 767, endPoint y: 477, distance: 23.0
click at [753, 461] on textarea "NO SE CONCETARON A CLASES EL JUEVES." at bounding box center [814, 437] width 253 height 87
type textarea "NO SE CONCETARON A CLASES EL JUEVES."
click at [837, 580] on button "Guardar" at bounding box center [872, 583] width 99 height 23
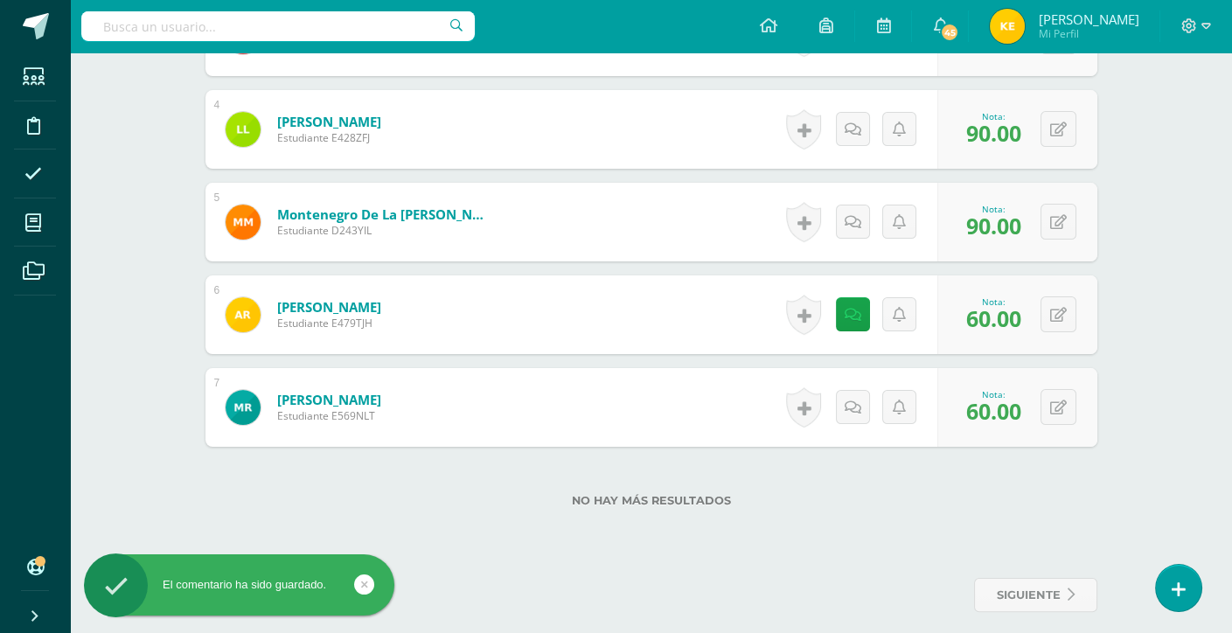
click at [841, 421] on div "Historial de actividad No hay historial para esta actividad Agregar Comentarios…" at bounding box center [858, 407] width 157 height 79
click at [859, 418] on link at bounding box center [853, 407] width 34 height 34
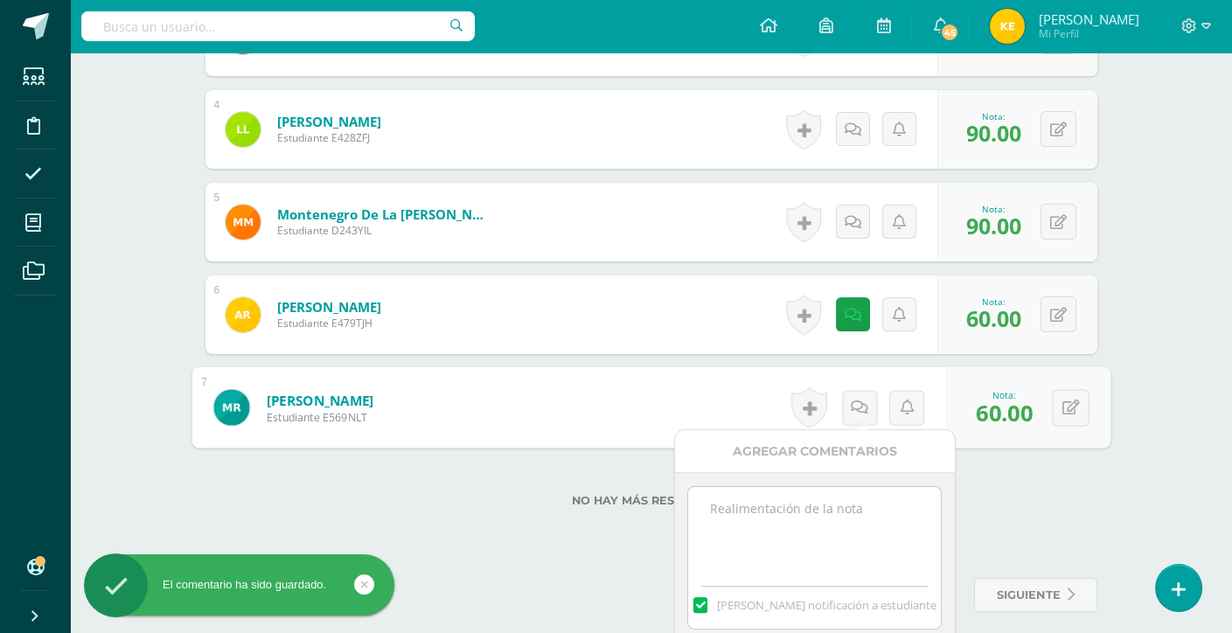
click at [707, 599] on label at bounding box center [700, 605] width 14 height 16
click at [0, 0] on input "Mandar notificación a estudiante" at bounding box center [0, 0] width 0 height 0
click at [729, 559] on textarea at bounding box center [814, 530] width 253 height 87
paste textarea "NO SE CONCETARON A CLASES EL JUEVES."
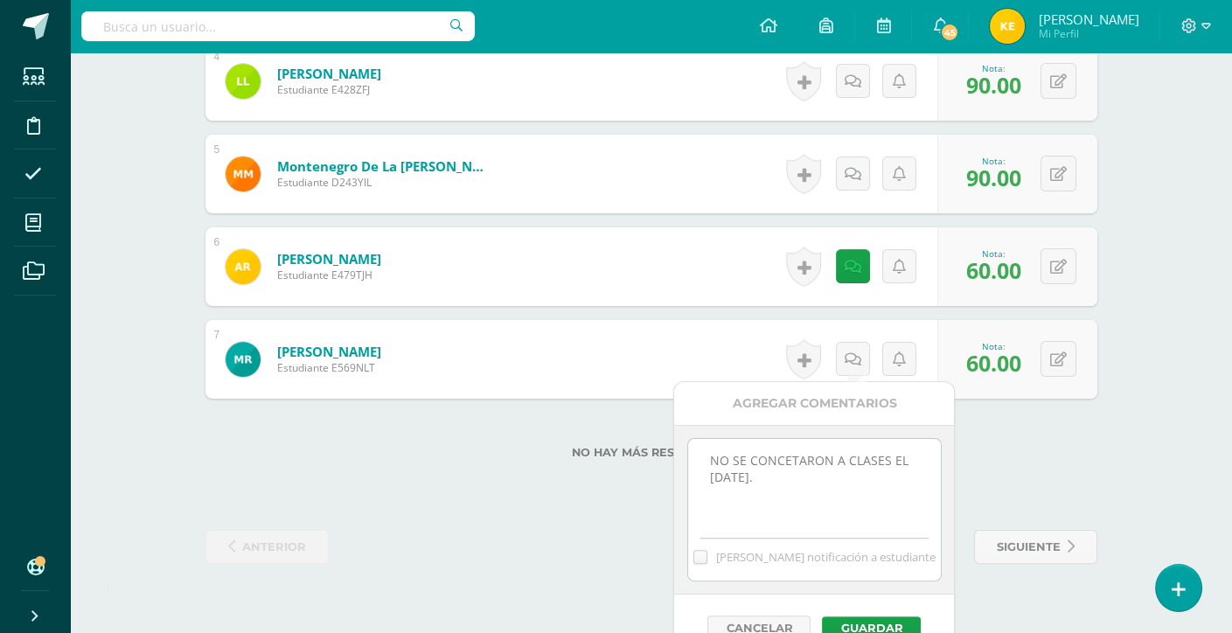
scroll to position [869, 0]
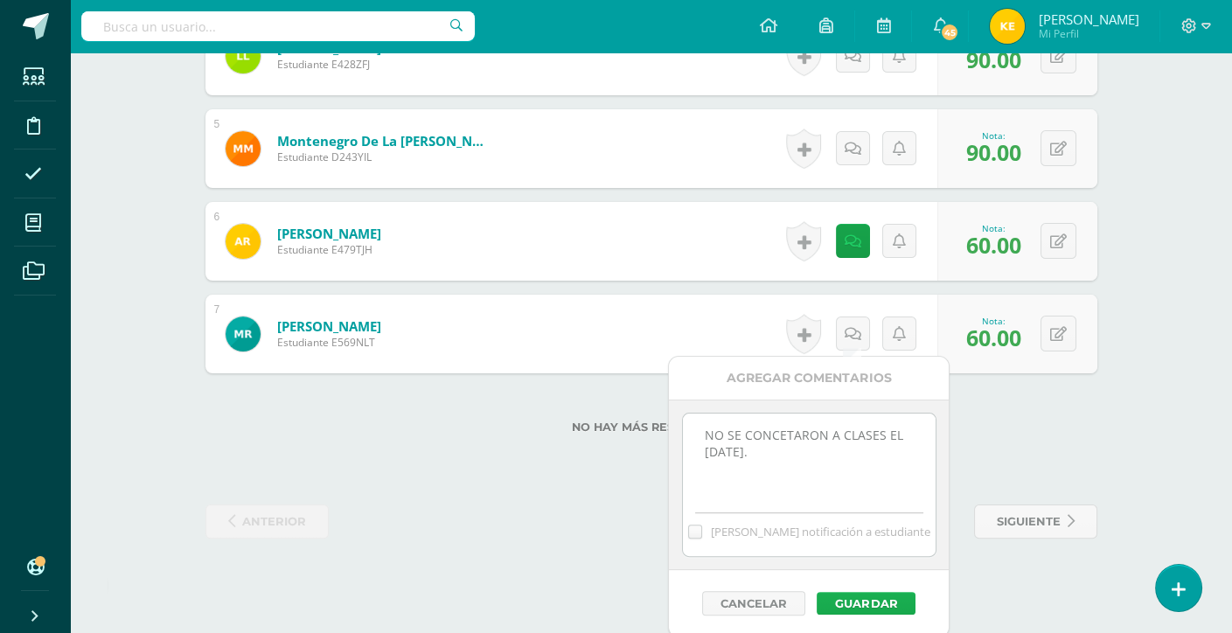
type textarea "NO SE CONCETARON A CLASES EL JUEVES."
click at [834, 592] on button "Guardar" at bounding box center [866, 603] width 99 height 23
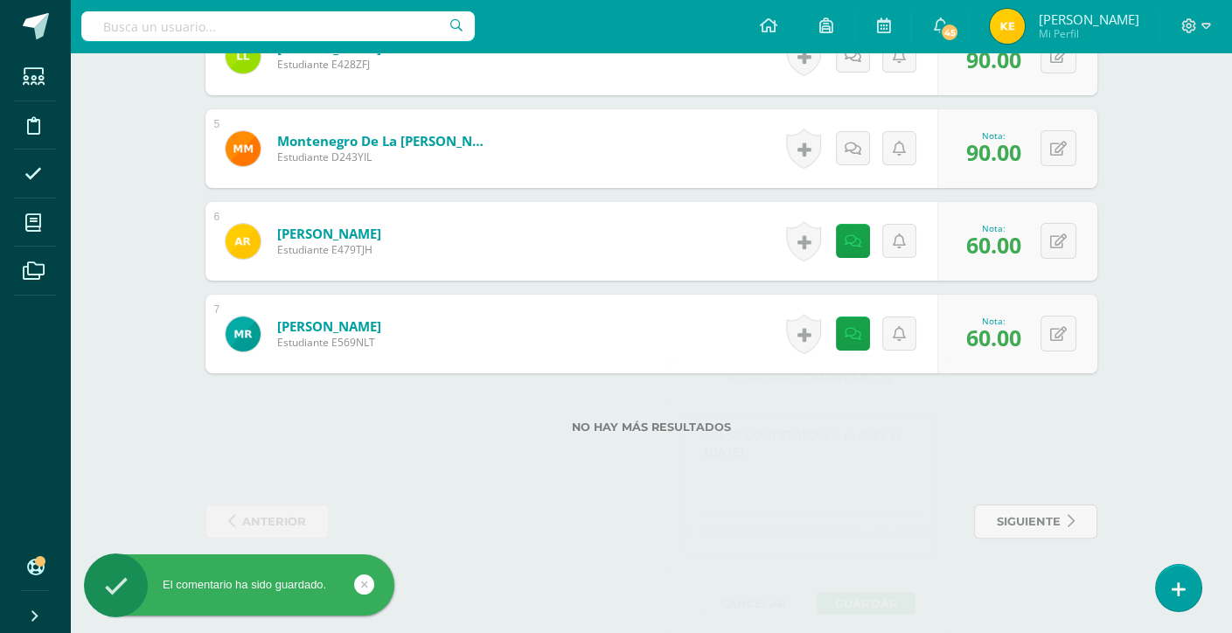
scroll to position [808, 0]
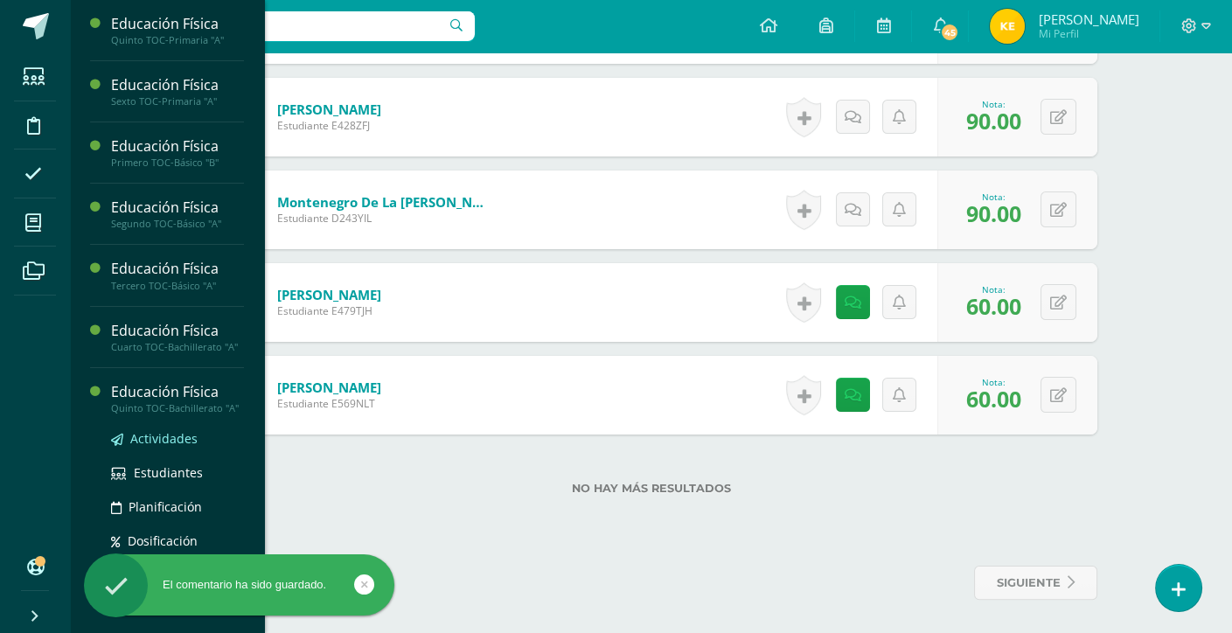
click at [172, 434] on span "Actividades" at bounding box center [163, 438] width 67 height 17
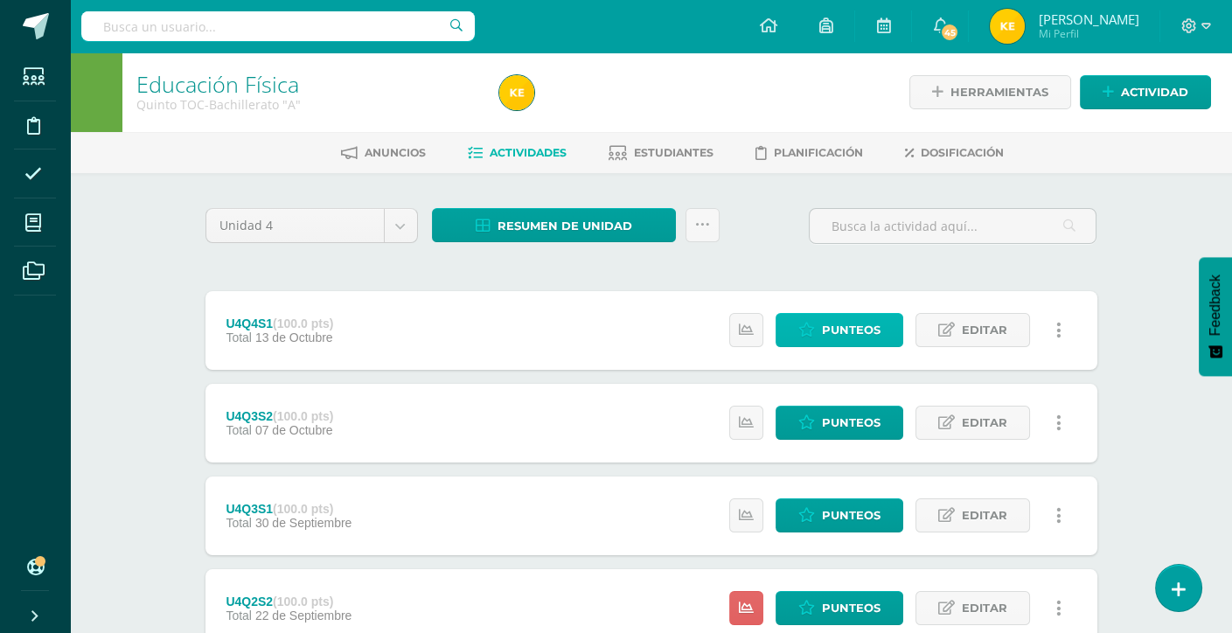
click at [815, 326] on icon at bounding box center [806, 330] width 17 height 15
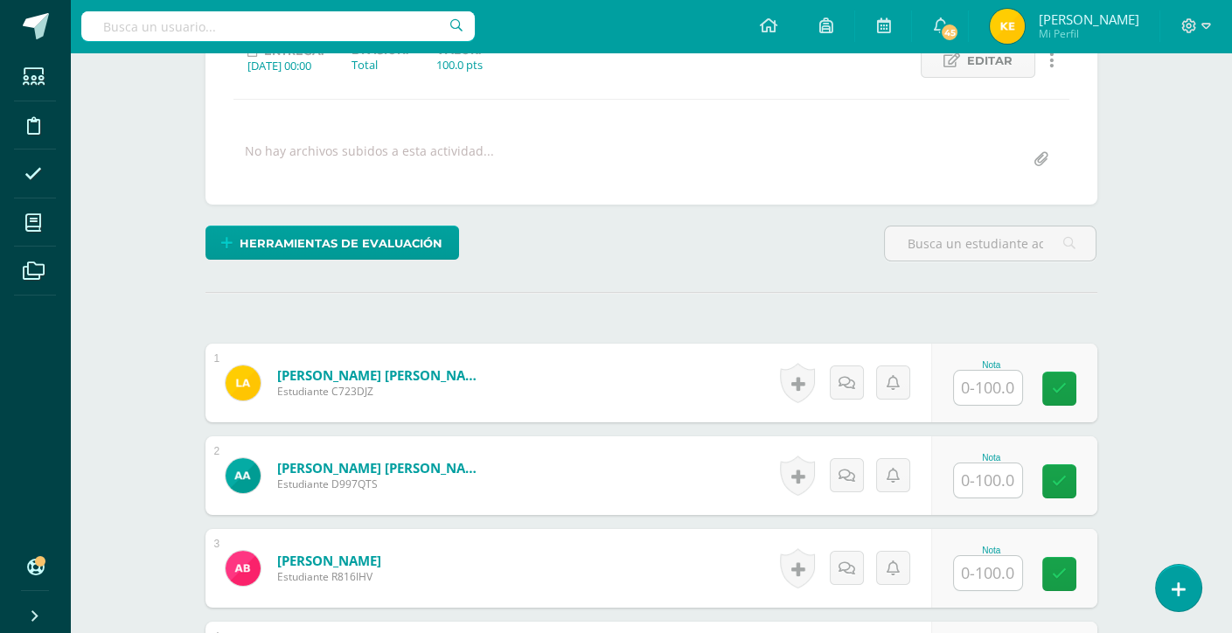
scroll to position [265, 0]
click at [992, 403] on div "Nota" at bounding box center [1014, 382] width 166 height 79
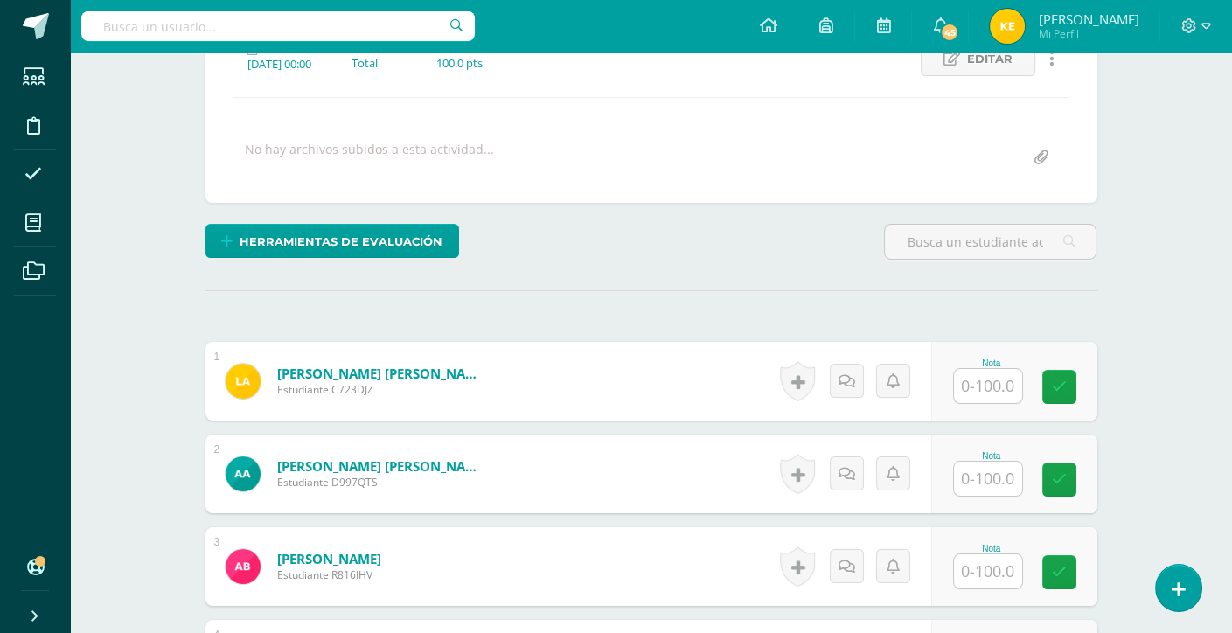
click at [992, 395] on input "text" at bounding box center [988, 386] width 68 height 34
type input "100"
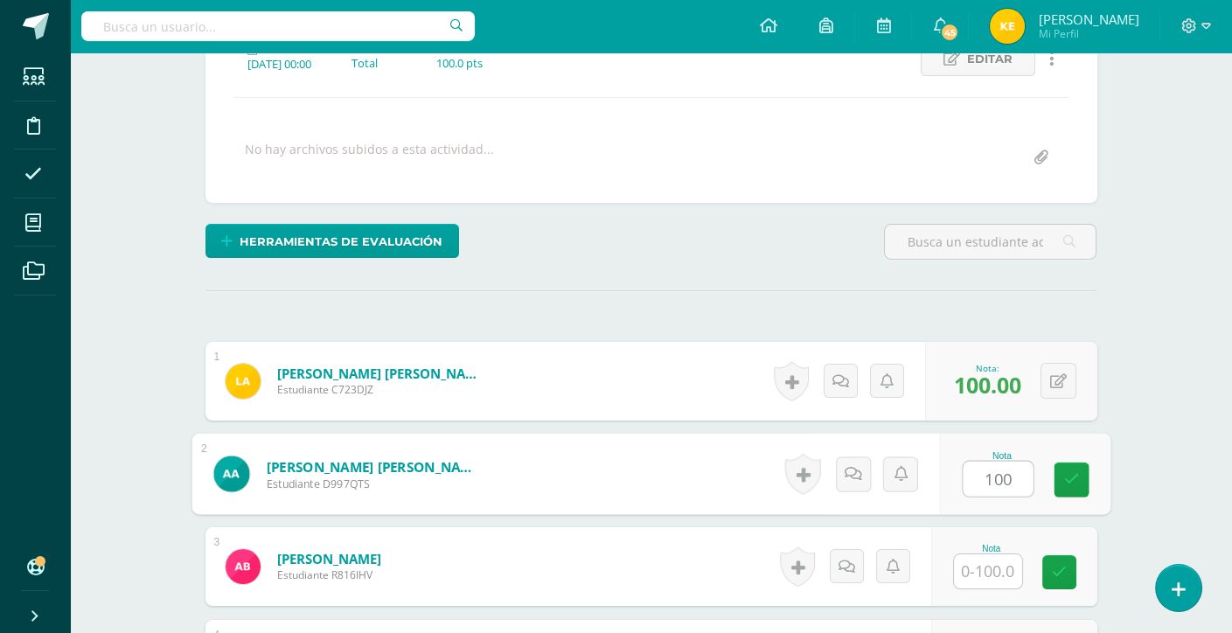
type input "100"
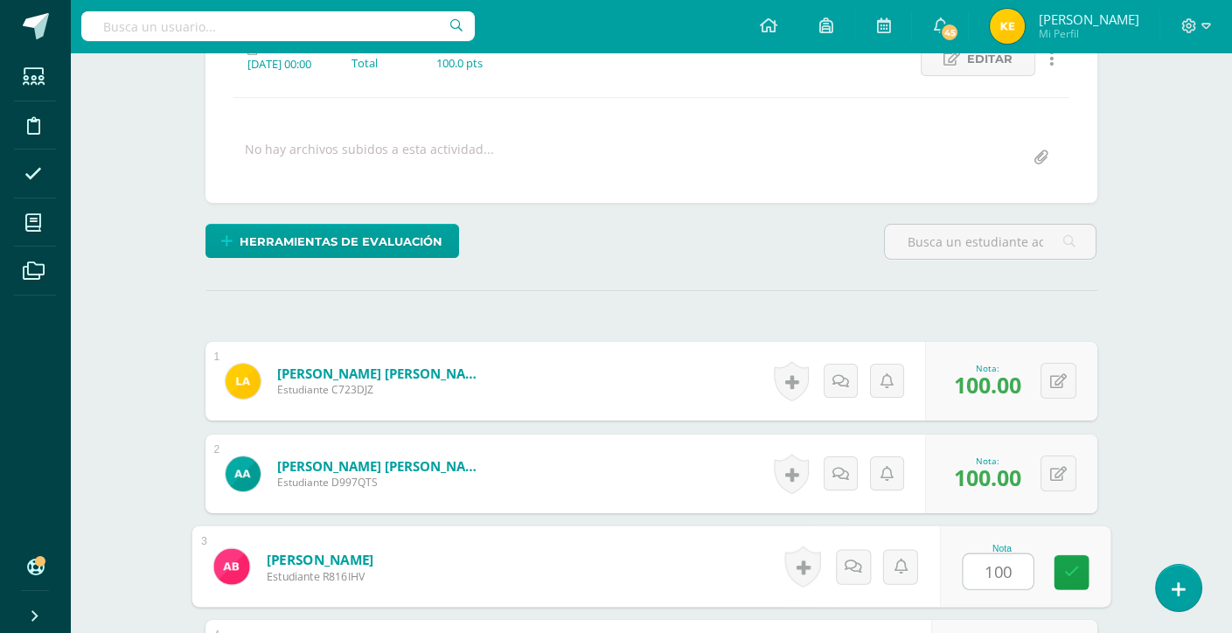
type input "100"
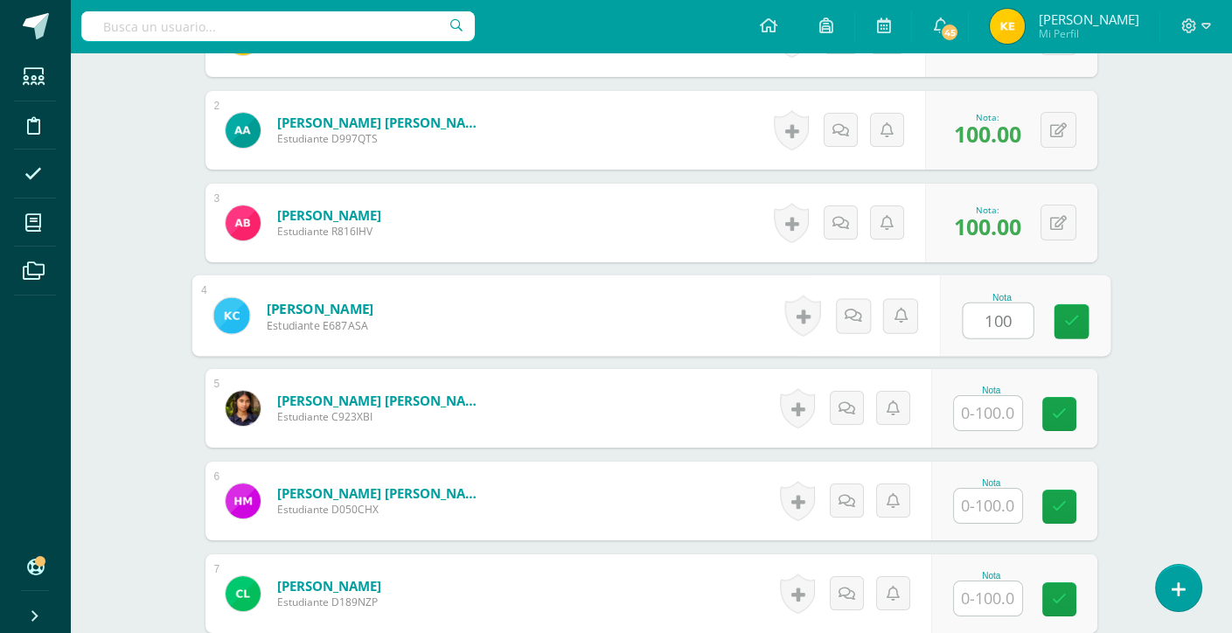
type input "100"
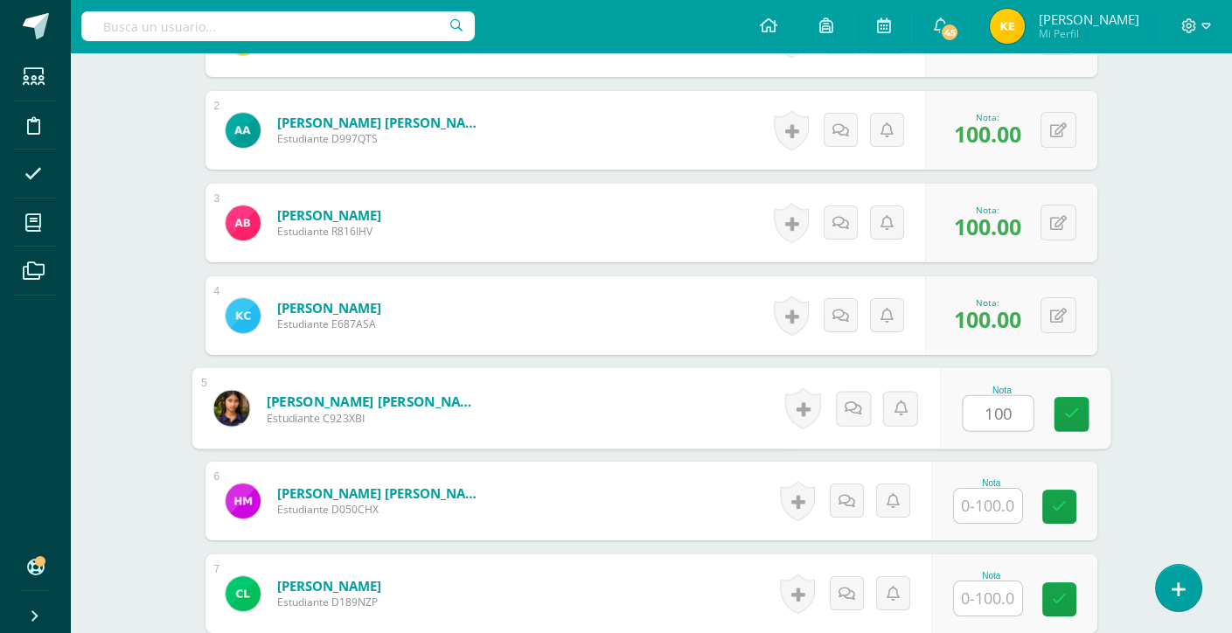
type input "100"
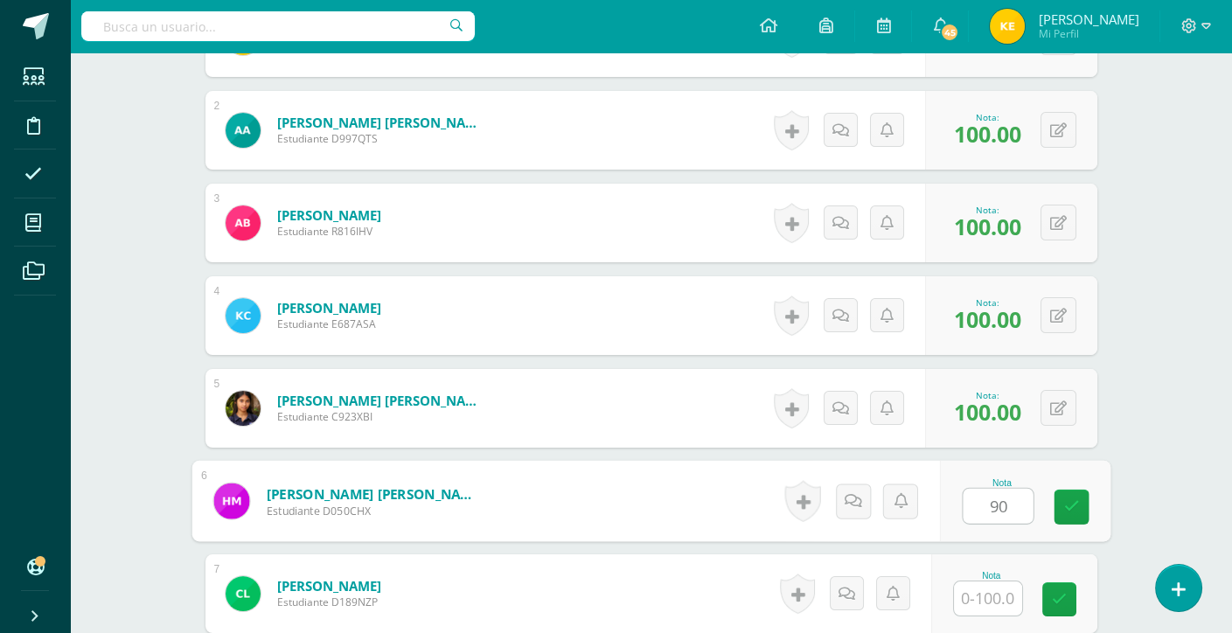
type input "90"
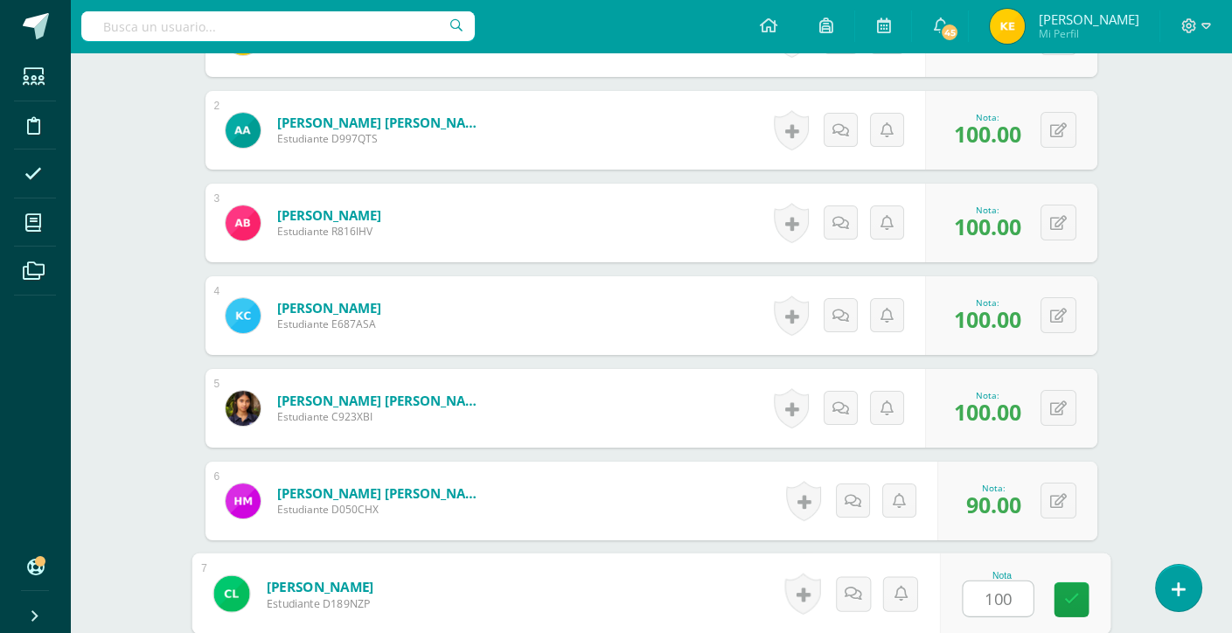
type input "100"
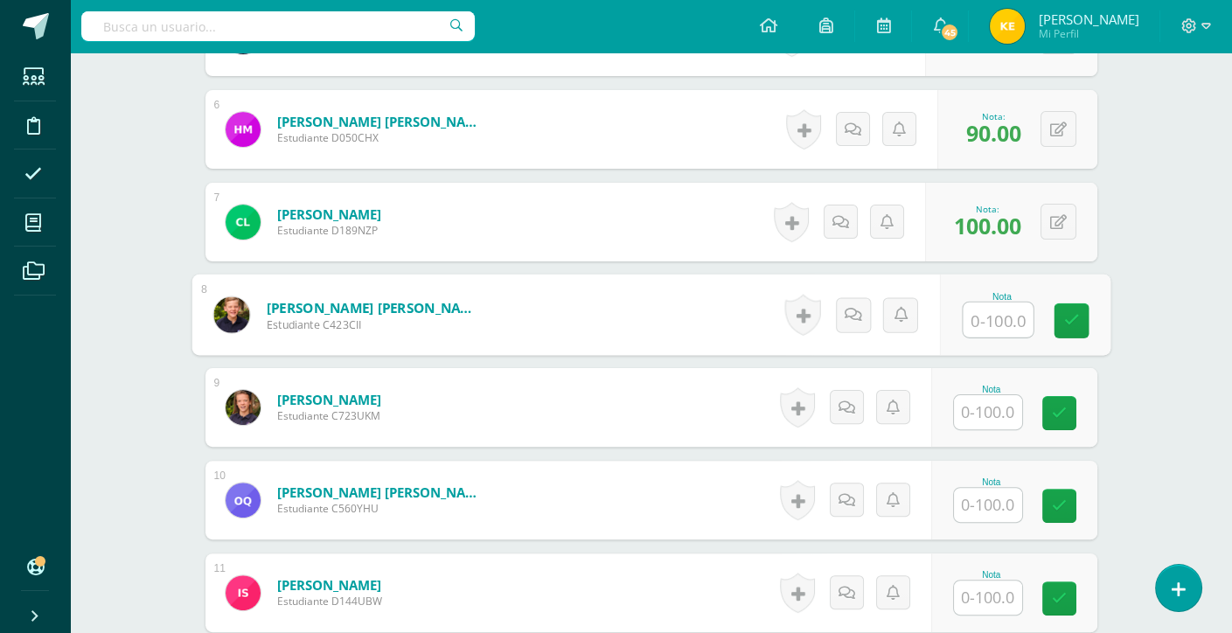
type input "1"
type input "100"
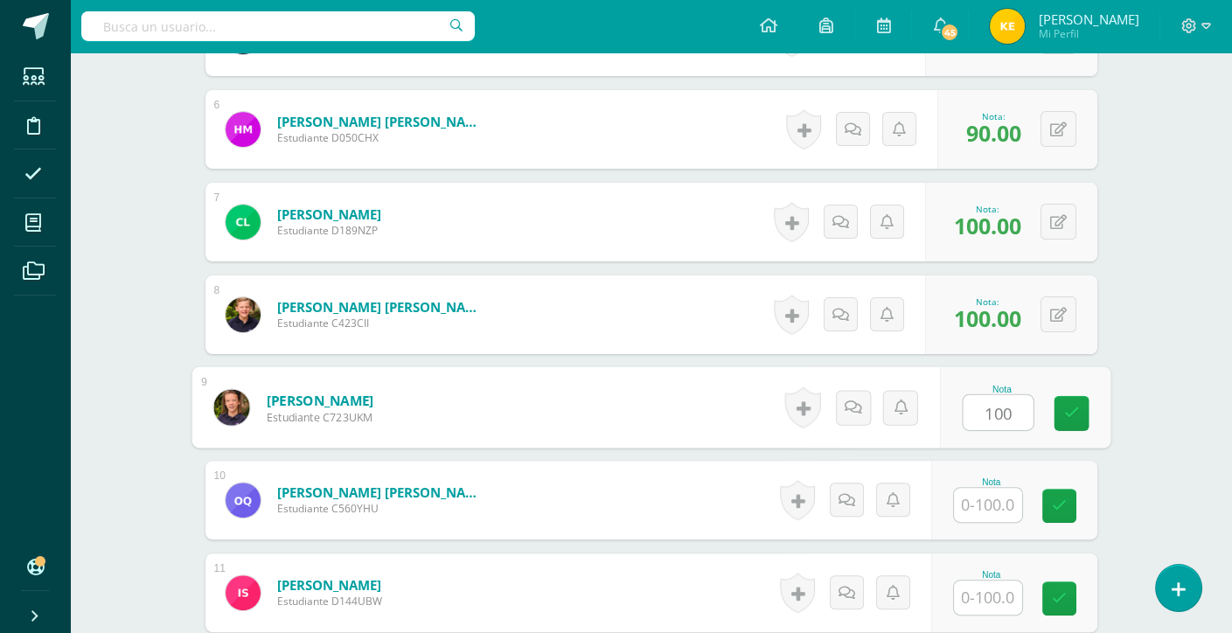
type input "100"
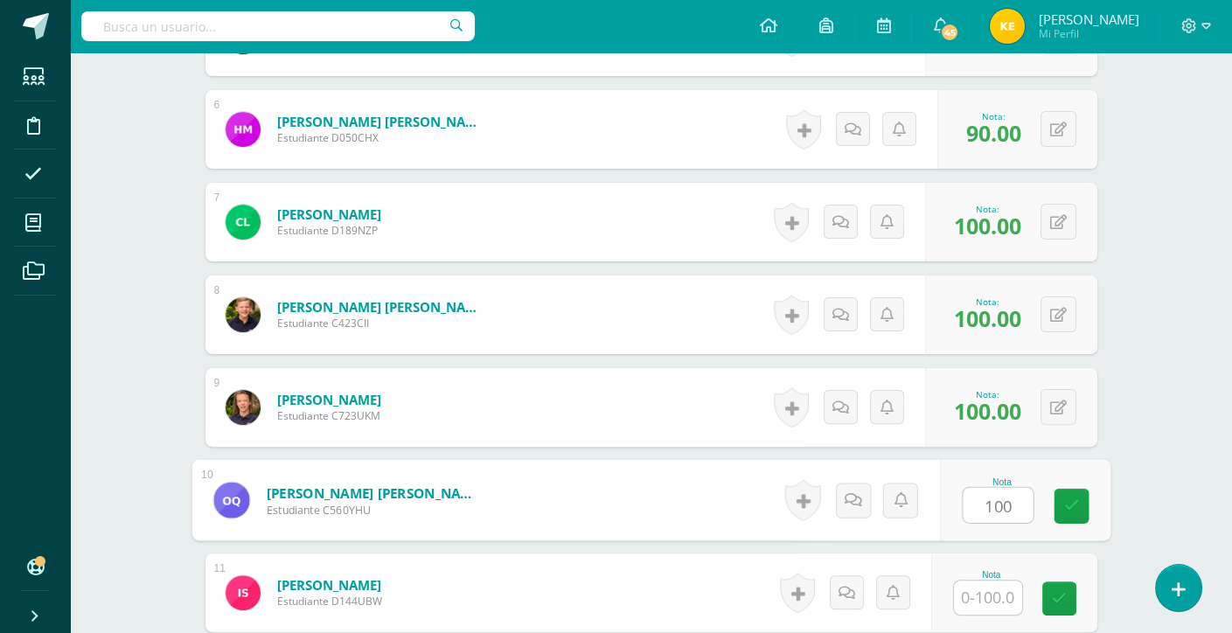
type input "100"
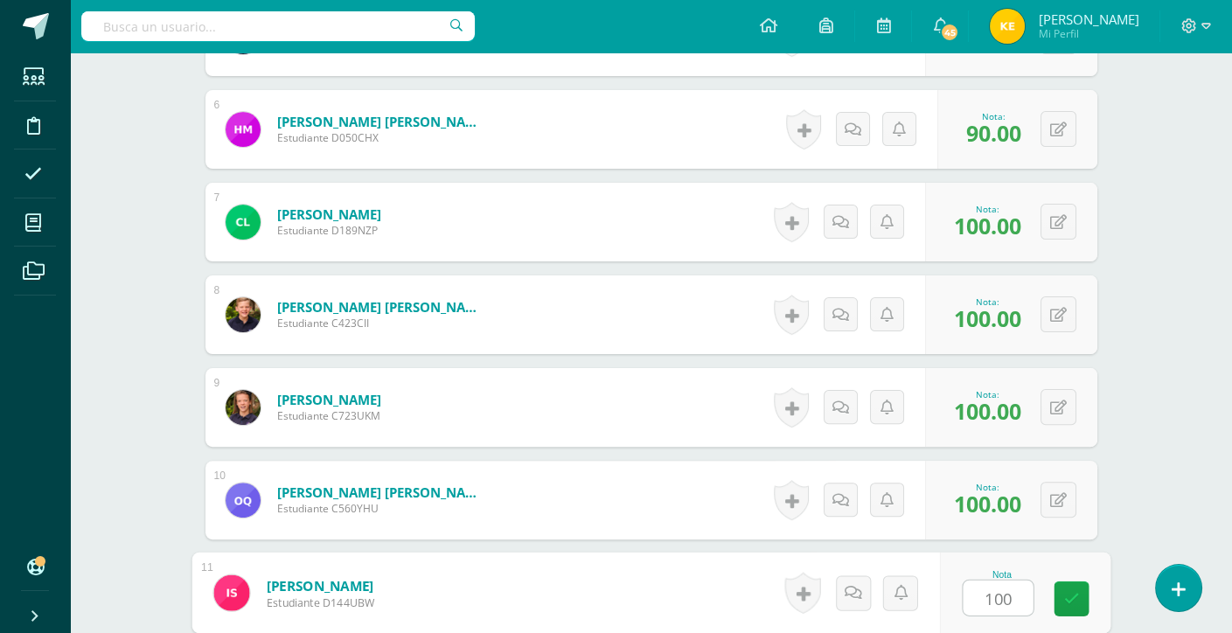
type input "100"
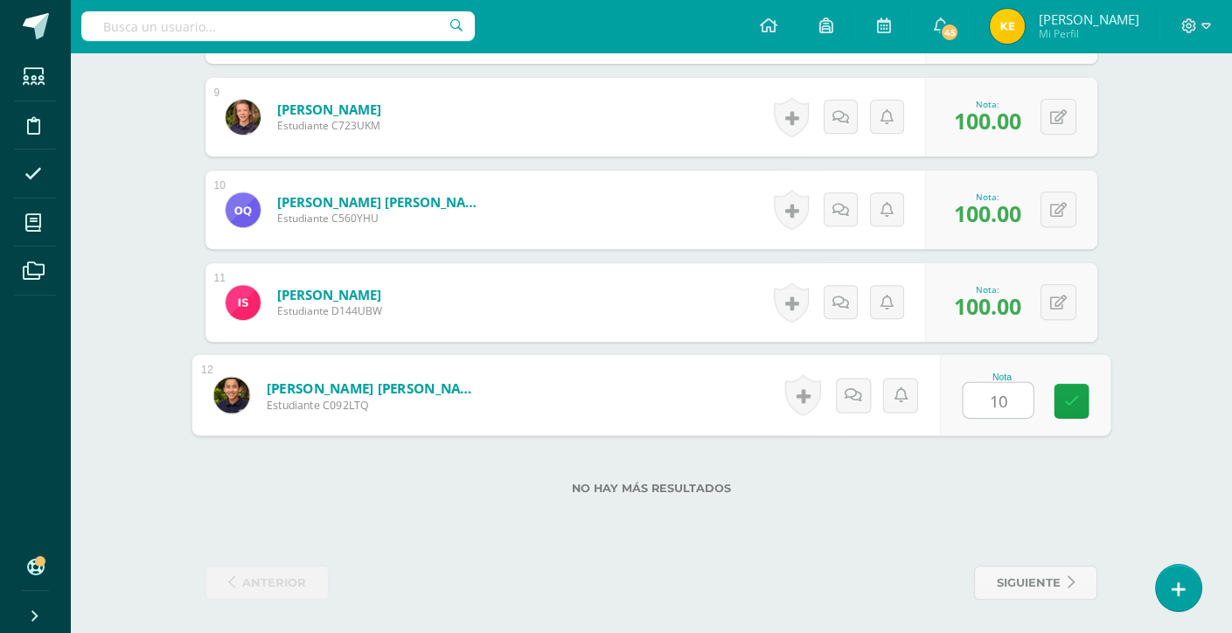
type input "100"
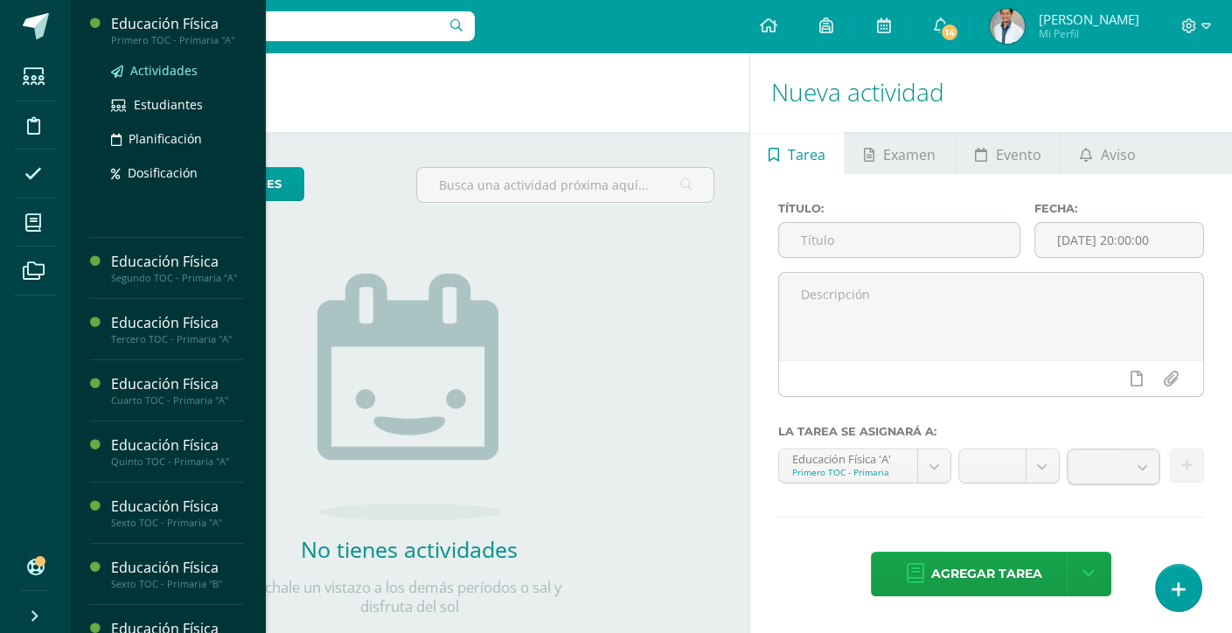
click at [183, 60] on link "Actividades" at bounding box center [177, 70] width 133 height 20
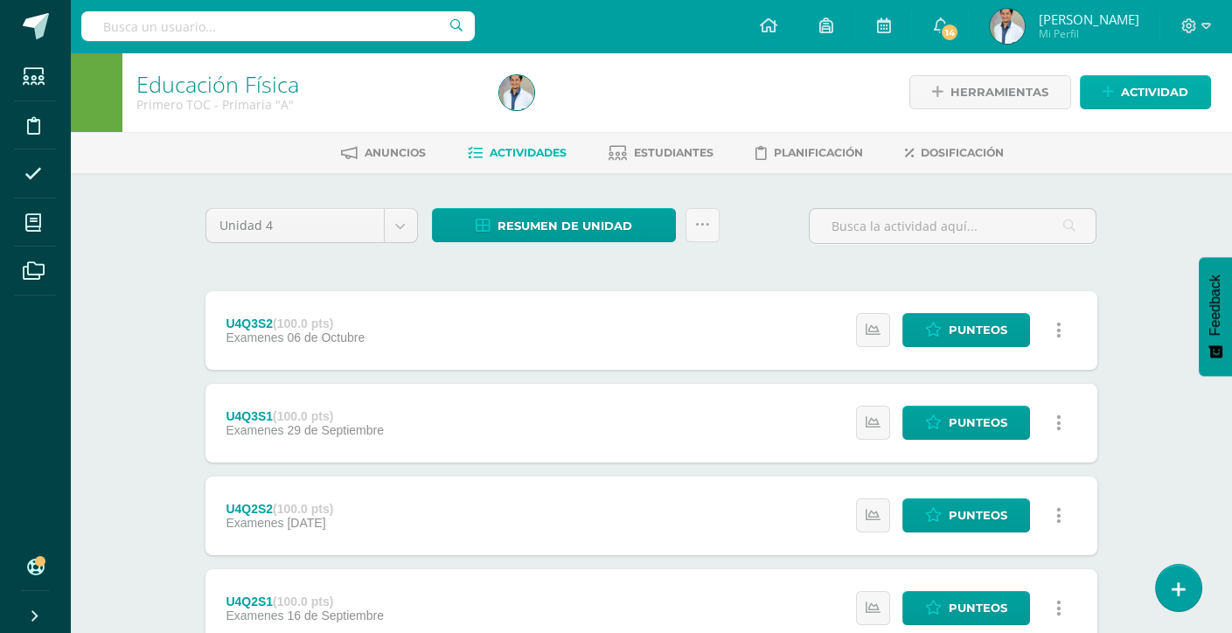
click at [1140, 75] on div "Herramientas Detalle de asistencias Actividad" at bounding box center [1036, 92] width 349 height 80
click at [1145, 94] on span "Actividad" at bounding box center [1154, 92] width 67 height 32
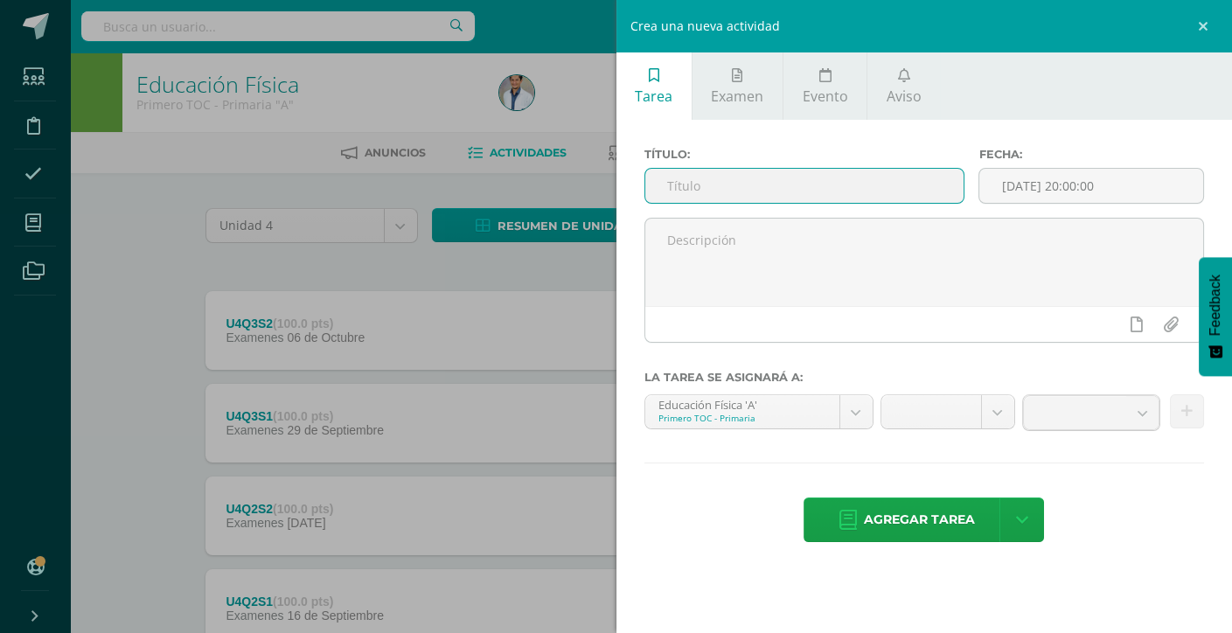
click at [738, 188] on input "text" at bounding box center [804, 186] width 319 height 34
type input "U4Q4S1"
click at [867, 445] on div "Título: U4Q4S1 Fecha: 2025-10-12 20:00:00 La tarea se asignará a: Educación Fís…" at bounding box center [924, 347] width 616 height 454
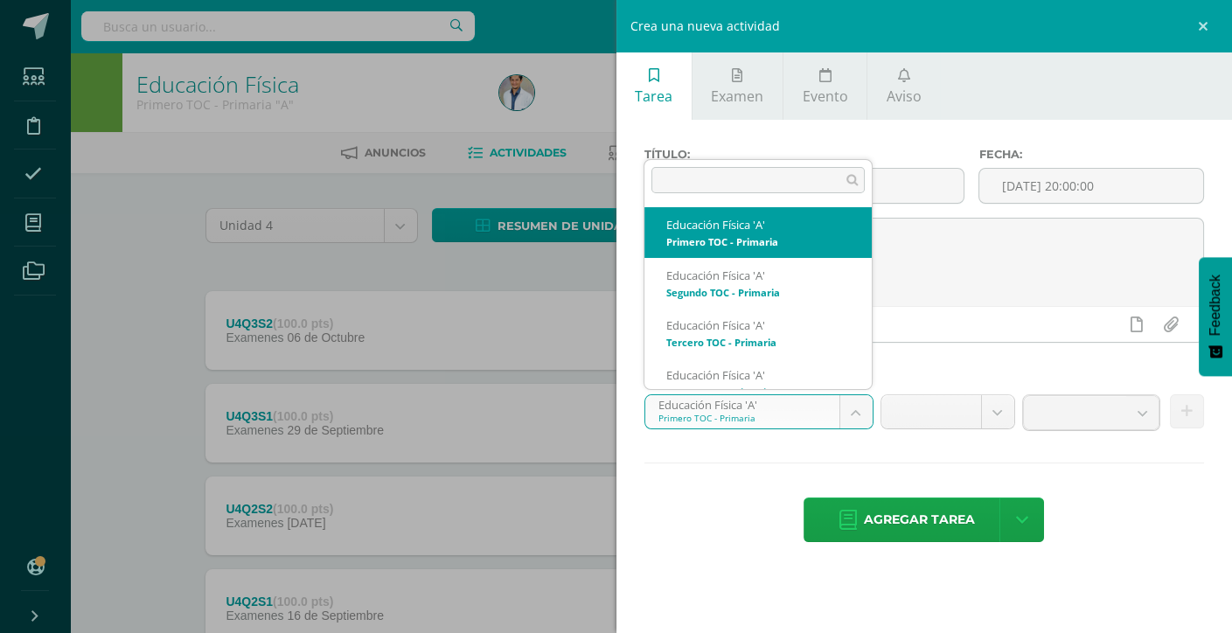
click at [862, 421] on body "Estudiantes Disciplina Asistencia Mis cursos Archivos Soporte Ayuda Reportar un…" at bounding box center [616, 475] width 1232 height 950
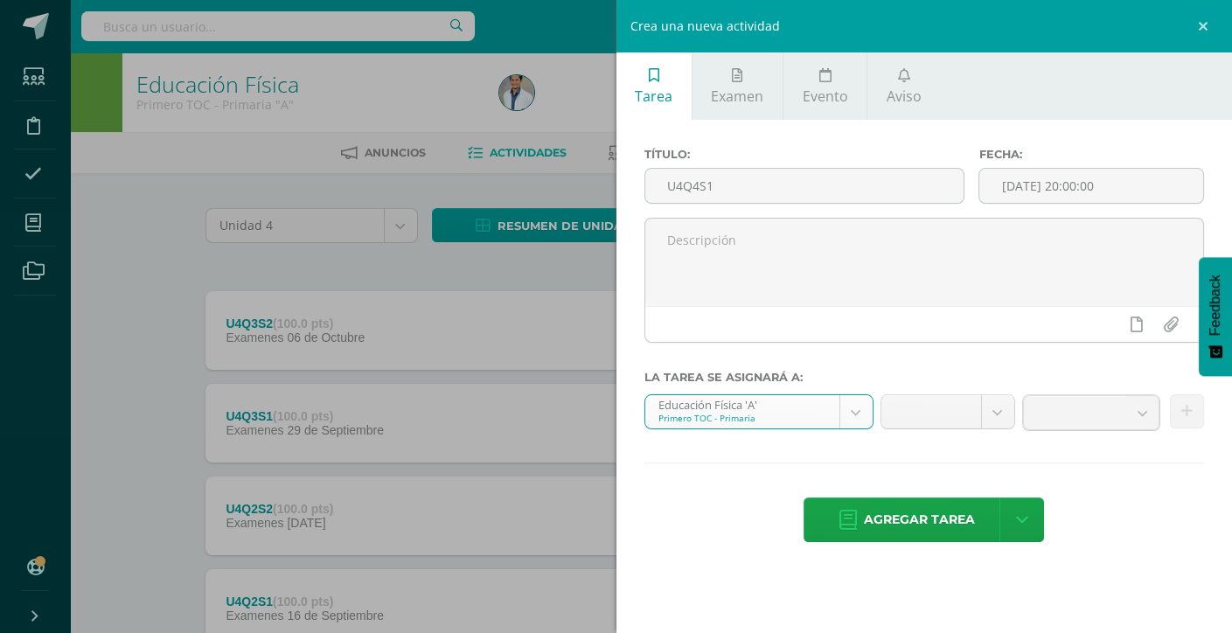
click at [858, 411] on body "Estudiantes Disciplina Asistencia Mis cursos Archivos Soporte Ayuda Reportar un…" at bounding box center [616, 475] width 1232 height 950
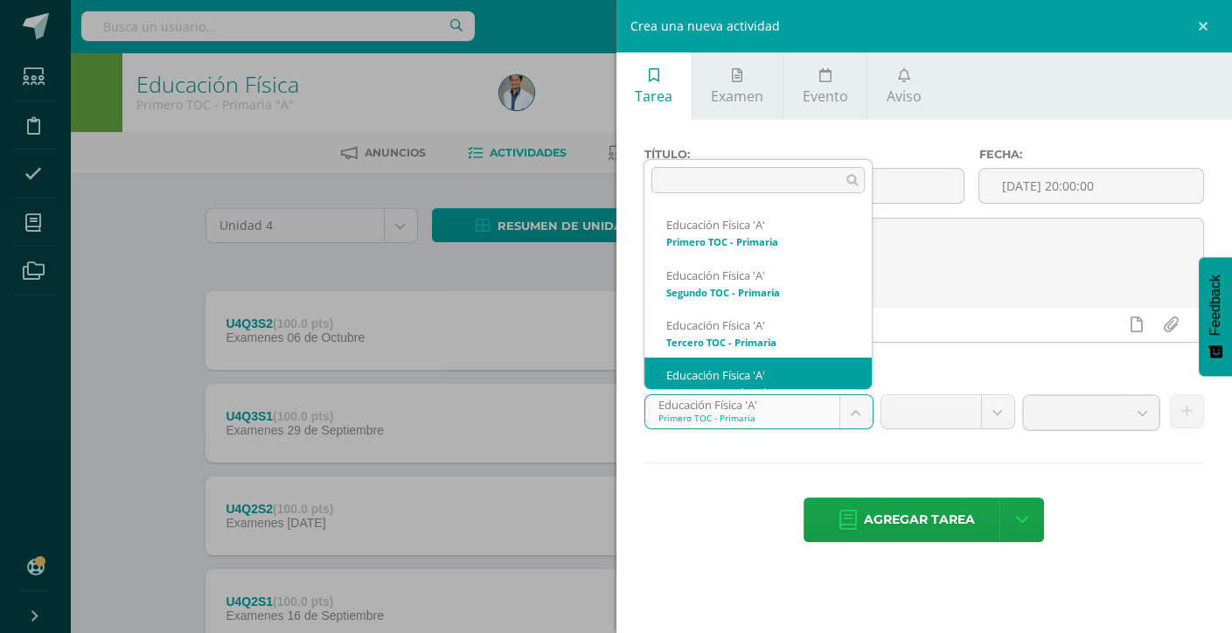
scroll to position [17, 0]
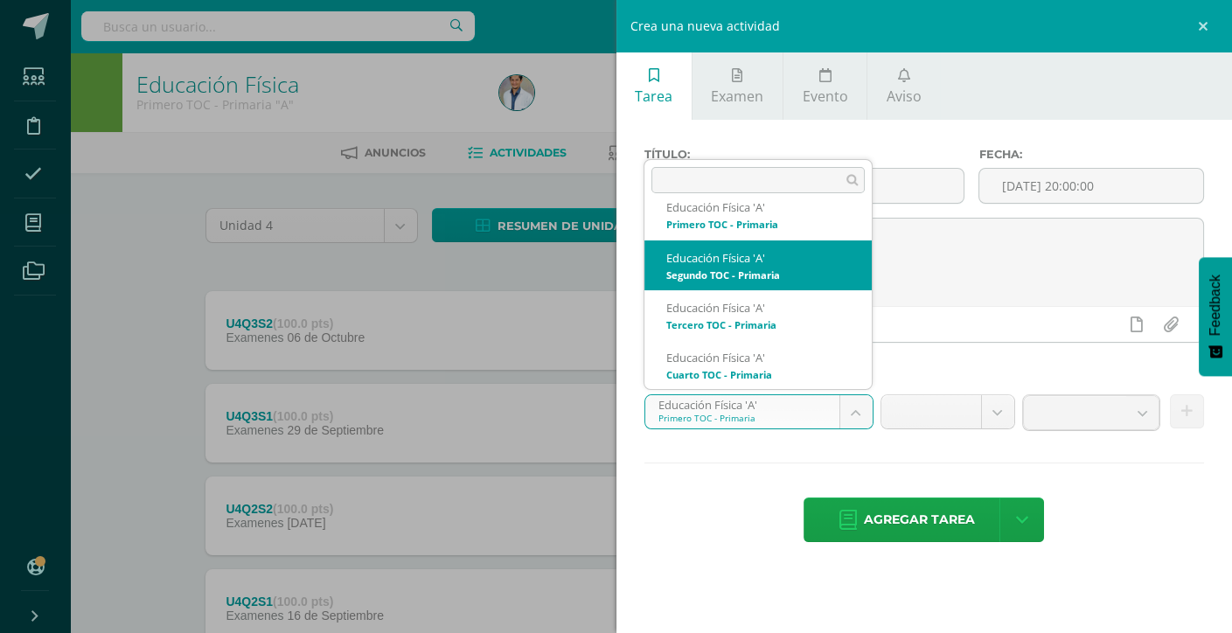
select select "130111"
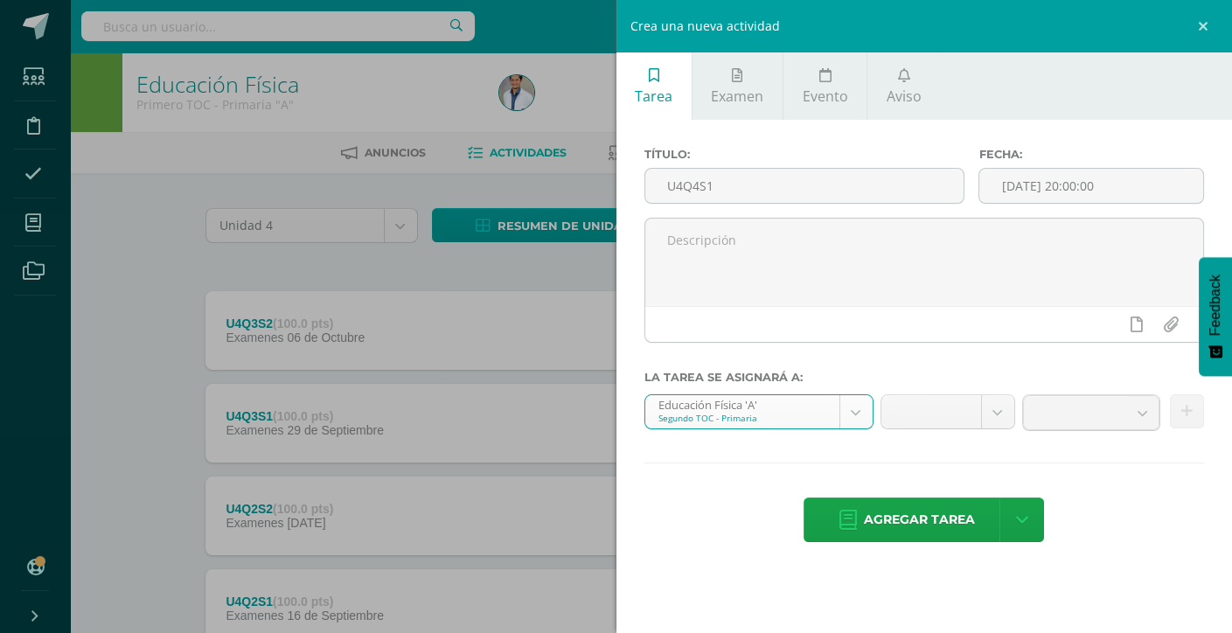
click at [97, 216] on div "Crea una nueva actividad Tarea Examen Evento Aviso Título: U4Q4S1 Fecha: 2025-1…" at bounding box center [616, 316] width 1232 height 633
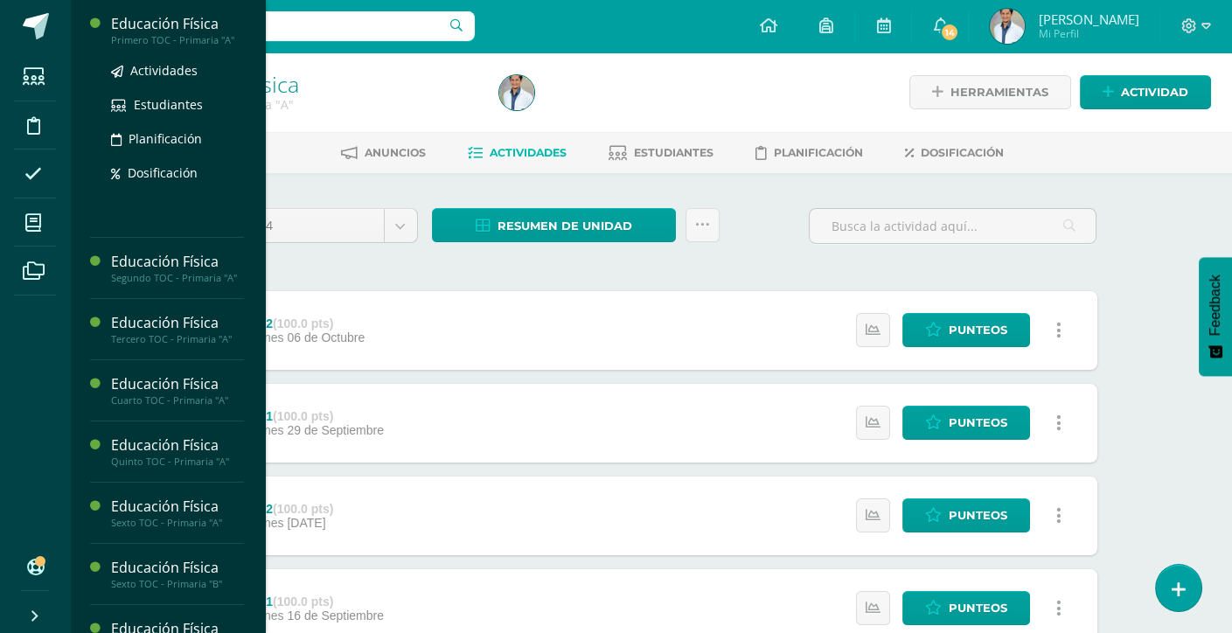
click at [161, 28] on div "Educación Física" at bounding box center [177, 24] width 133 height 20
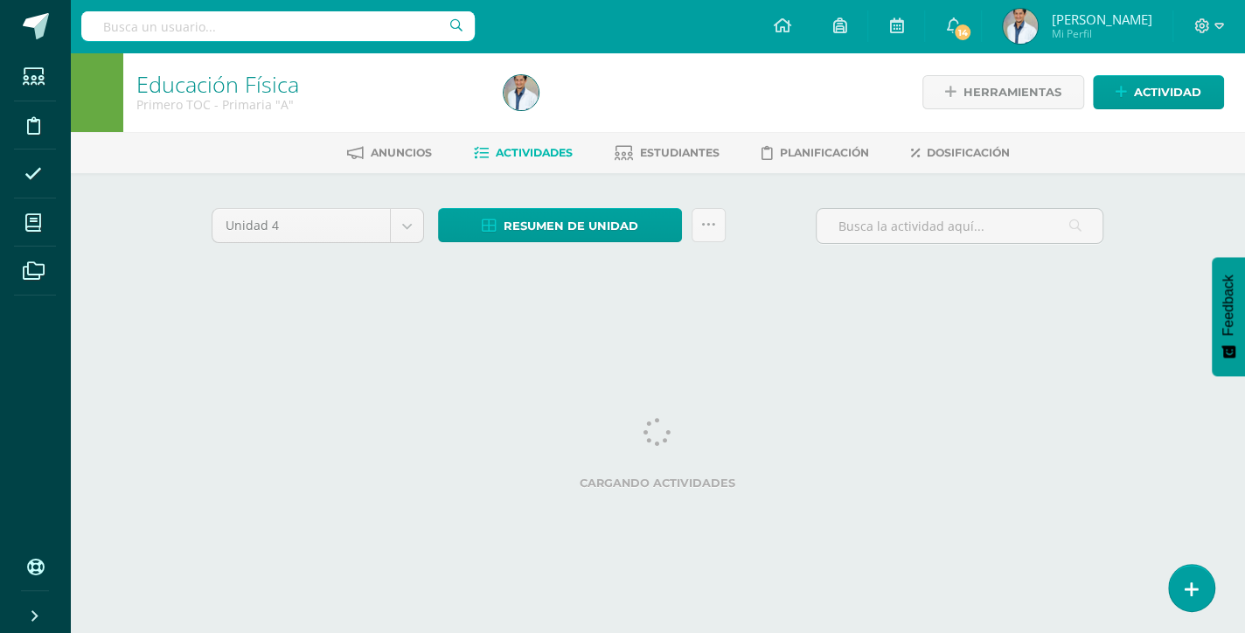
click at [172, 326] on html "Estudiantes Disciplina Asistencia Mis cursos Archivos Soporte Ayuda Reportar un…" at bounding box center [622, 163] width 1245 height 326
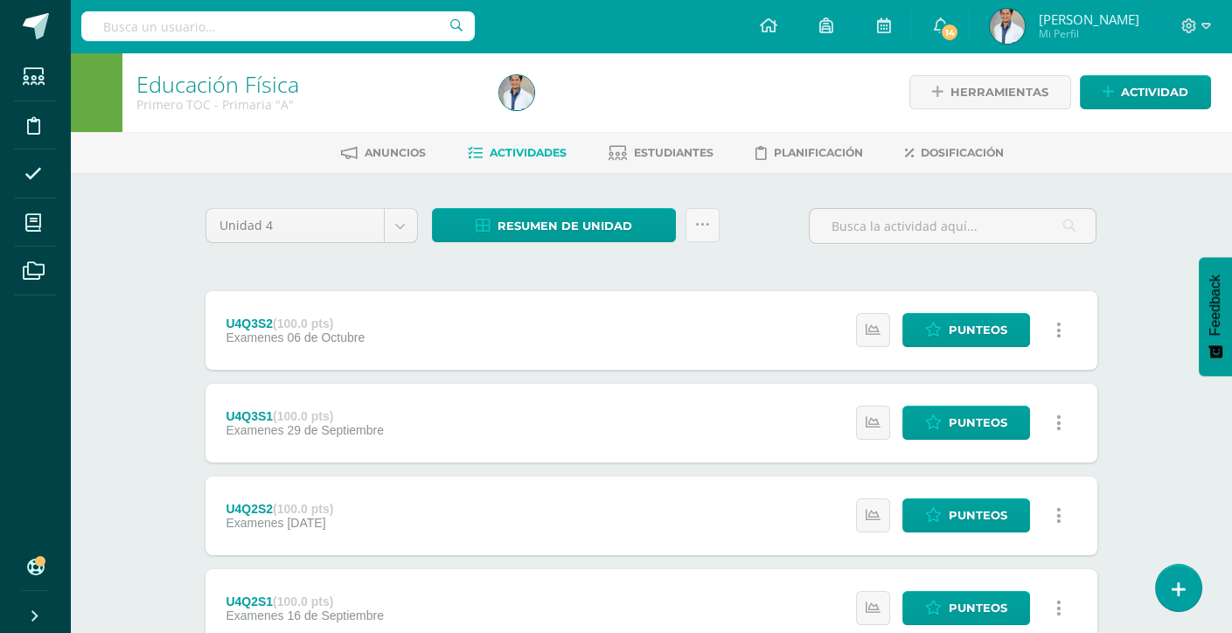
drag, startPoint x: 526, startPoint y: 254, endPoint x: 747, endPoint y: 223, distance: 222.6
drag, startPoint x: 747, startPoint y: 223, endPoint x: 163, endPoint y: 315, distance: 591.2
click at [163, 315] on div "Educación Física Primero TOC - Primaria "A" Herramientas Detalle de asistencias…" at bounding box center [651, 500] width 1162 height 897
click at [1147, 86] on span "Actividad" at bounding box center [1154, 92] width 67 height 32
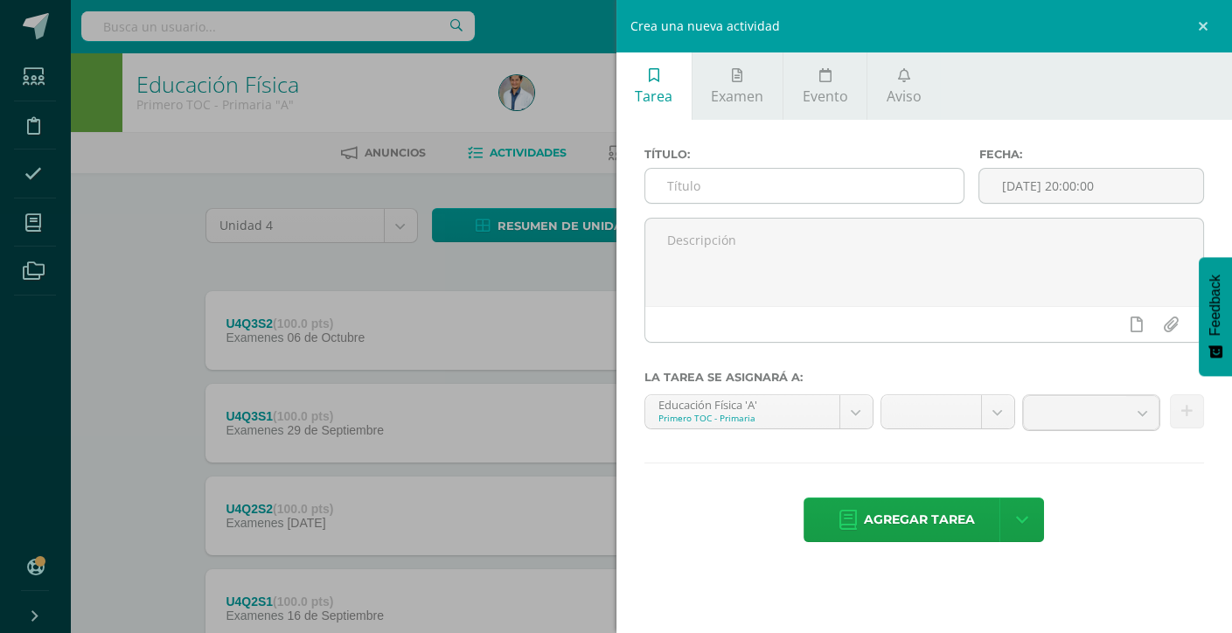
click at [674, 191] on input "text" at bounding box center [804, 186] width 319 height 34
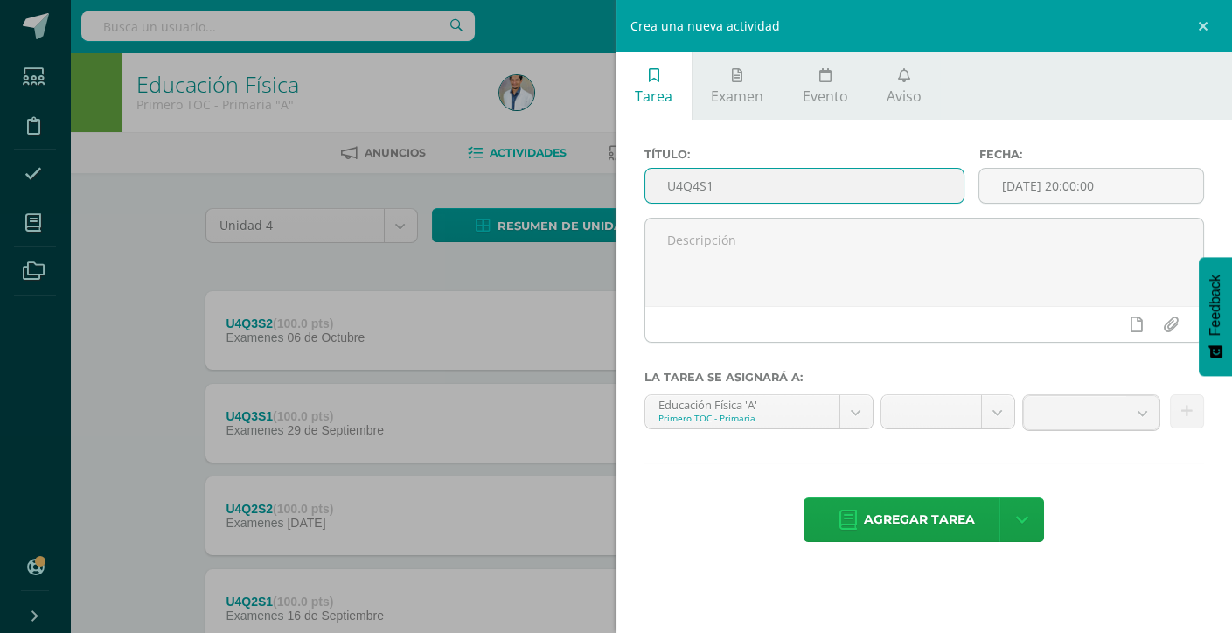
type input "U4Q4S1"
click at [1164, 488] on div "Título: U4Q4S1 Fecha: 2025-10-12 20:00:00 La tarea se asignará a: Educación Fís…" at bounding box center [924, 347] width 616 height 454
click at [1135, 473] on div "Título: U4Q4S1 Fecha: 2025-10-12 20:00:00 La tarea se asignará a: Educación Fís…" at bounding box center [924, 347] width 616 height 454
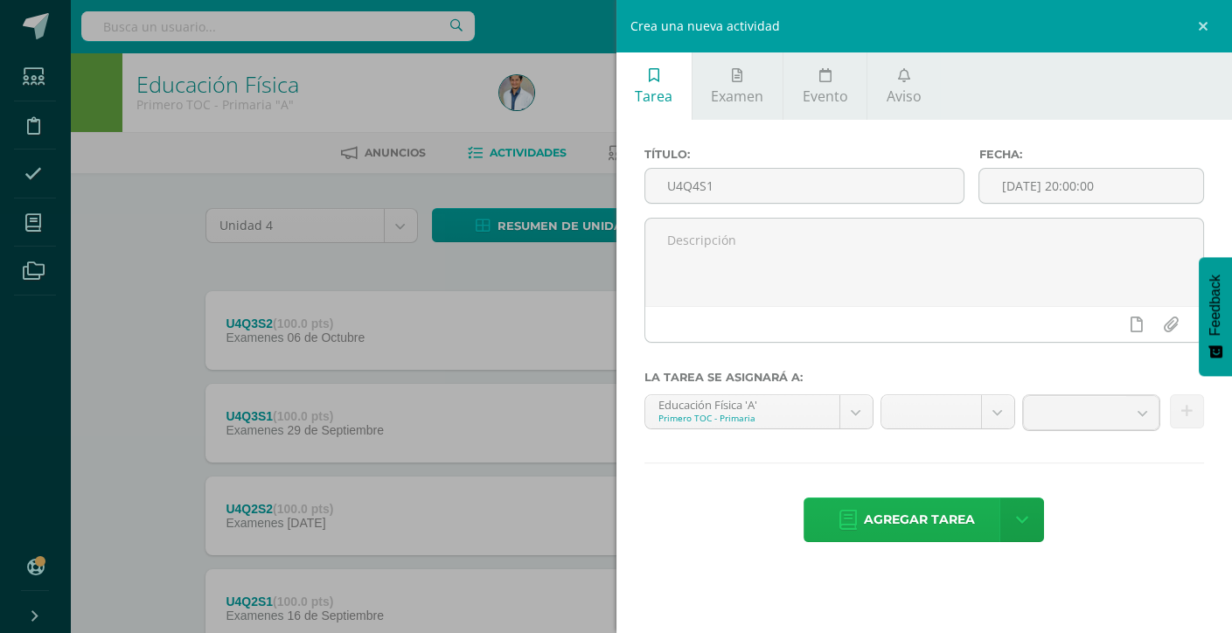
click at [871, 523] on span "Agregar tarea" at bounding box center [919, 519] width 111 height 43
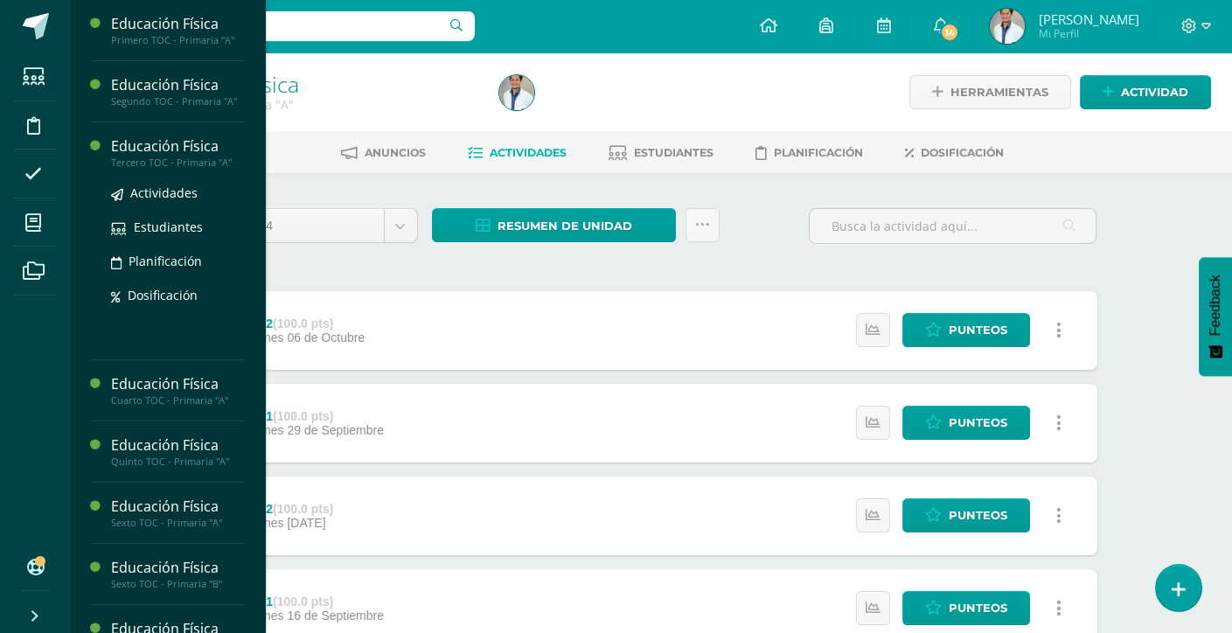
click at [154, 157] on div "Tercero TOC - Primaria "A"" at bounding box center [177, 163] width 133 height 12
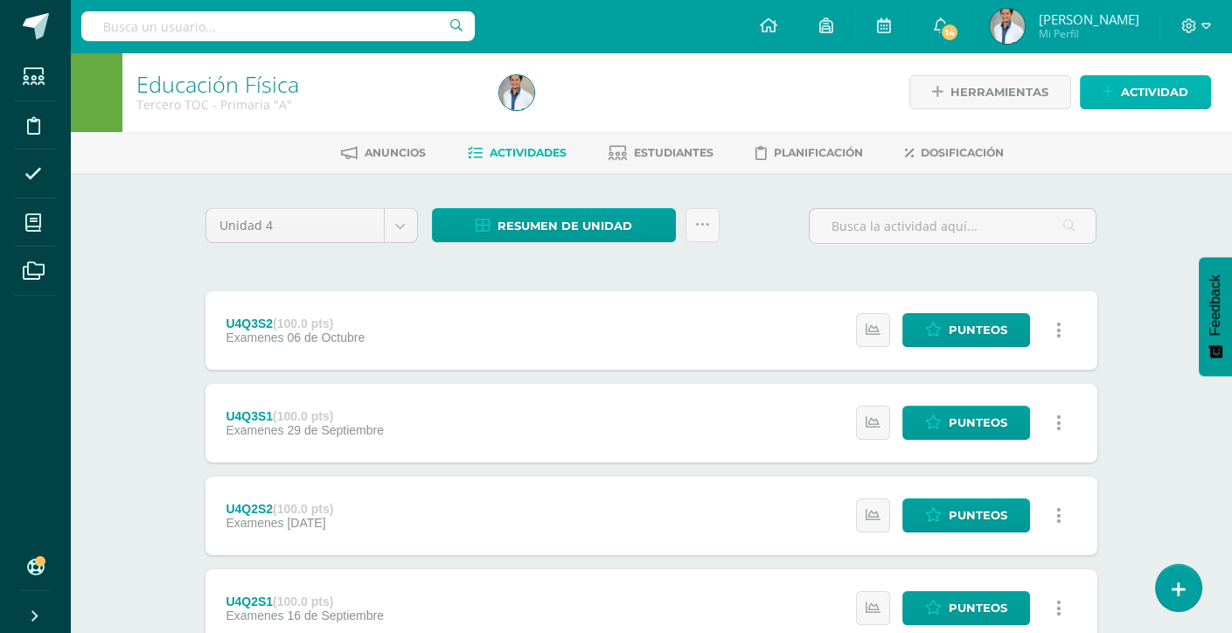
click at [1152, 95] on span "Actividad" at bounding box center [1154, 92] width 67 height 32
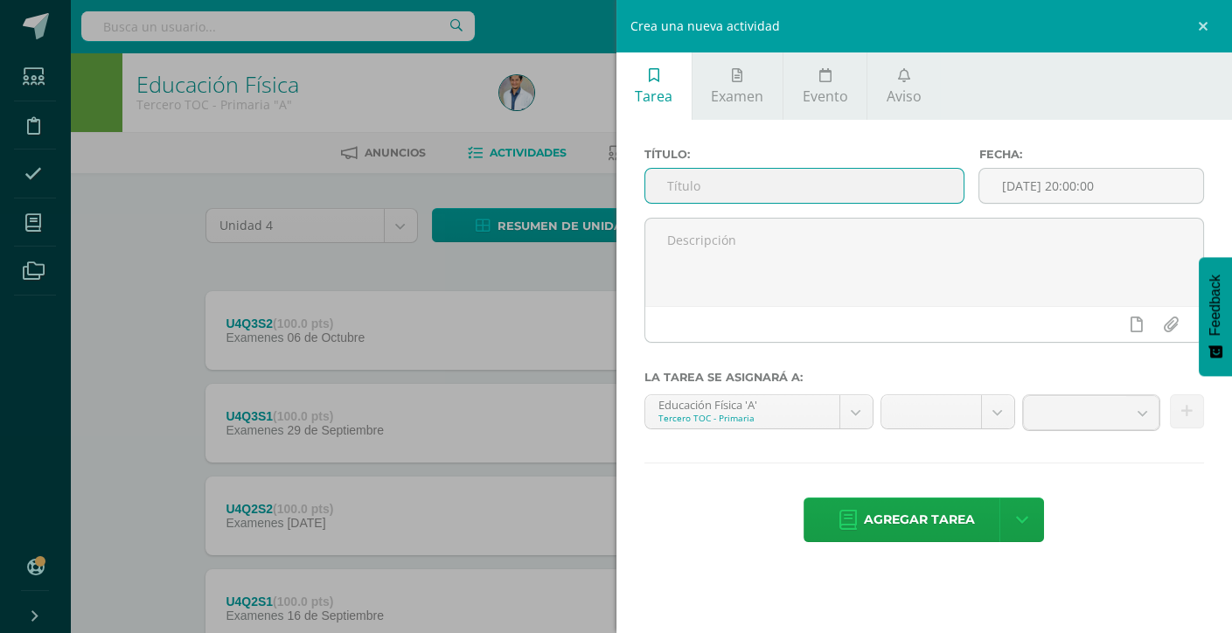
click at [713, 189] on input "text" at bounding box center [804, 186] width 319 height 34
type input "U4Q4S1"
click at [692, 429] on div "Educación Física 'A' Tercero TOC - Primaria Educación Física 'A' Educación Físi…" at bounding box center [759, 419] width 236 height 51
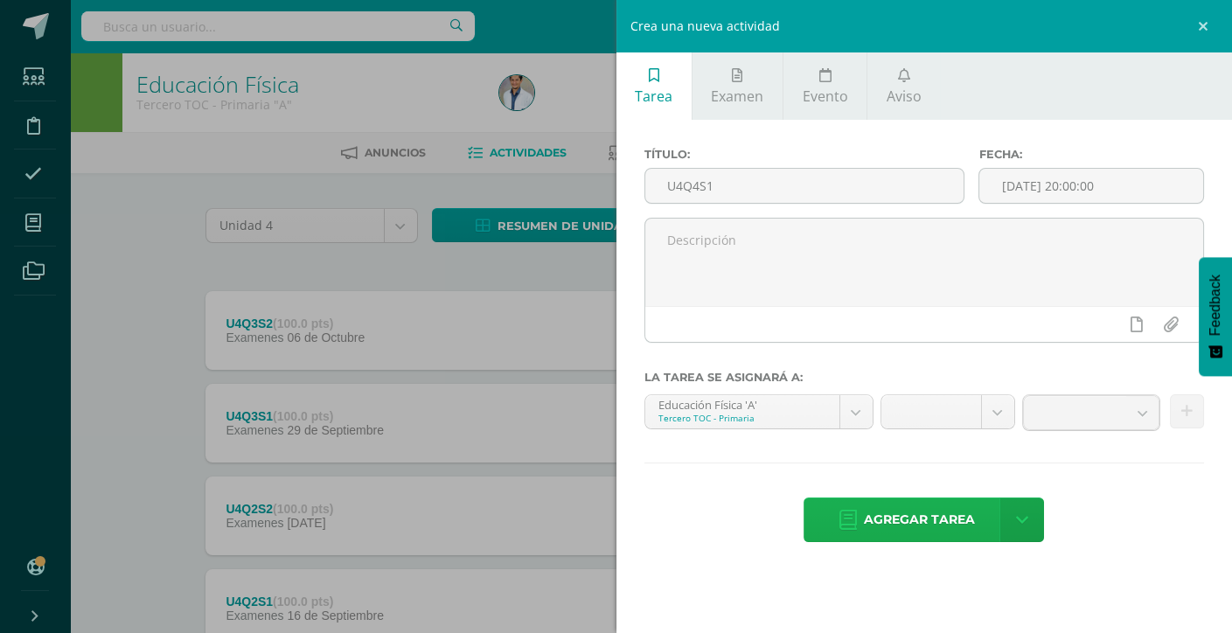
click at [876, 517] on span "Agregar tarea" at bounding box center [919, 519] width 111 height 43
